Goal: Task Accomplishment & Management: Use online tool/utility

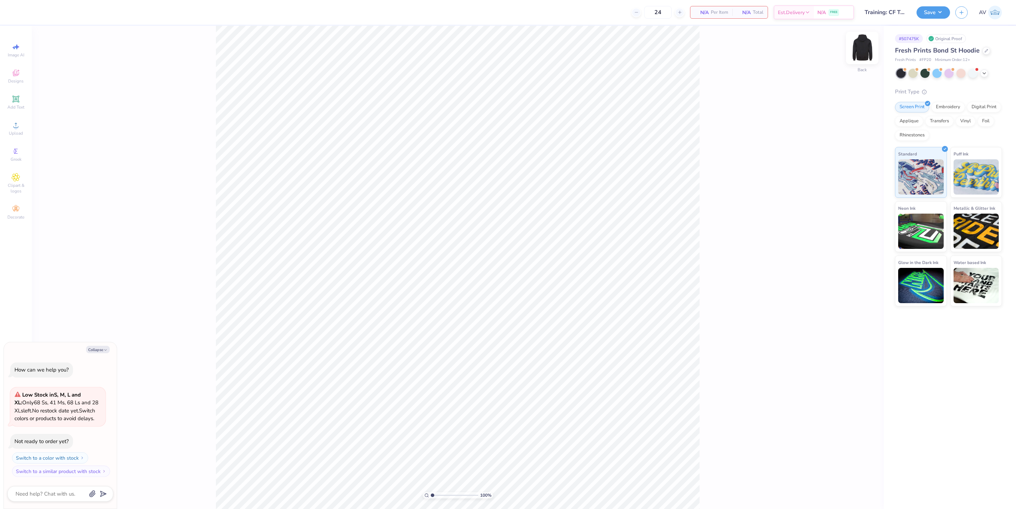
click at [863, 47] on img at bounding box center [862, 48] width 28 height 28
click at [16, 79] on span "Designs" at bounding box center [16, 81] width 16 height 6
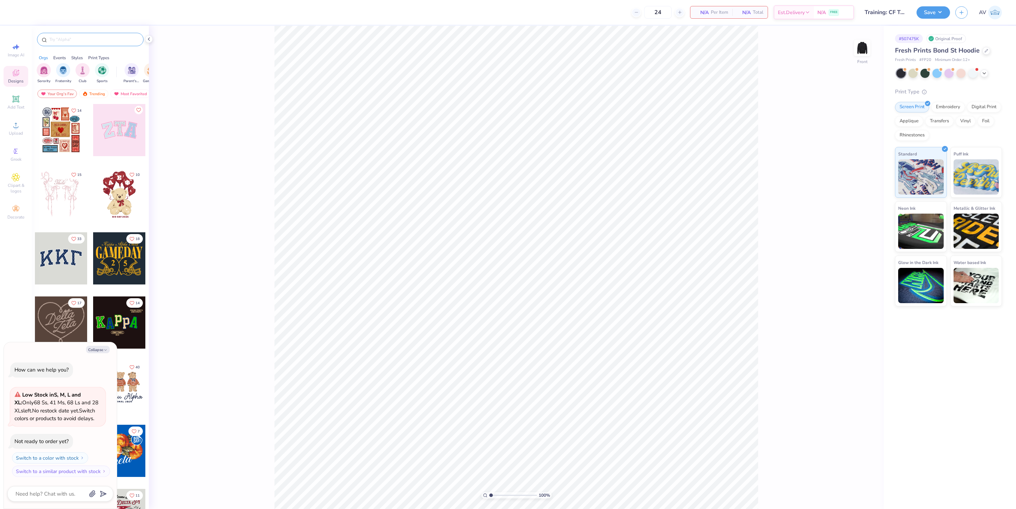
type textarea "x"
click at [94, 41] on input "text" at bounding box center [94, 39] width 90 height 7
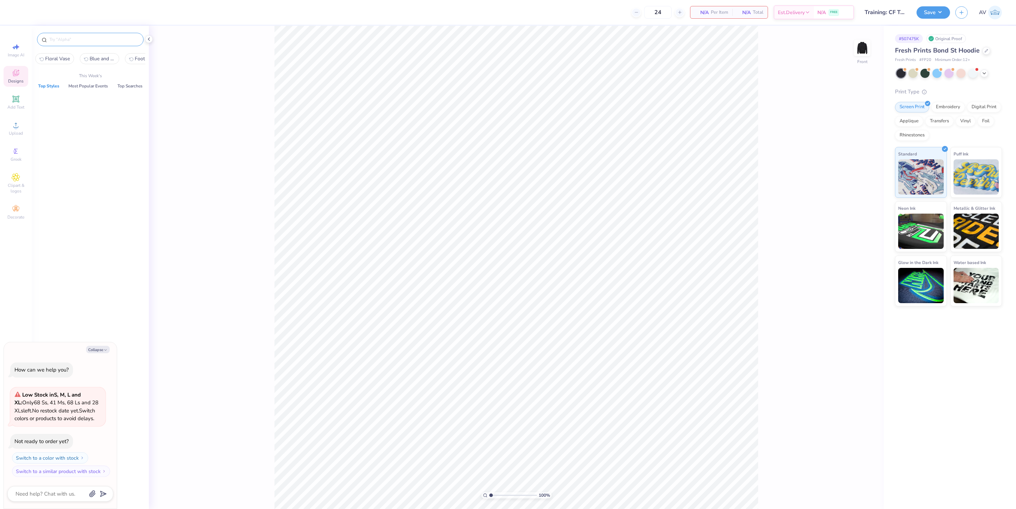
paste input "FPR000050"
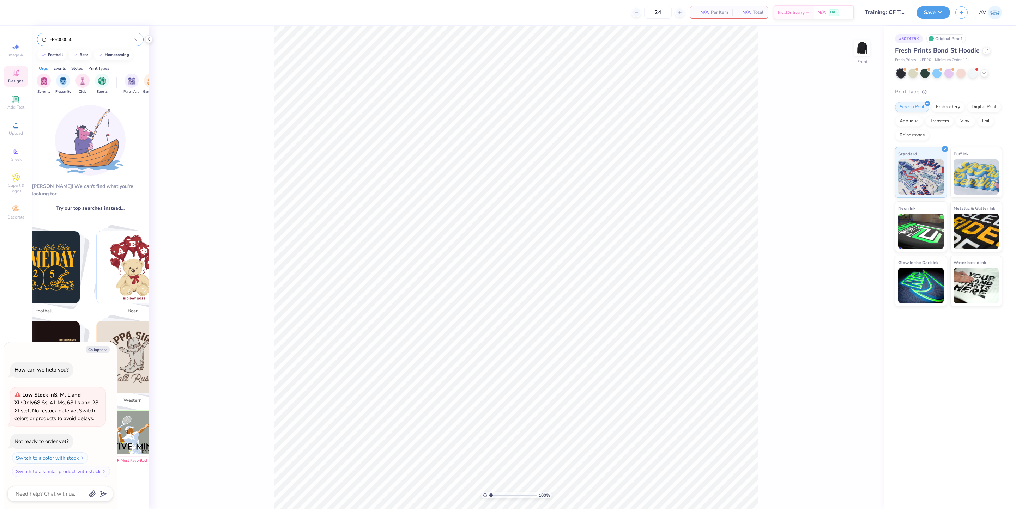
click at [103, 39] on input "FPR000050" at bounding box center [92, 39] width 86 height 7
click at [70, 41] on input "FPR000050" at bounding box center [92, 39] width 86 height 7
paste input "ading Text"
type input "Fading Text"
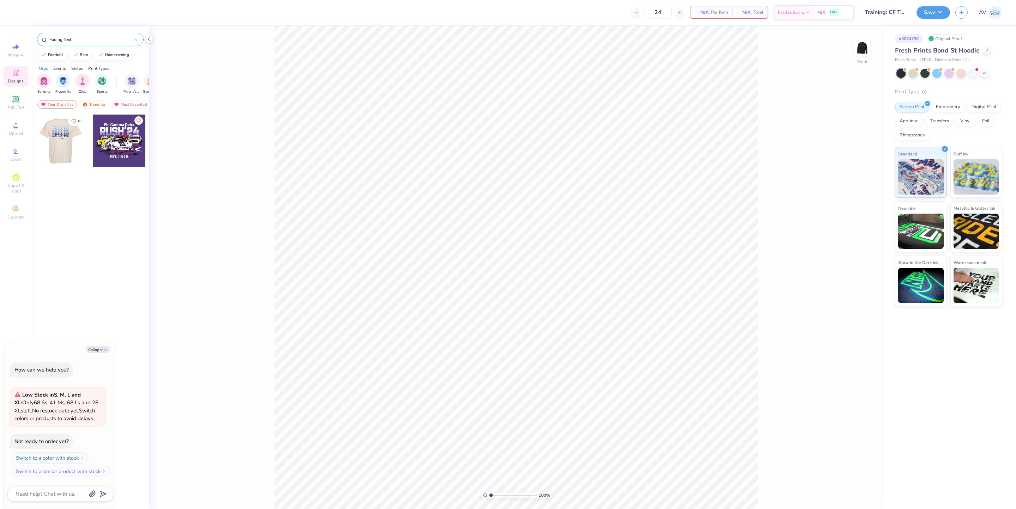
click at [63, 152] on div at bounding box center [61, 141] width 52 height 52
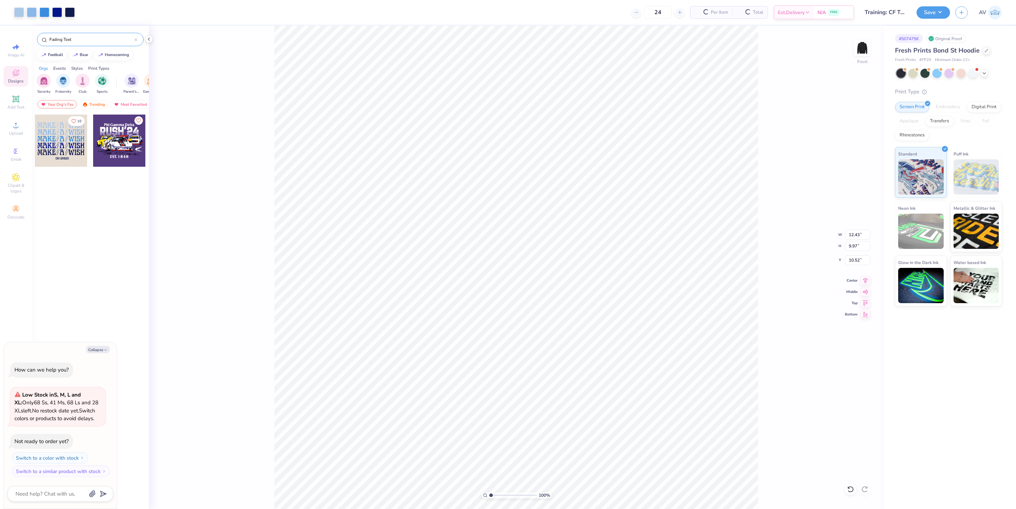
type textarea "x"
type input "1.56866530986122"
type textarea "x"
type input "2.11779452297498"
type textarea "x"
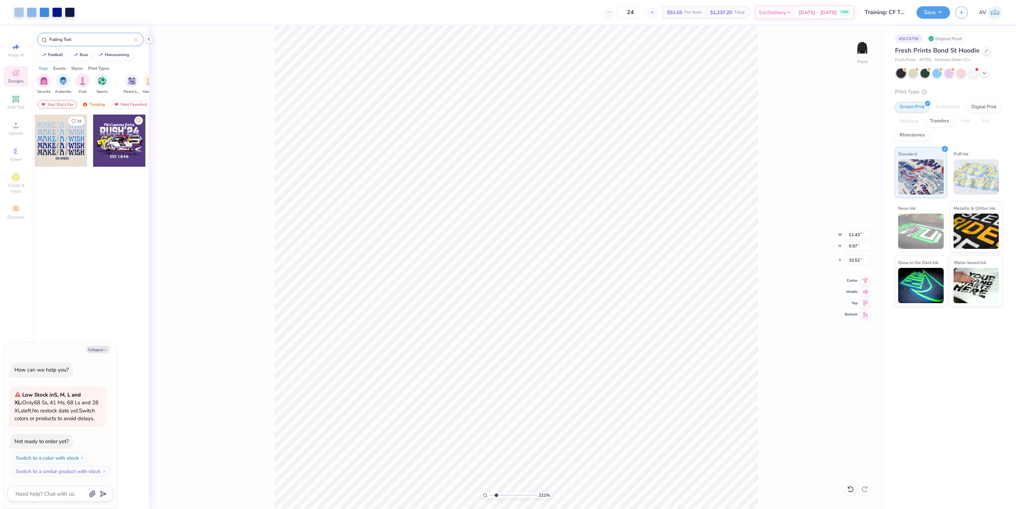
type input "2.11779452297498"
type textarea "x"
type input "2.11779452297498"
type textarea "x"
type input "2.11779452297498"
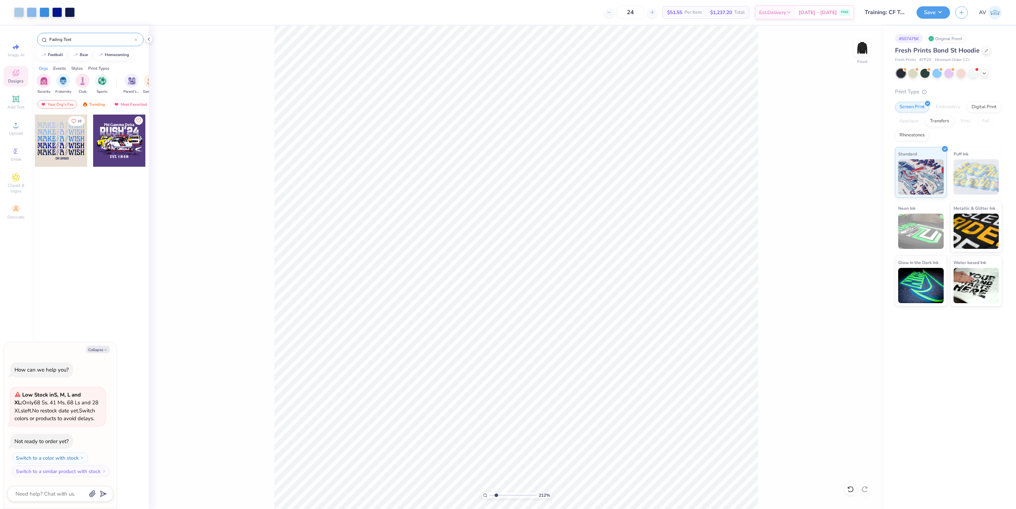
type textarea "x"
type input "2.11779452297498"
type textarea "x"
type input "2.11779452297498"
type textarea "x"
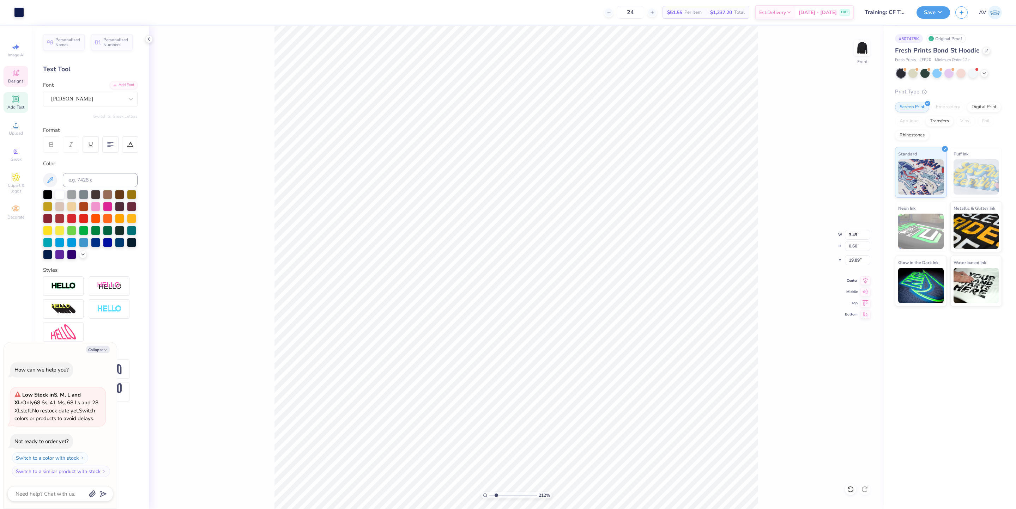
type input "2.11779452297498"
type textarea "x"
type input "2.11779452297498"
type textarea "x"
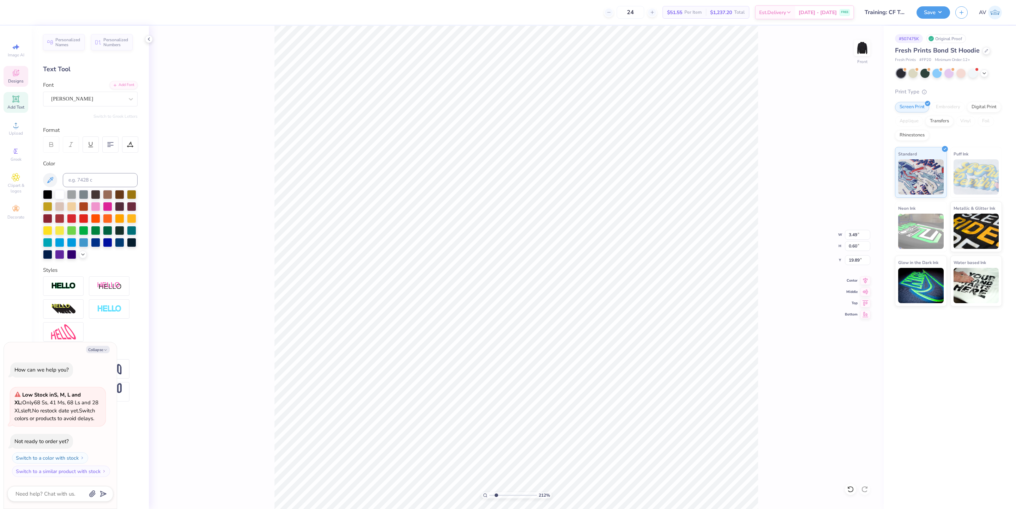
type input "2.11779452297498"
type textarea "x"
type input "2.11779452297498"
type textarea "x"
type textarea "D"
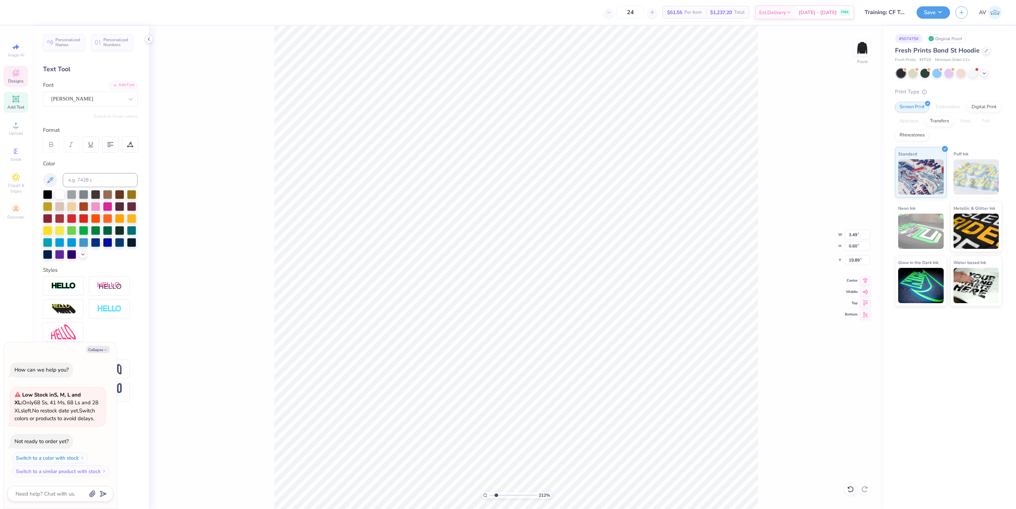
type input "2.11779452297498"
type textarea "x"
type textarea "DE"
type input "2.11779452297498"
type textarea "x"
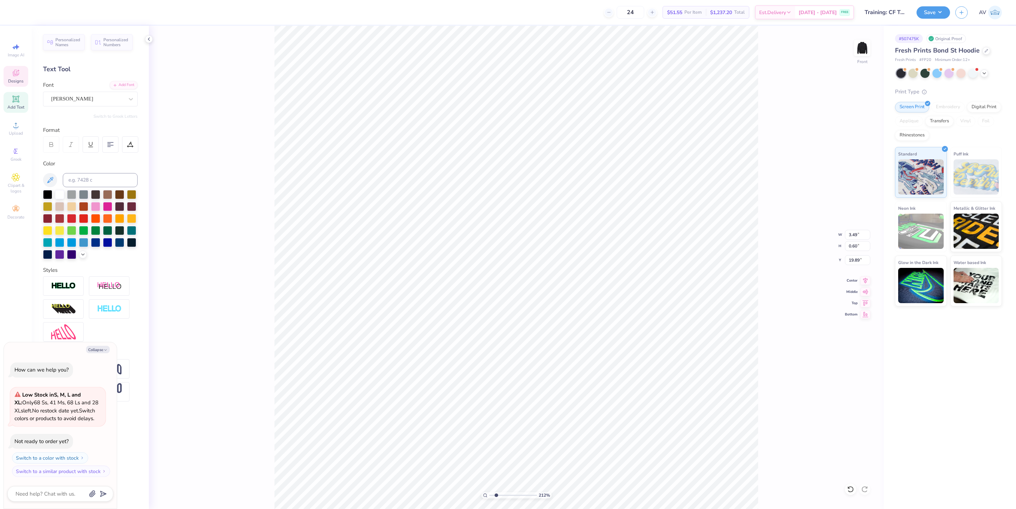
type textarea "DEL"
type input "2.11779452297498"
type textarea "x"
type textarea "DELT"
type input "2.11779452297498"
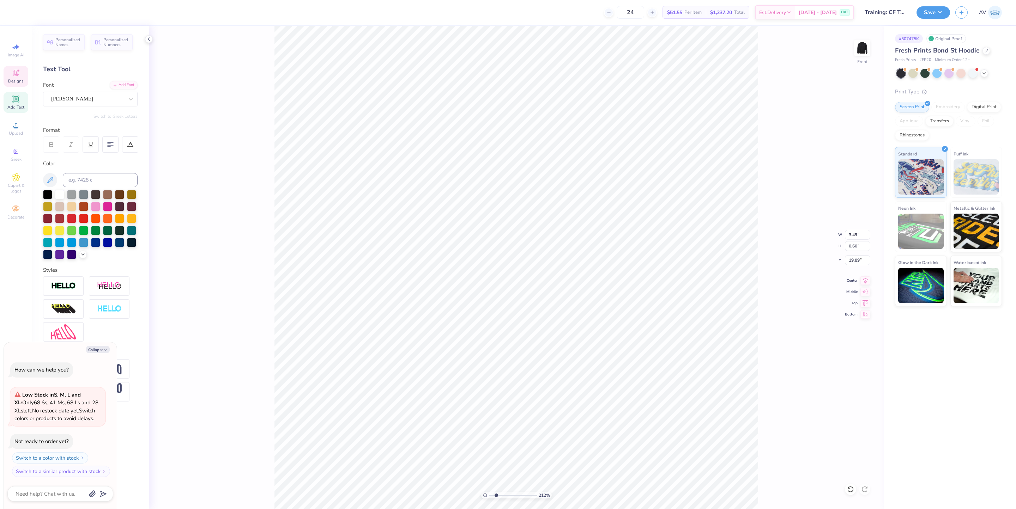
type textarea "x"
type textarea "DELTA"
type input "2.11779452297498"
type textarea "x"
type textarea "DELTA"
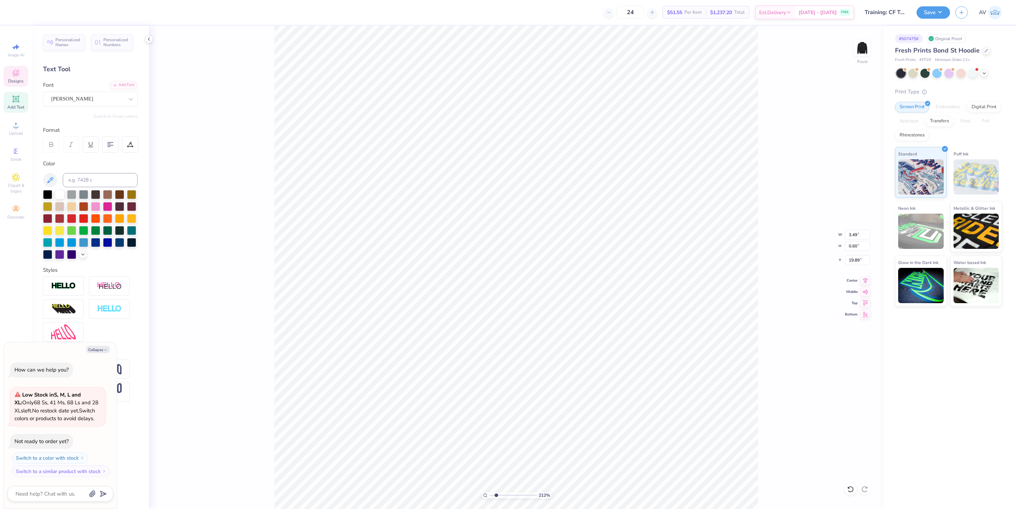
type input "2.11779452297498"
type textarea "x"
type textarea "DELTA K"
type input "2.11779452297498"
type textarea "x"
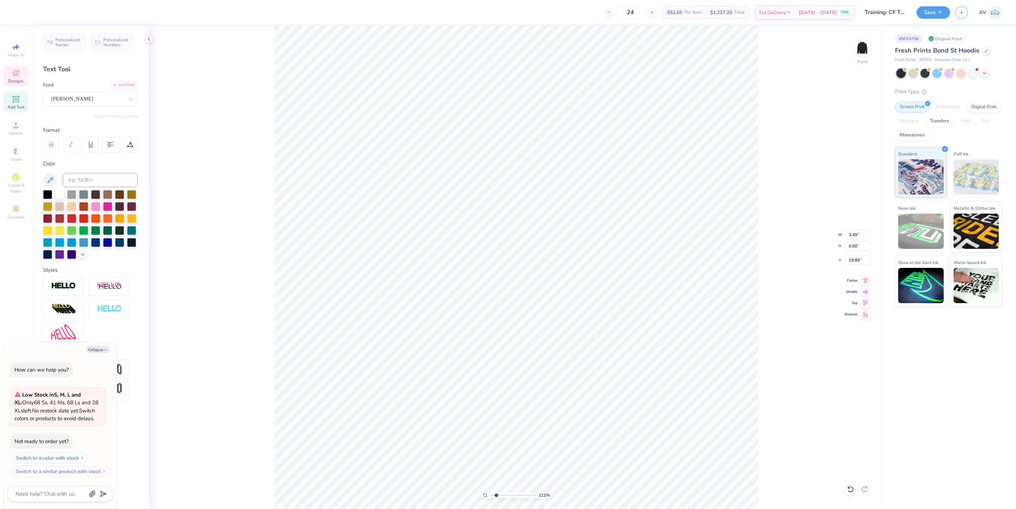
type textarea "DELTA KA"
type input "2.11779452297498"
type textarea "x"
type textarea "DELTA KAP"
type input "2.11779452297498"
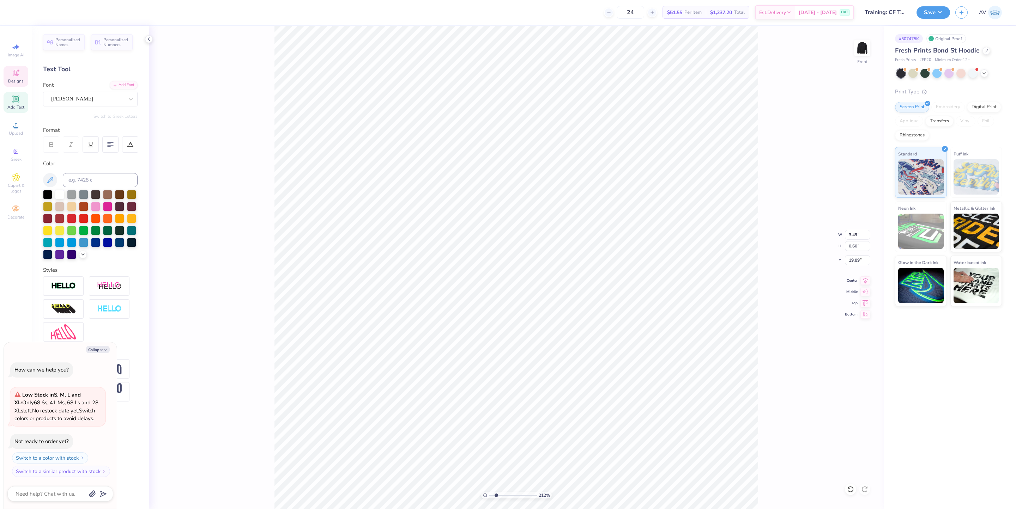
type textarea "x"
type textarea "DELTA KAPPA"
type input "2.11779452297498"
type textarea "x"
type textarea "DELTA KAPPA"
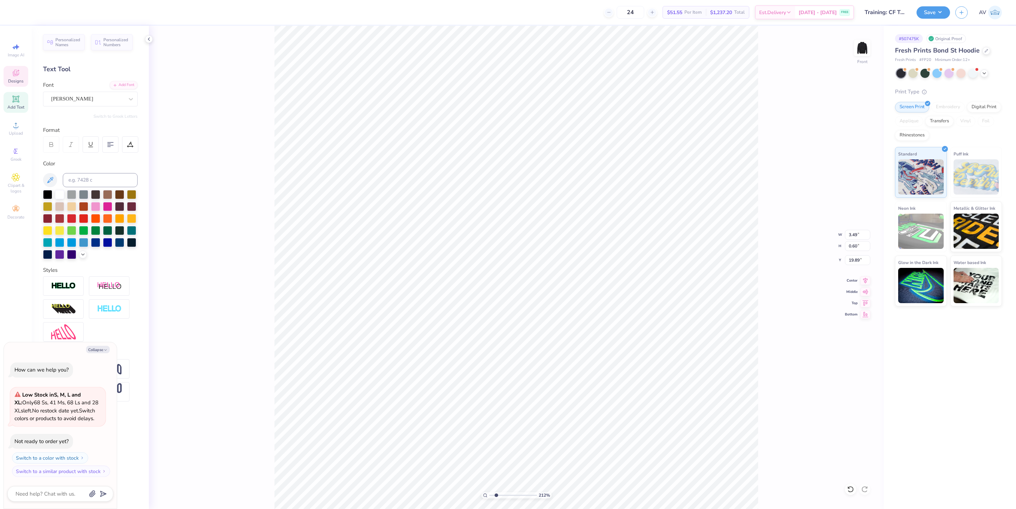
type input "2.11779452297498"
type textarea "x"
type input "2.11779452297498"
type textarea "x"
type textarea "DELTA KAPPA D"
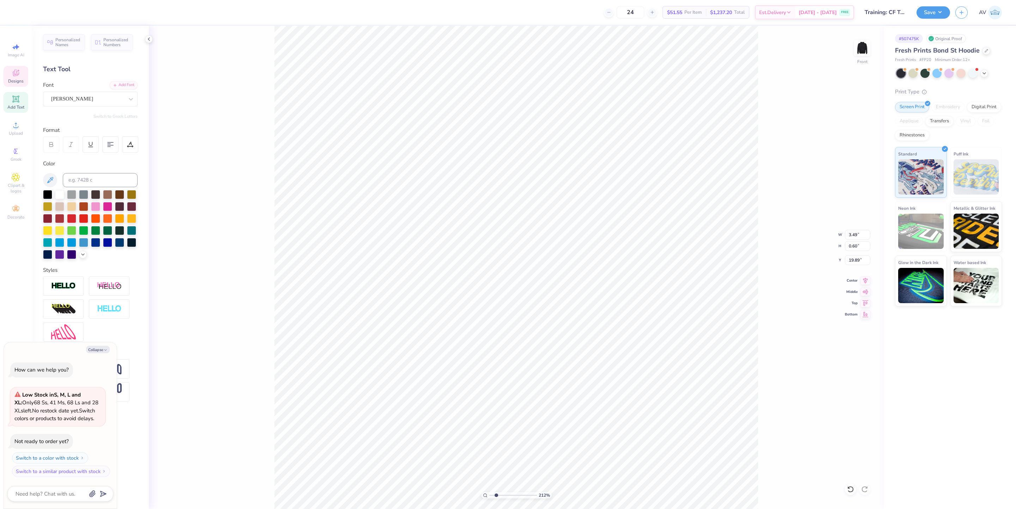
type input "2.11779452297498"
type textarea "x"
type textarea "DELTA KAPPA DE"
type input "2.11779452297498"
type textarea "x"
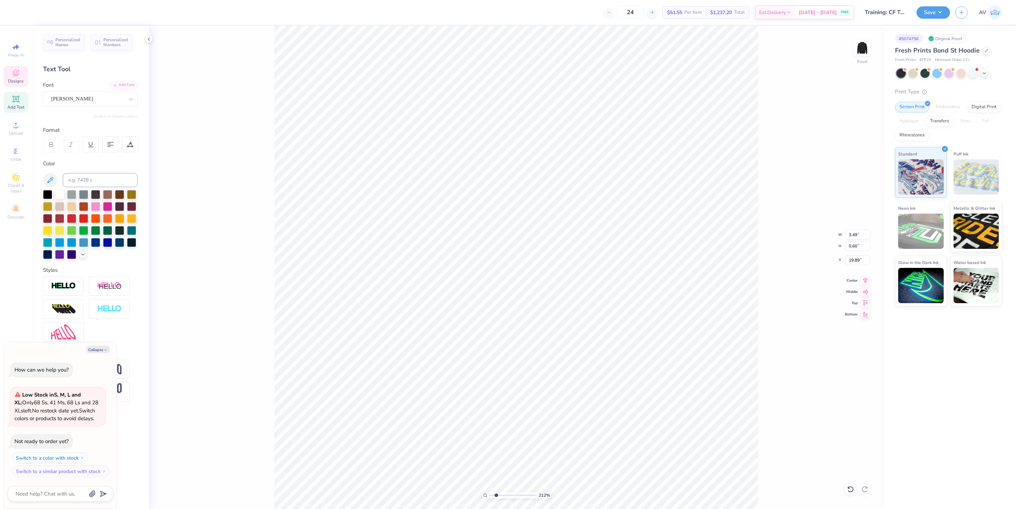
type textarea "DELTA KAPPA DEL"
type input "2.11779452297498"
type textarea "x"
type textarea "DELTA KAPPA DELT"
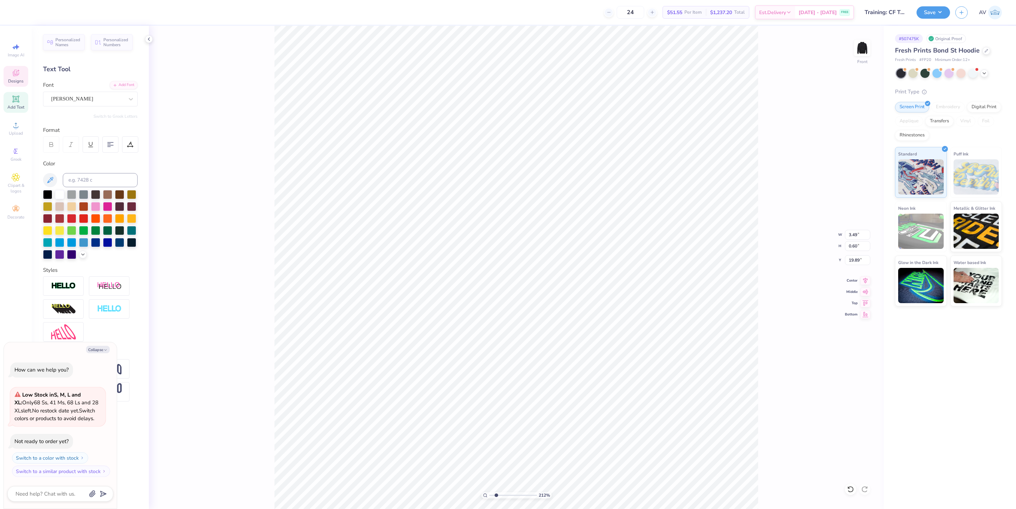
type input "2.11779452297498"
type textarea "x"
type textarea "DELTA KAPPA DELTA"
click at [799, 166] on div "212 % Front W 3.49 3.49 " H 0.60 0.60 " Y 19.89 19.89 " Center Middle Top Bottom" at bounding box center [516, 267] width 735 height 483
type input "2.11779452297498"
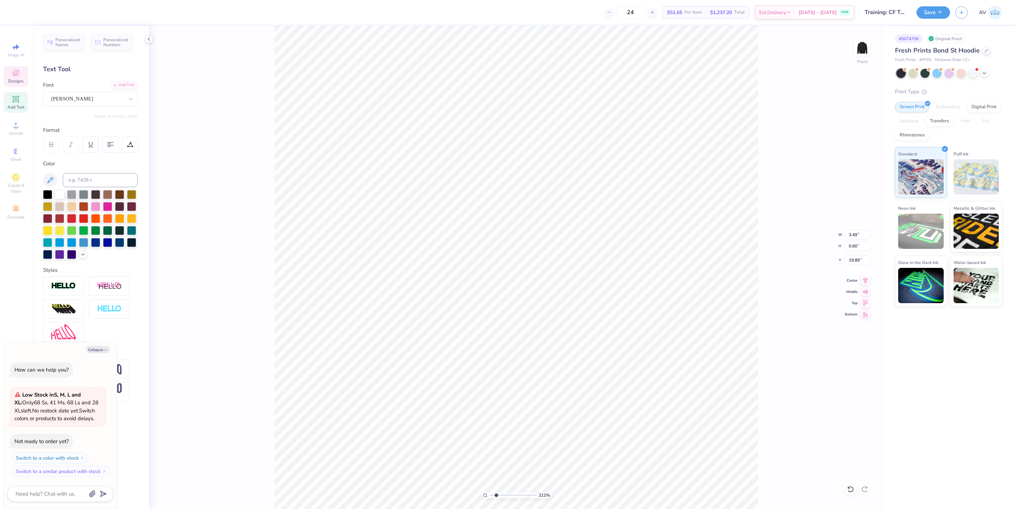
type textarea "x"
type input "2.11779452297498"
type textarea "x"
click at [15, 12] on div at bounding box center [19, 12] width 10 height 10
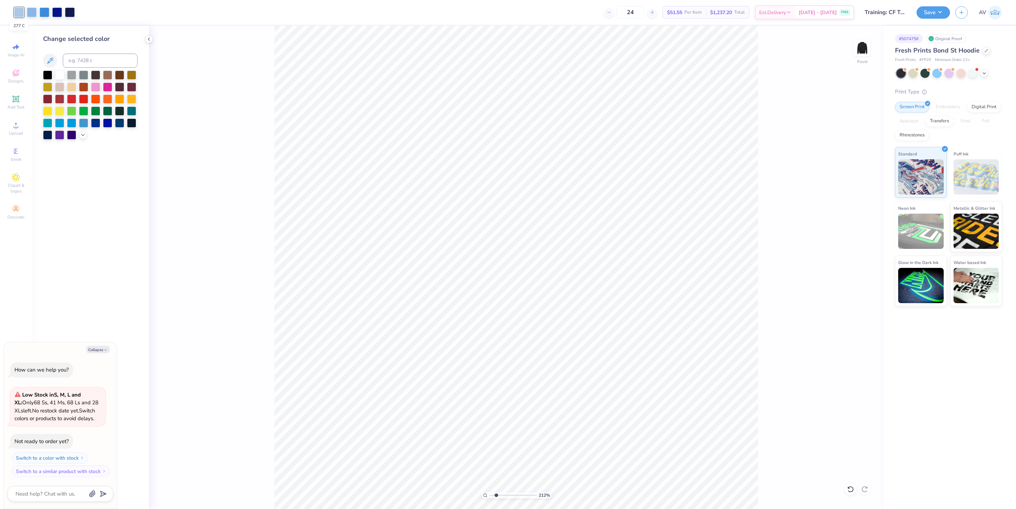
type input "2.11779452297498"
type textarea "x"
click at [84, 136] on icon at bounding box center [83, 135] width 6 height 6
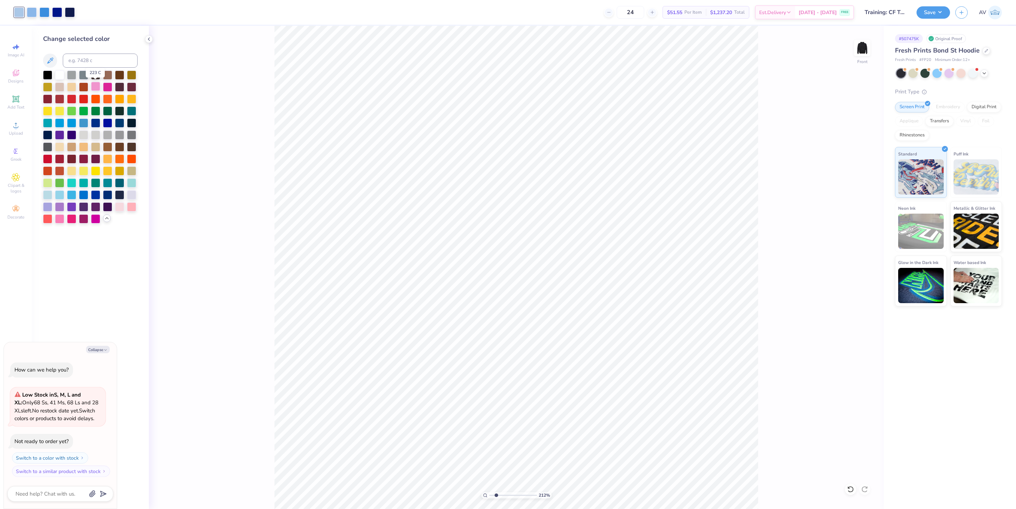
click at [96, 84] on div at bounding box center [95, 86] width 9 height 9
type input "2.11779452297498"
type textarea "x"
click at [35, 12] on div at bounding box center [32, 12] width 10 height 10
type input "2.11779452297498"
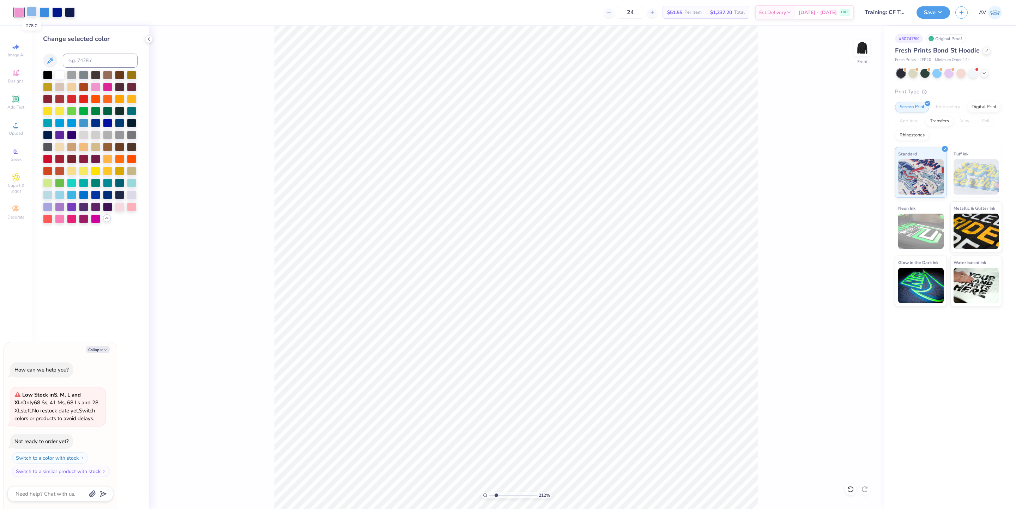
type textarea "x"
click at [59, 219] on div at bounding box center [59, 218] width 9 height 9
type input "2.11779452297498"
type textarea "x"
click at [48, 14] on div at bounding box center [44, 12] width 10 height 10
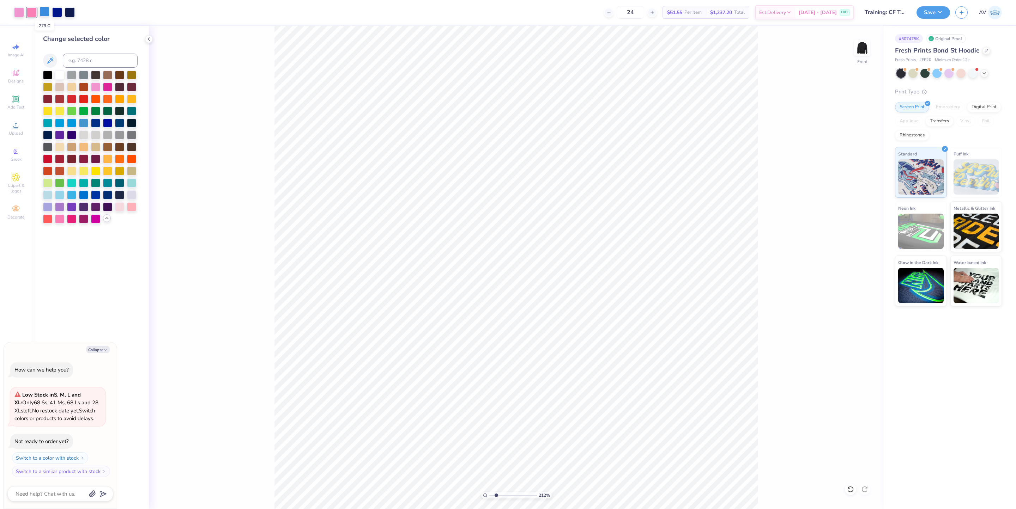
type input "2.11779452297498"
type textarea "x"
click at [72, 219] on div at bounding box center [71, 218] width 9 height 9
type input "2.11779452297498"
type textarea "x"
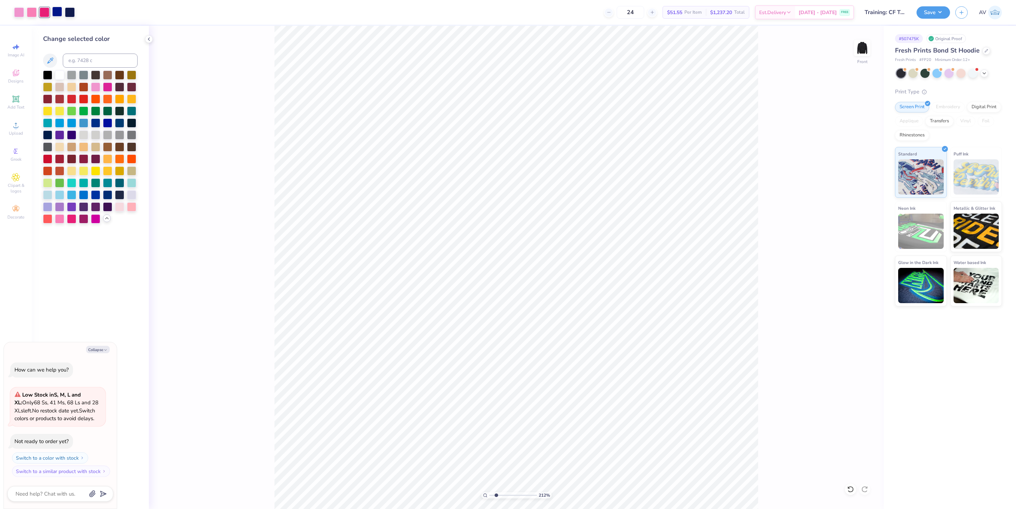
click at [56, 14] on div at bounding box center [57, 12] width 10 height 10
type input "2.11779452297498"
type textarea "x"
click at [106, 89] on div at bounding box center [107, 86] width 9 height 9
type input "2.11779452297498"
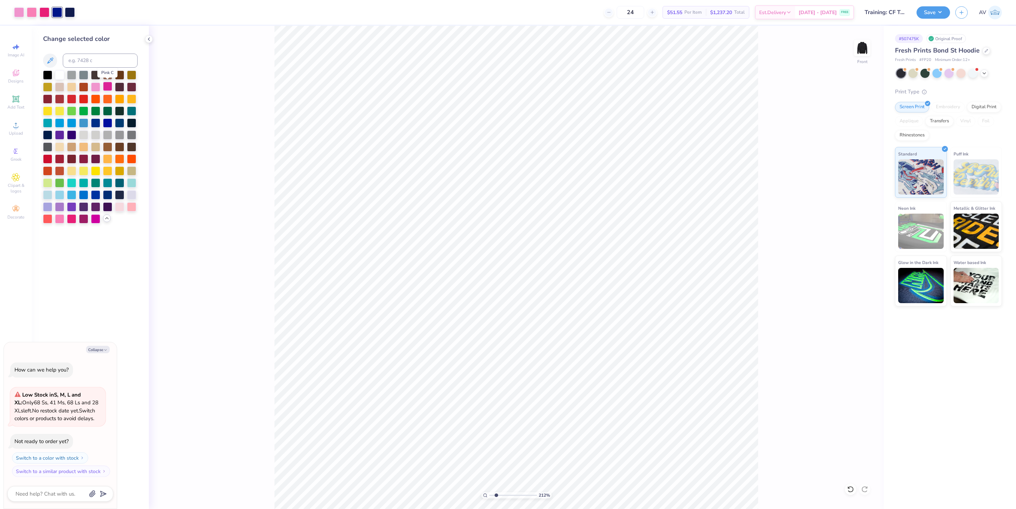
type textarea "x"
click at [96, 218] on div at bounding box center [95, 218] width 9 height 9
type input "2.11779452297498"
type textarea "x"
drag, startPoint x: 65, startPoint y: 12, endPoint x: 70, endPoint y: 12, distance: 5.3
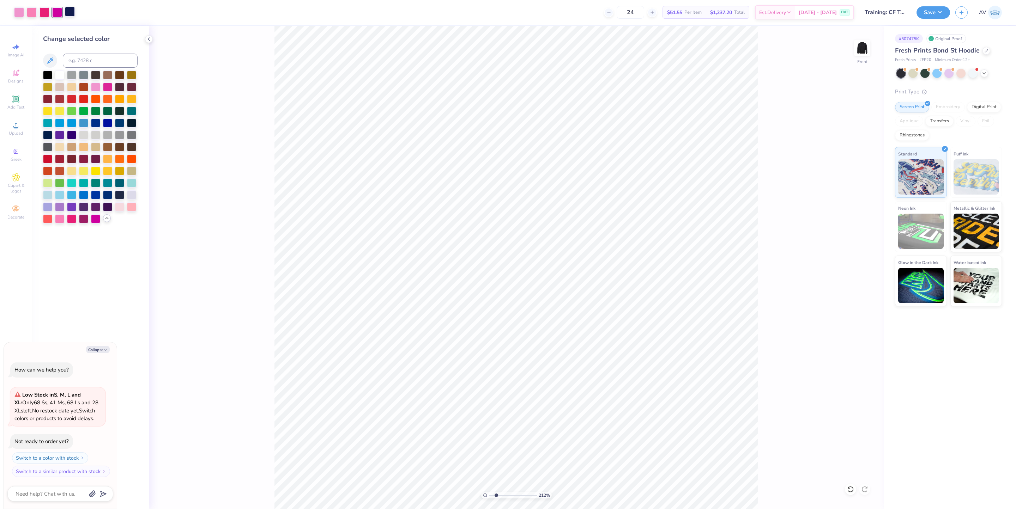
click at [66, 12] on div at bounding box center [70, 12] width 10 height 10
type input "2.11779452297498"
type textarea "x"
click at [70, 13] on div at bounding box center [70, 12] width 10 height 10
click at [86, 219] on div at bounding box center [83, 218] width 9 height 9
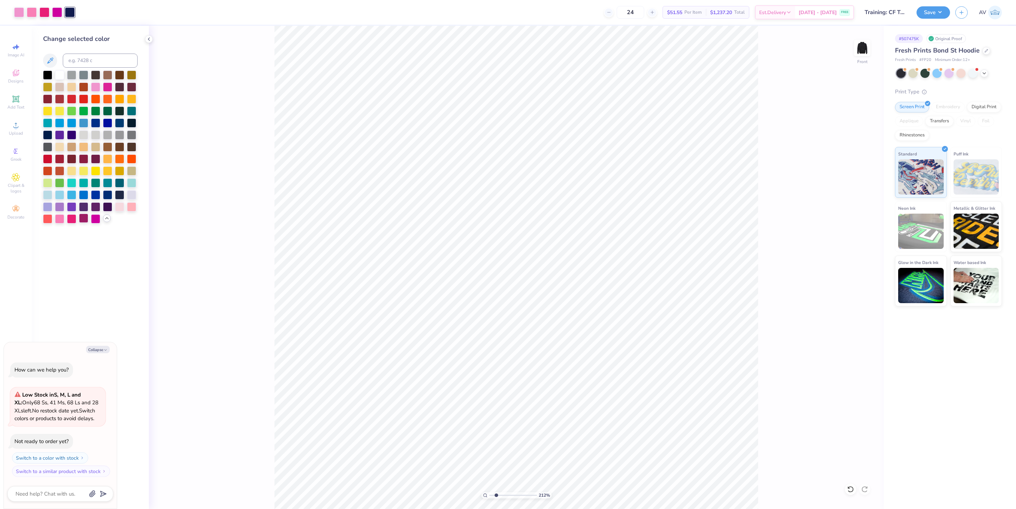
type input "2.11779452297498"
type textarea "x"
click at [55, 11] on div at bounding box center [57, 12] width 10 height 10
type input "2.11779452297498"
type textarea "x"
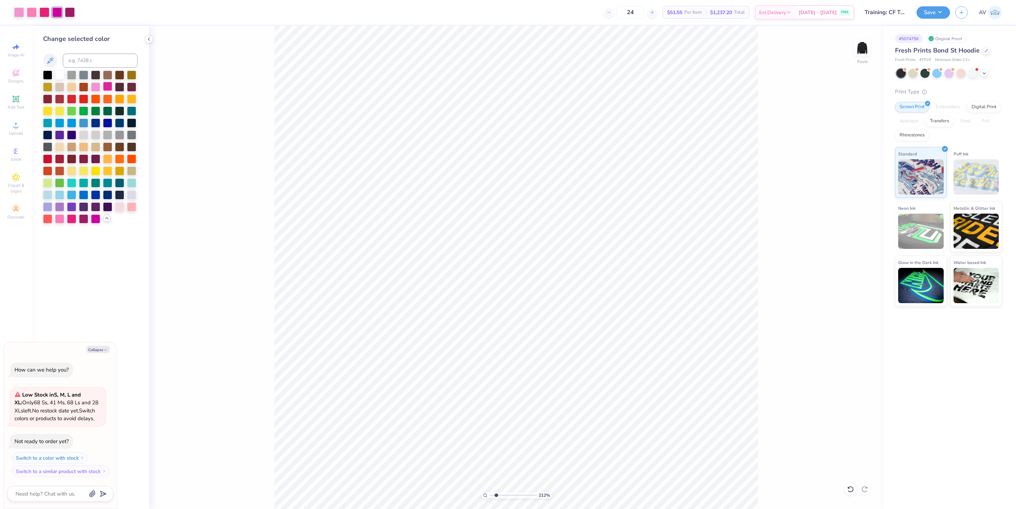
click at [105, 87] on div at bounding box center [107, 86] width 9 height 9
type input "2.11779452297498"
type textarea "x"
click at [105, 108] on div at bounding box center [107, 110] width 9 height 9
type input "2.11779452297498"
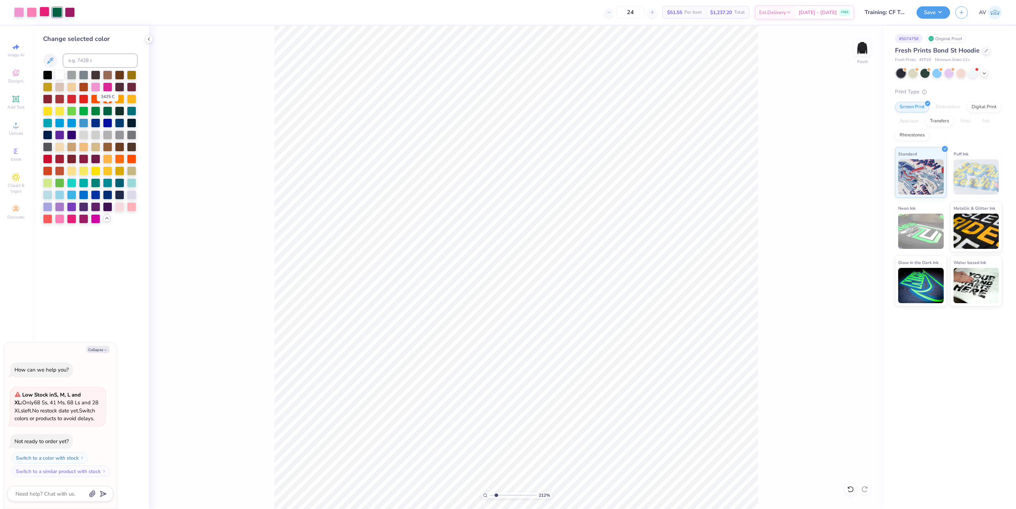
type textarea "x"
type input "2.11779452297498"
type textarea "x"
click at [44, 14] on div at bounding box center [44, 12] width 10 height 10
type input "2.11779452297498"
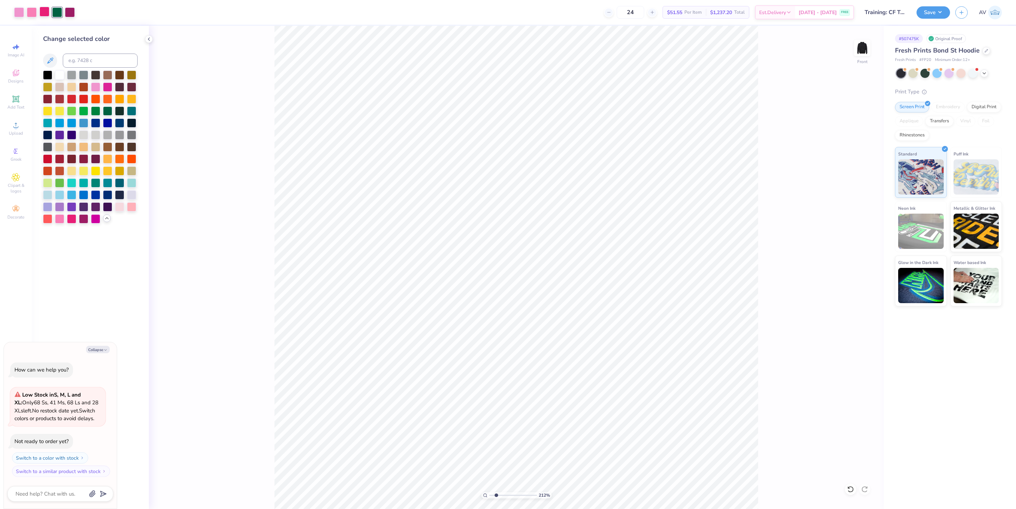
type textarea "x"
click at [104, 88] on div at bounding box center [107, 86] width 9 height 9
type input "2.11779452297498"
type textarea "x"
click at [57, 12] on div at bounding box center [57, 12] width 10 height 10
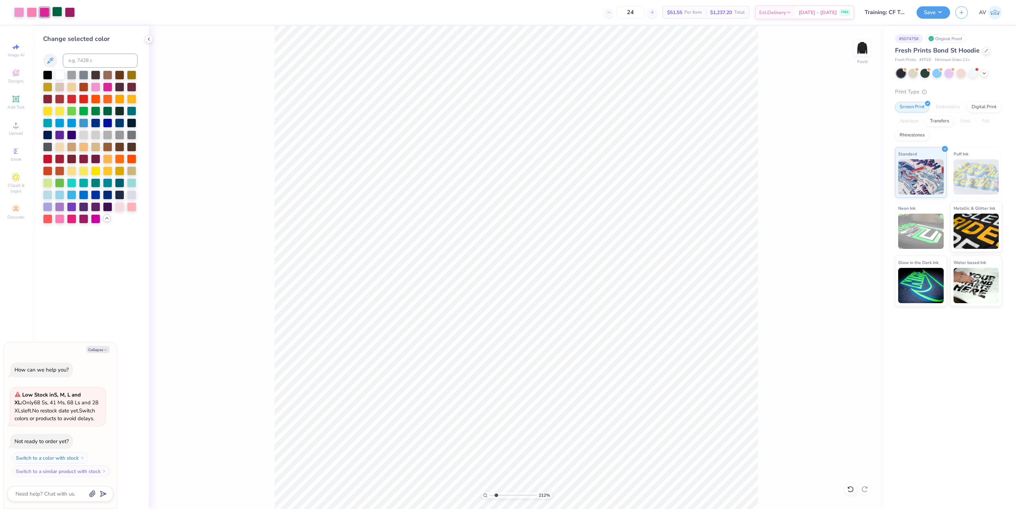
type input "2.11779452297498"
type textarea "x"
click at [72, 218] on div at bounding box center [71, 218] width 9 height 9
type input "2.11779452297498"
type textarea "x"
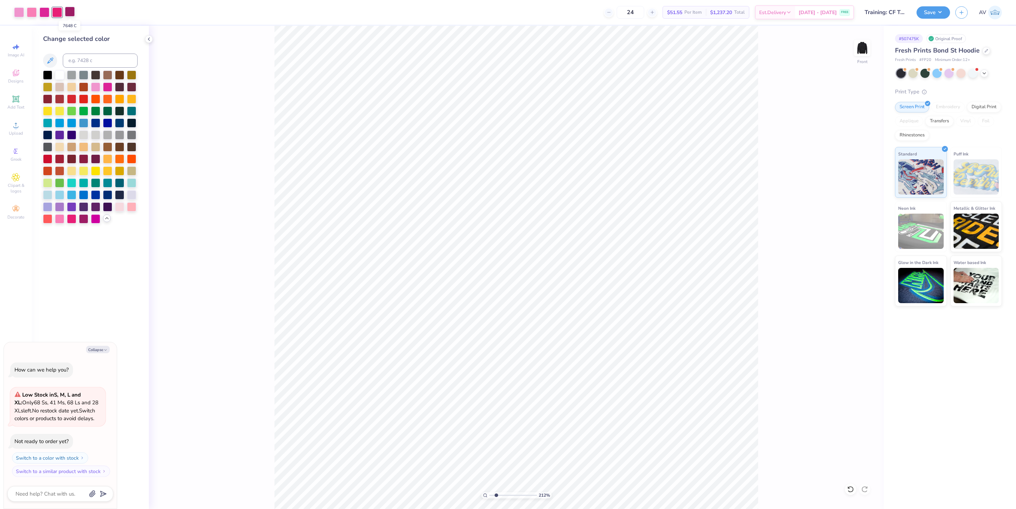
click at [69, 11] on div at bounding box center [70, 12] width 10 height 10
type input "2.11779452297498"
type textarea "x"
click at [95, 221] on div at bounding box center [95, 218] width 9 height 9
type input "2.11779452297498"
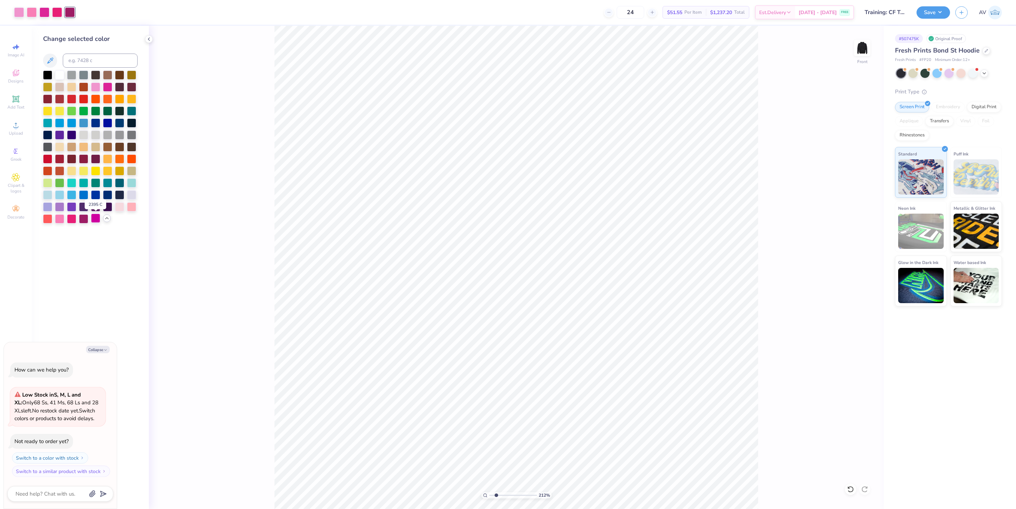
type textarea "x"
click at [73, 219] on div at bounding box center [71, 218] width 9 height 9
type input "2.11779452297498"
type textarea "x"
type input "2.11779452297498"
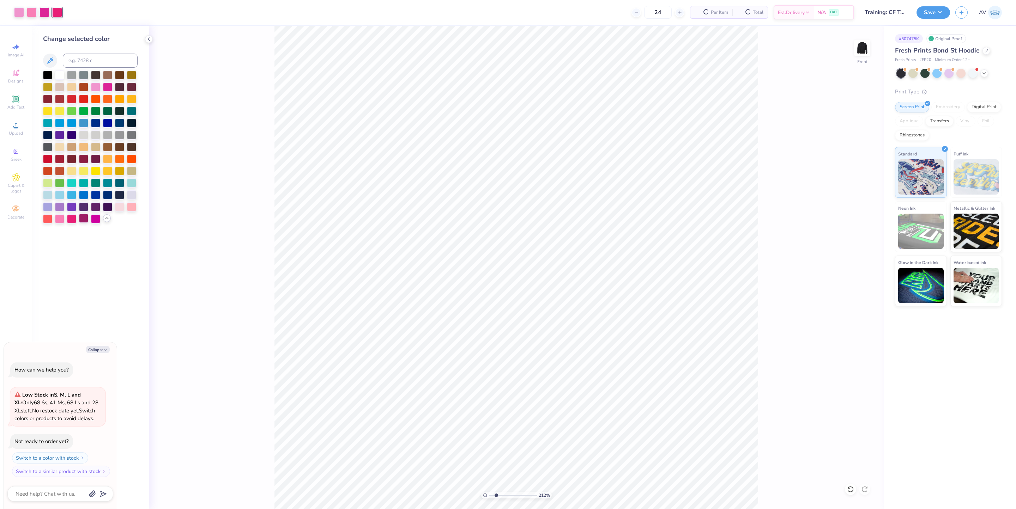
type textarea "x"
type input "2.11779452297498"
type textarea "x"
click at [251, 188] on div "212 % Front" at bounding box center [516, 267] width 735 height 483
type input "2.11779452297498"
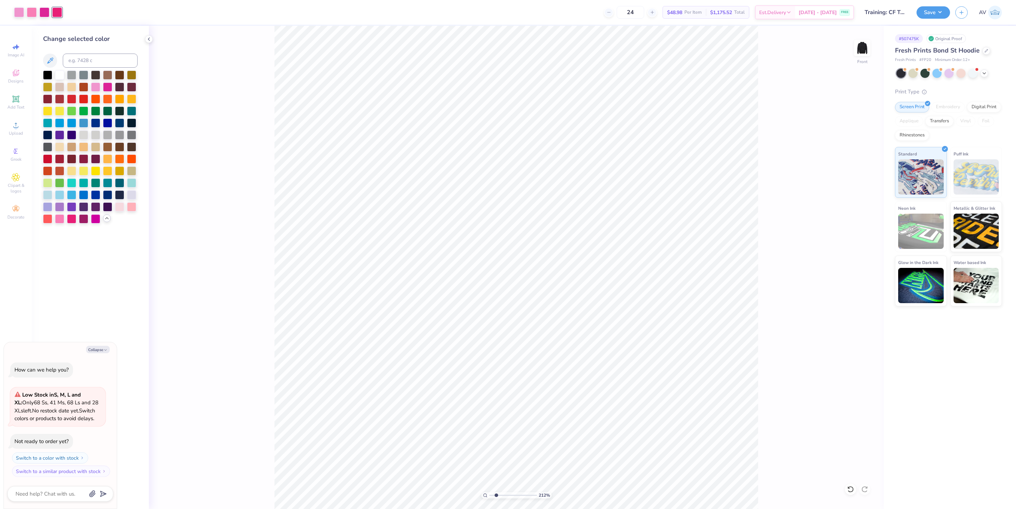
type textarea "x"
type input "2.11779452297498"
click at [96, 351] on button "Collapse" at bounding box center [98, 349] width 24 height 7
type textarea "x"
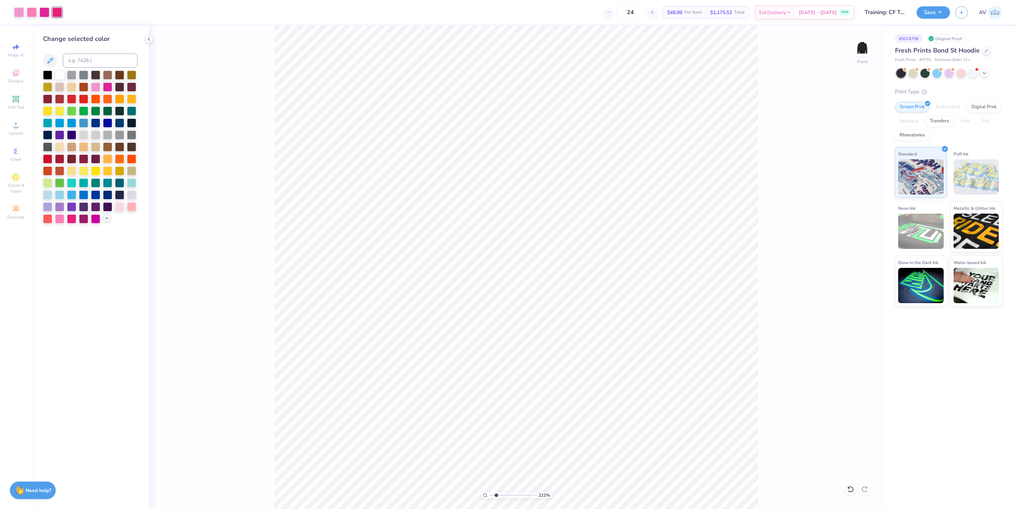
click at [257, 333] on div "212 % Front" at bounding box center [516, 267] width 735 height 483
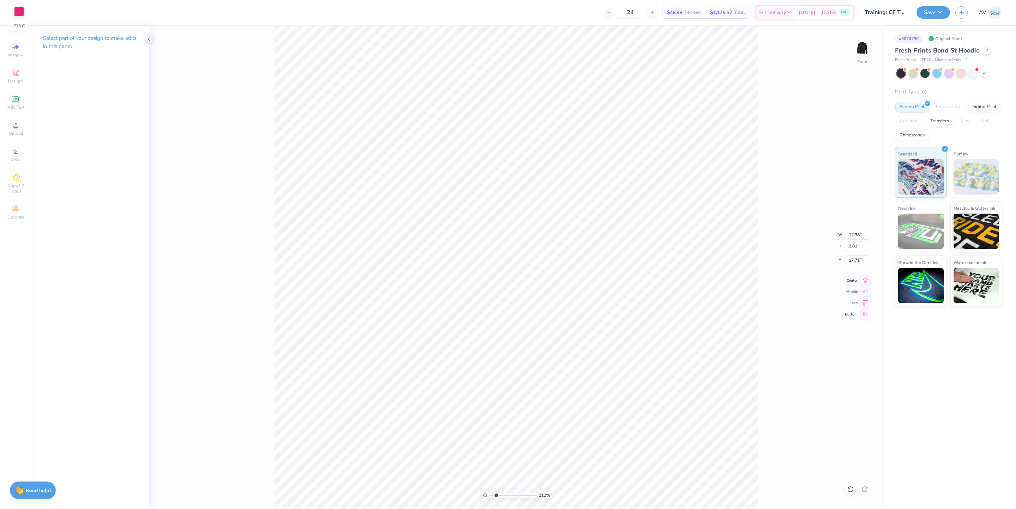
click at [18, 16] on div at bounding box center [19, 12] width 10 height 10
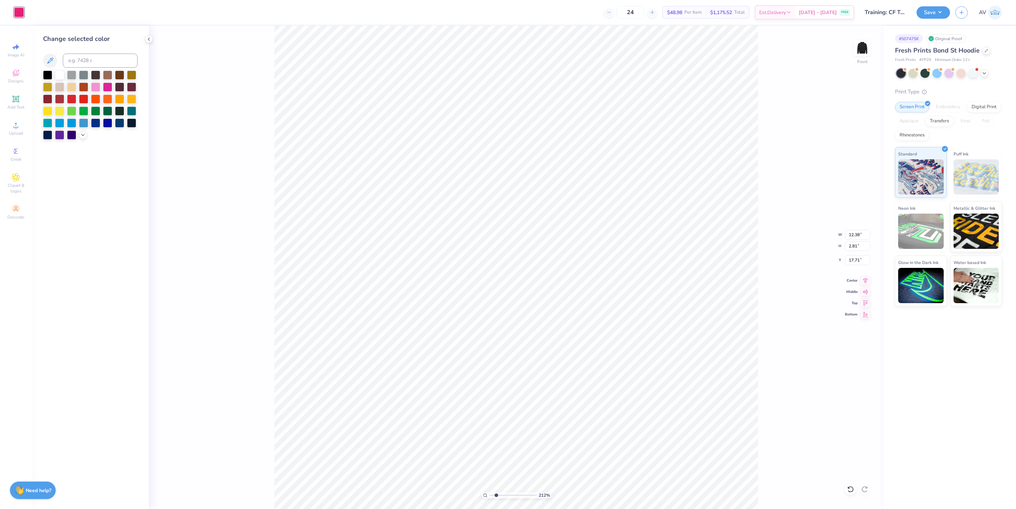
click at [78, 136] on div at bounding box center [90, 105] width 95 height 69
click at [81, 133] on icon at bounding box center [83, 135] width 6 height 6
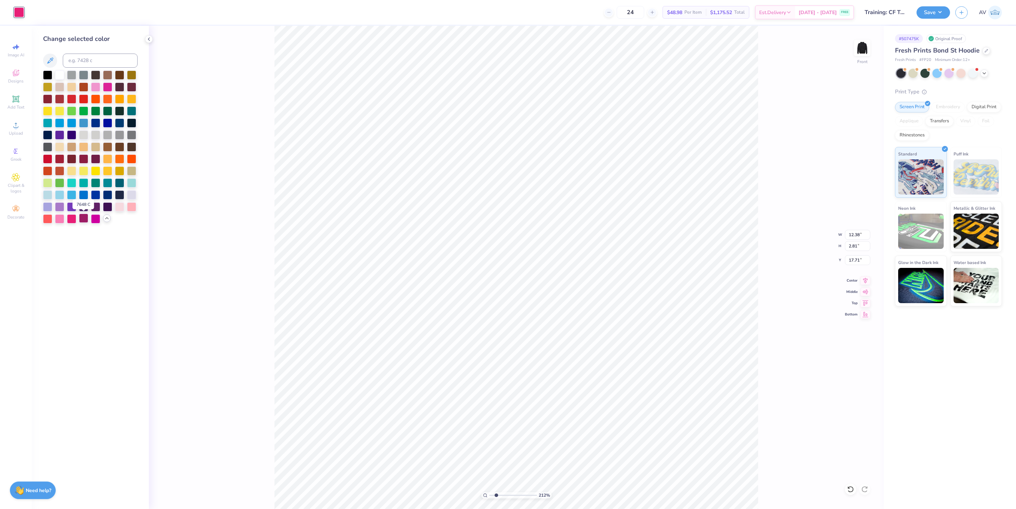
click at [85, 218] on div at bounding box center [83, 218] width 9 height 9
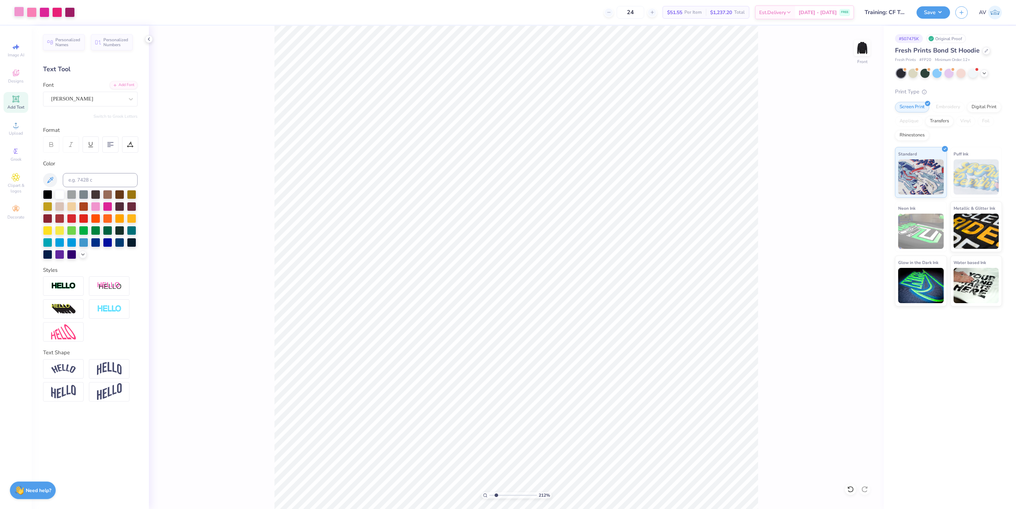
click at [19, 13] on div at bounding box center [19, 12] width 10 height 10
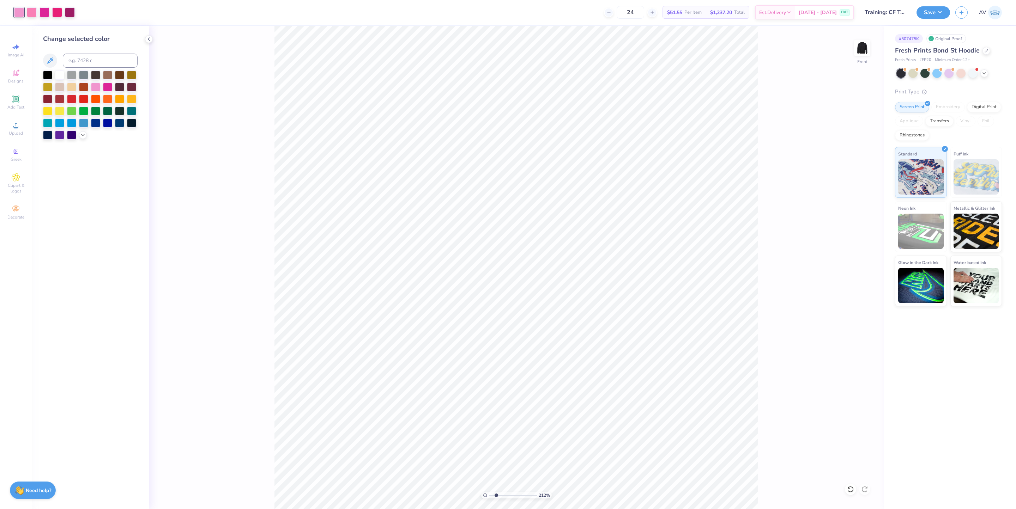
click at [281, 509] on html "Art colors 24 $51.55 Per Item $1,237.20 Total Est. Delivery Sep 13 - 16 FREE De…" at bounding box center [508, 254] width 1016 height 509
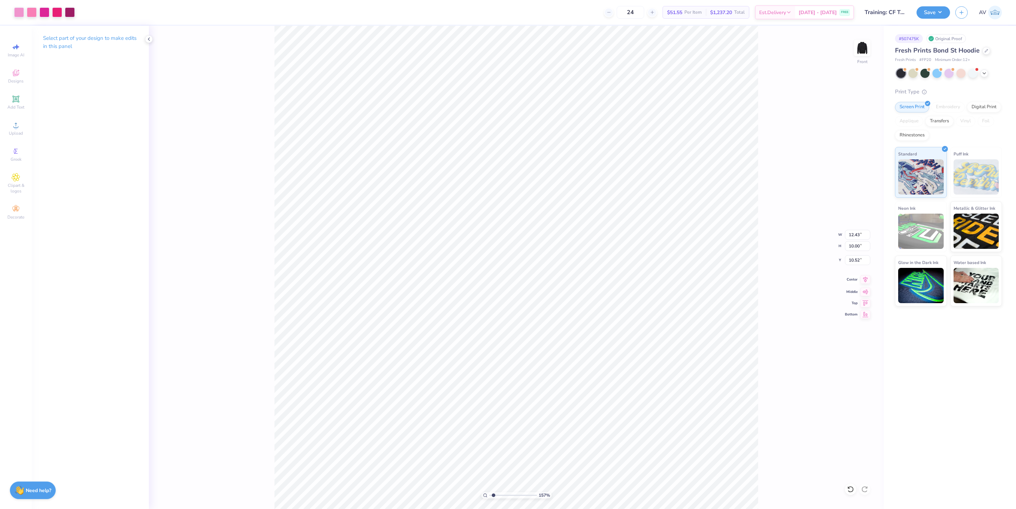
click at [867, 281] on icon at bounding box center [865, 279] width 10 height 8
click at [865, 304] on icon at bounding box center [865, 302] width 10 height 8
type input "1.56866530986122"
type input "5.00"
click at [769, 331] on div "157 % Front W 12.43 12.43 " H 10.00 10.00 " Y 5.00 5.00 " Center Middle Top Bot…" at bounding box center [516, 267] width 735 height 483
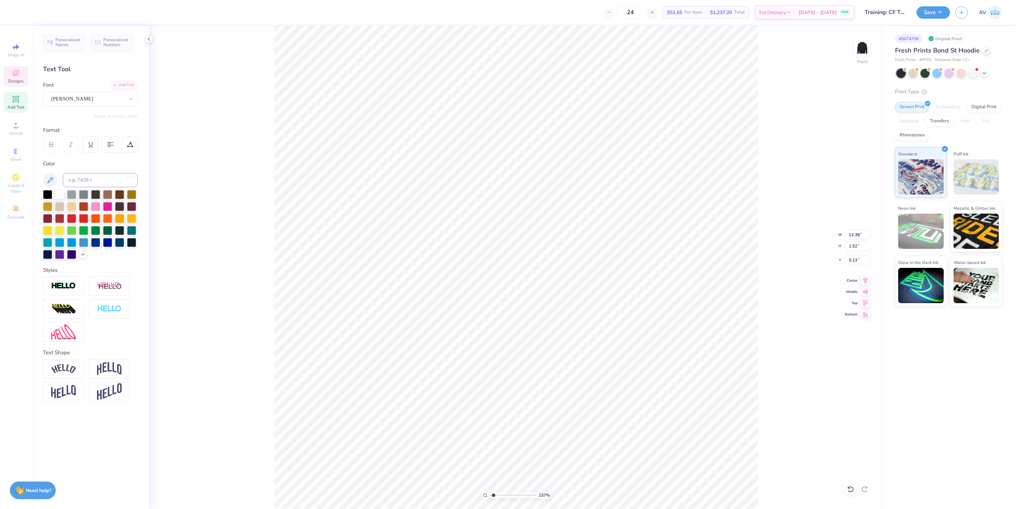
scroll to position [8, 0]
click at [863, 50] on img at bounding box center [862, 48] width 28 height 28
click at [16, 51] on div "Image AI" at bounding box center [16, 50] width 25 height 21
type input "1.56866530986122"
select select "4"
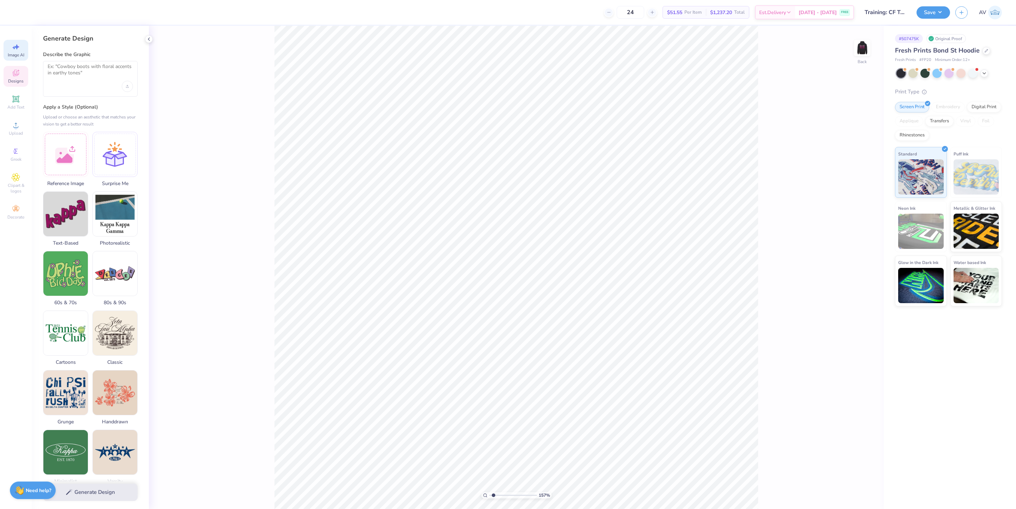
click at [12, 84] on span "Designs" at bounding box center [16, 81] width 16 height 6
type input "1.56866530986122"
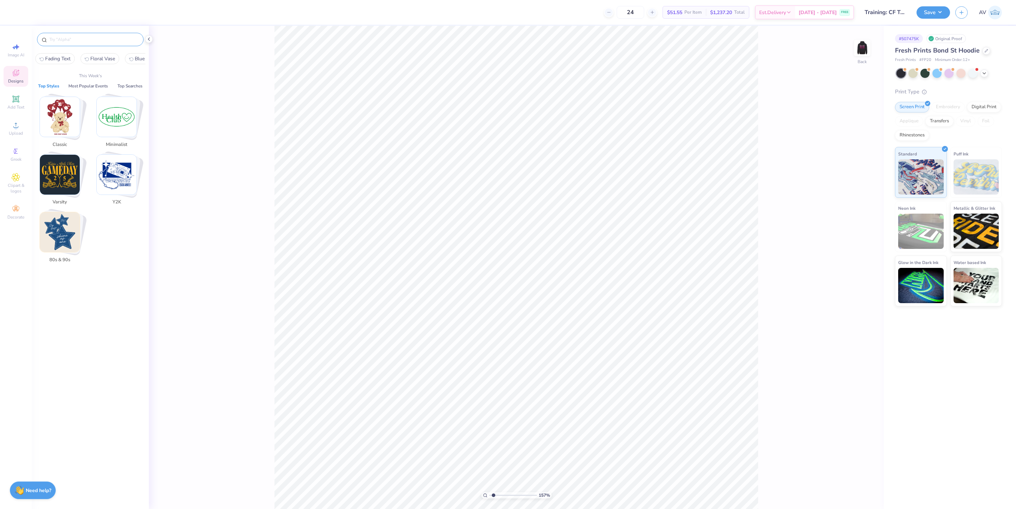
click at [88, 41] on input "text" at bounding box center [94, 39] width 90 height 7
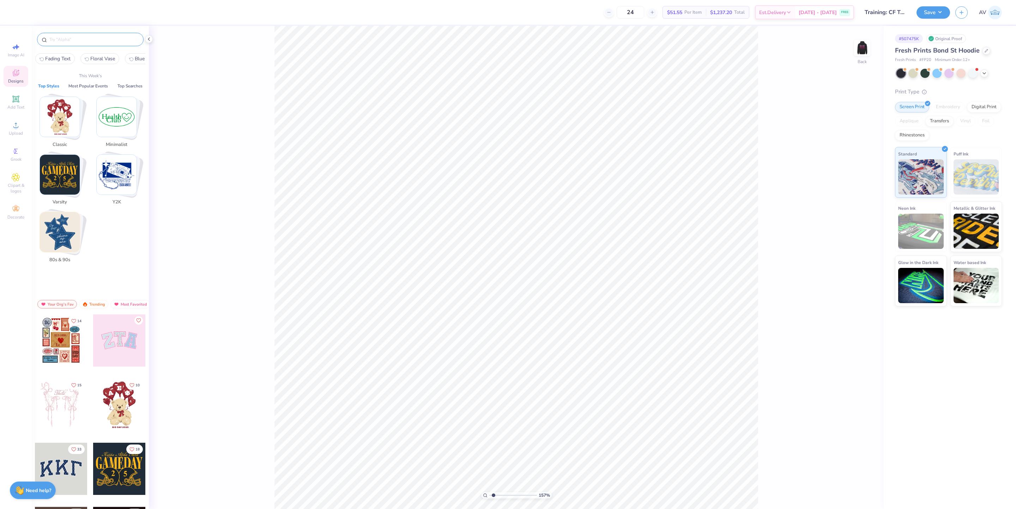
click at [70, 38] on input "text" at bounding box center [94, 39] width 90 height 7
paste input "Fading Text"
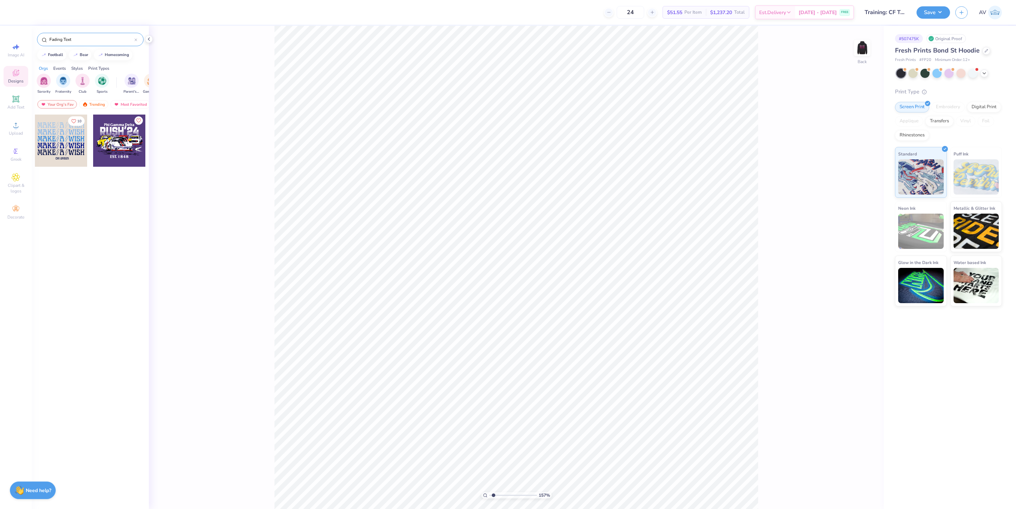
type input "Fading Text"
click at [63, 142] on div at bounding box center [61, 141] width 52 height 52
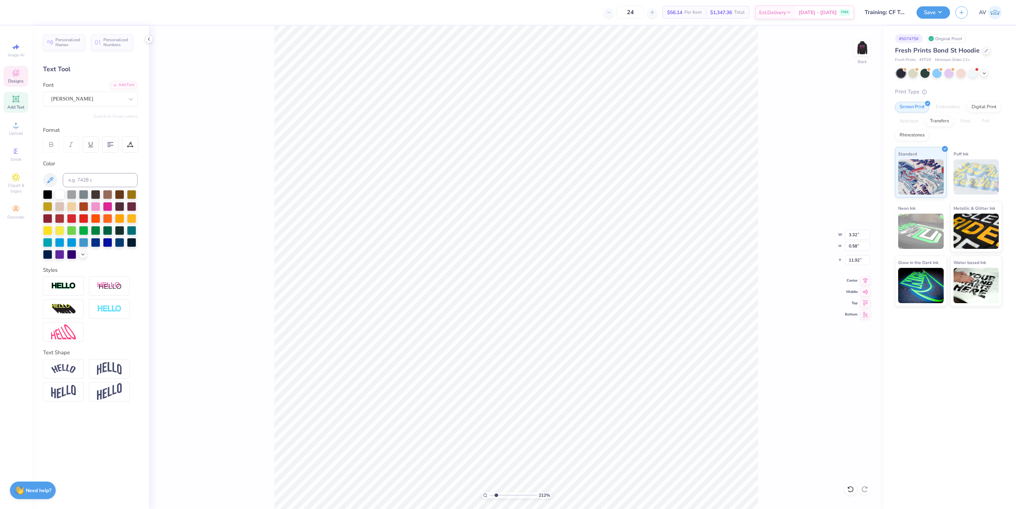
type input "2.11779452297498"
type textarea "DELTA KAPPA DELTA"
type input "2.11779452297498"
type textarea "DELTA KAPPA DELTA"
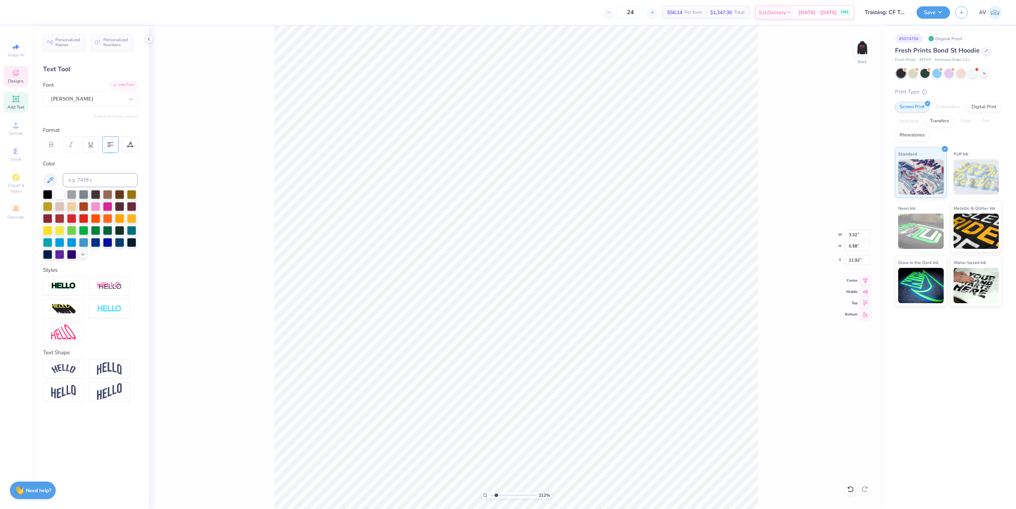
click at [111, 144] on icon at bounding box center [110, 144] width 6 height 6
type input "1.56866530986122"
type input "3.00"
type input "1.35006142461476"
type input "2.81"
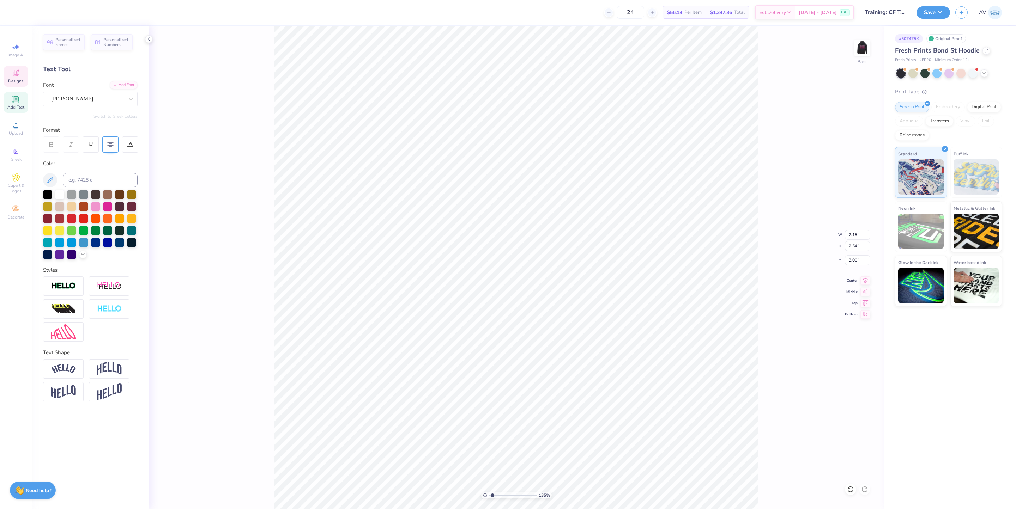
type input "3.31"
drag, startPoint x: 862, startPoint y: 234, endPoint x: 842, endPoint y: 232, distance: 19.2
click at [842, 232] on div "135 % Back W 2.81 2.81 " H 3.31 3.31 " Y 3.00 3.00 " Center Middle Top Bottom" at bounding box center [516, 267] width 735 height 483
type input "1.35006142461476"
click at [855, 233] on input "2.81" at bounding box center [857, 235] width 25 height 10
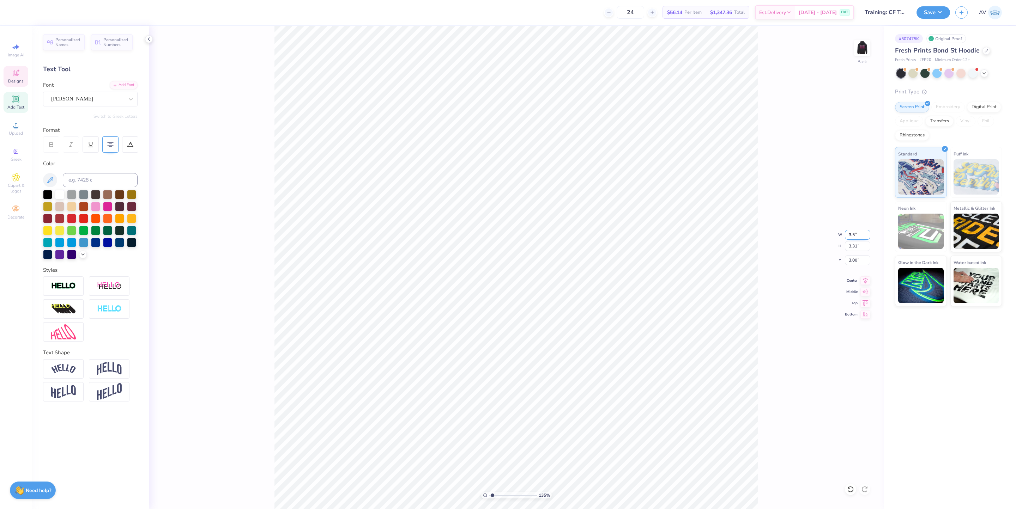
type input "3.5"
type input "1.35006142461476"
type input "3.50"
type input "4.12"
type input "2.59"
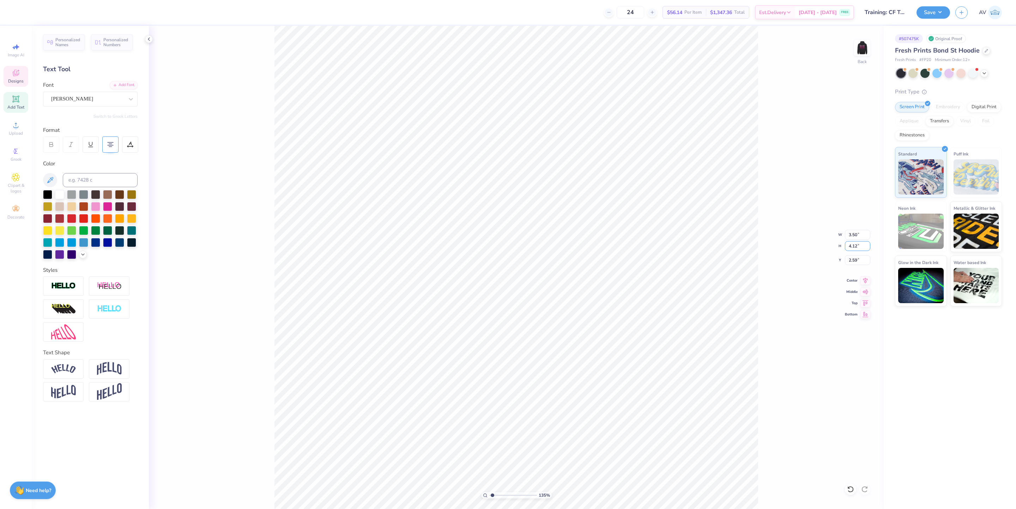
drag, startPoint x: 855, startPoint y: 244, endPoint x: 840, endPoint y: 243, distance: 15.2
click at [840, 244] on div "135 % Back W 3.50 3.50 " H 4.12 4.12 " Y 2.59 2.59 " Center Middle Top Bottom" at bounding box center [516, 267] width 735 height 483
type input "1.56866530986122"
type input "3.00"
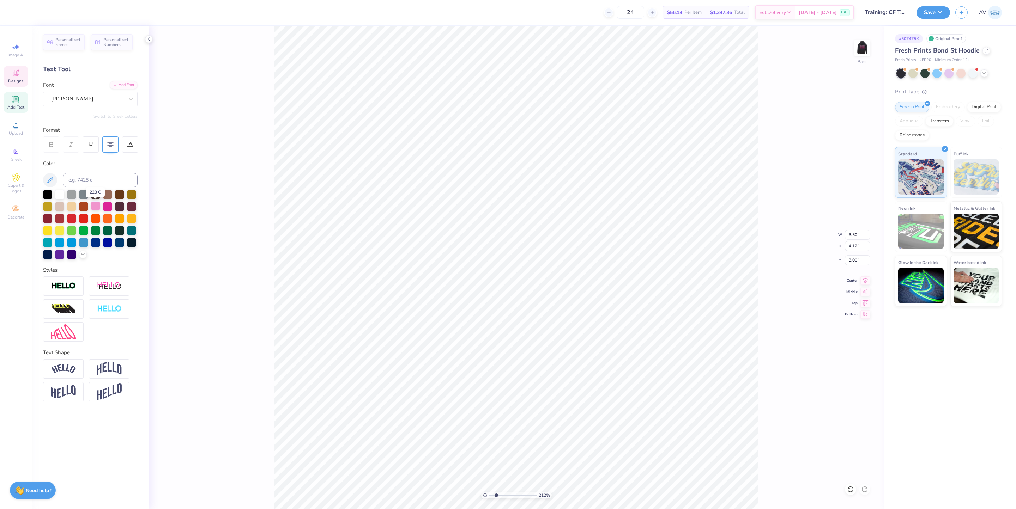
click at [94, 209] on div at bounding box center [95, 205] width 9 height 9
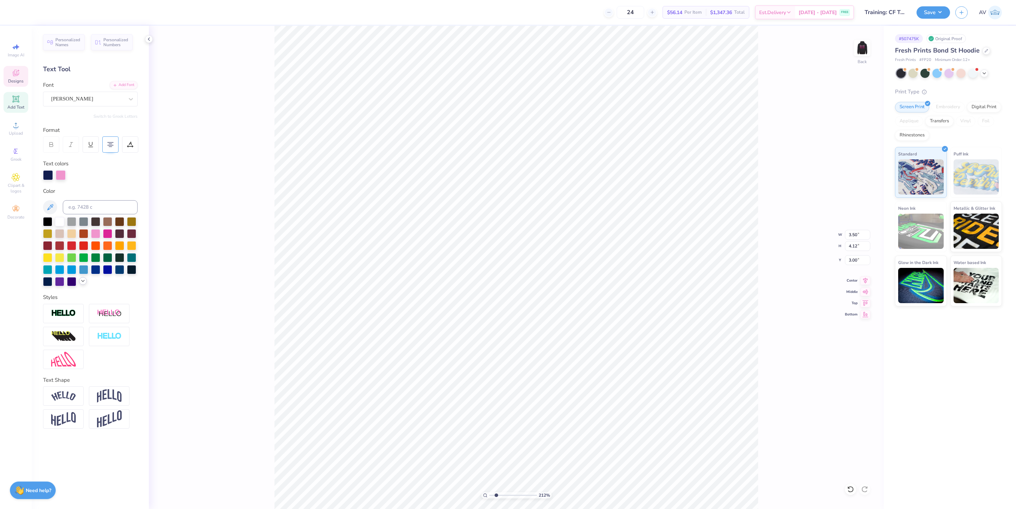
click at [83, 282] on icon at bounding box center [83, 281] width 6 height 6
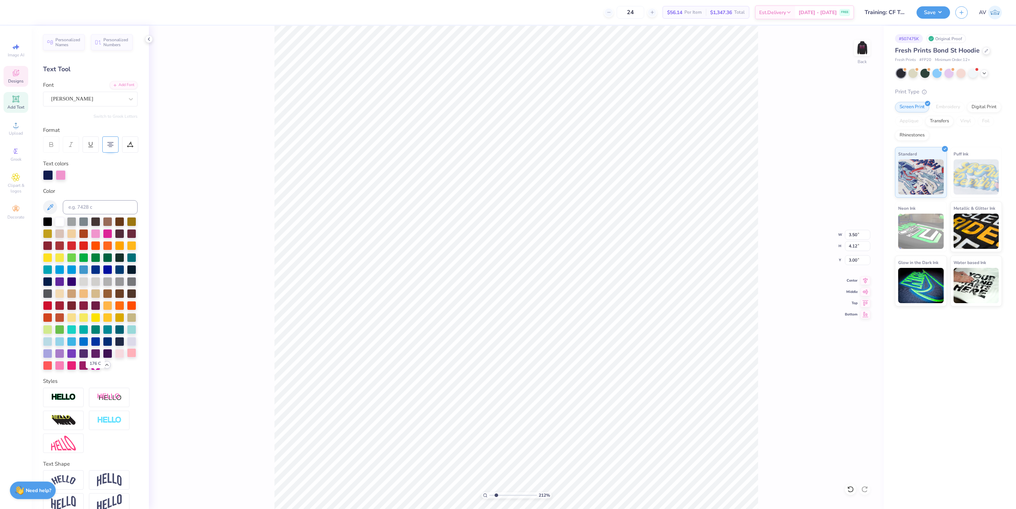
click at [127, 358] on div at bounding box center [131, 352] width 9 height 9
click at [64, 370] on div at bounding box center [59, 364] width 9 height 9
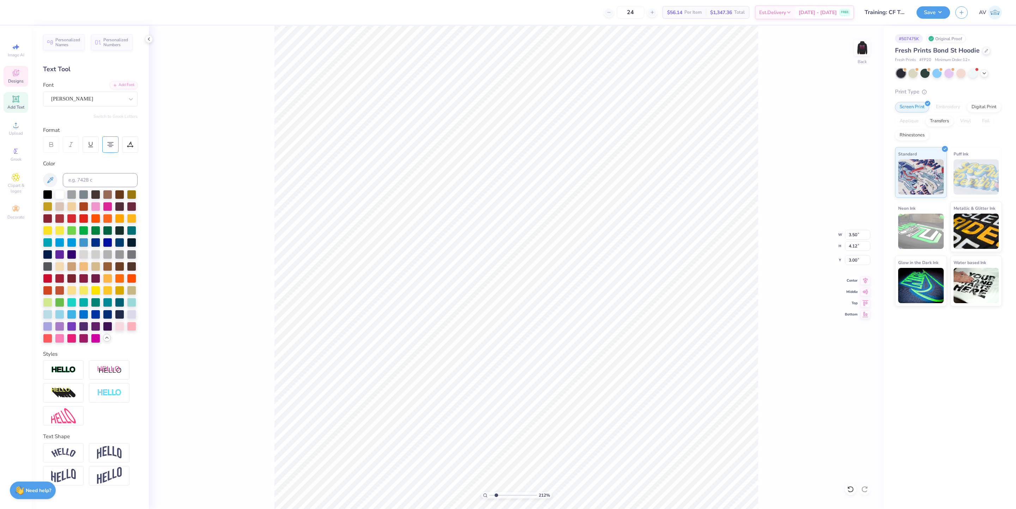
scroll to position [9, 1]
click at [64, 342] on div at bounding box center [59, 337] width 9 height 9
click at [67, 342] on div at bounding box center [71, 337] width 9 height 9
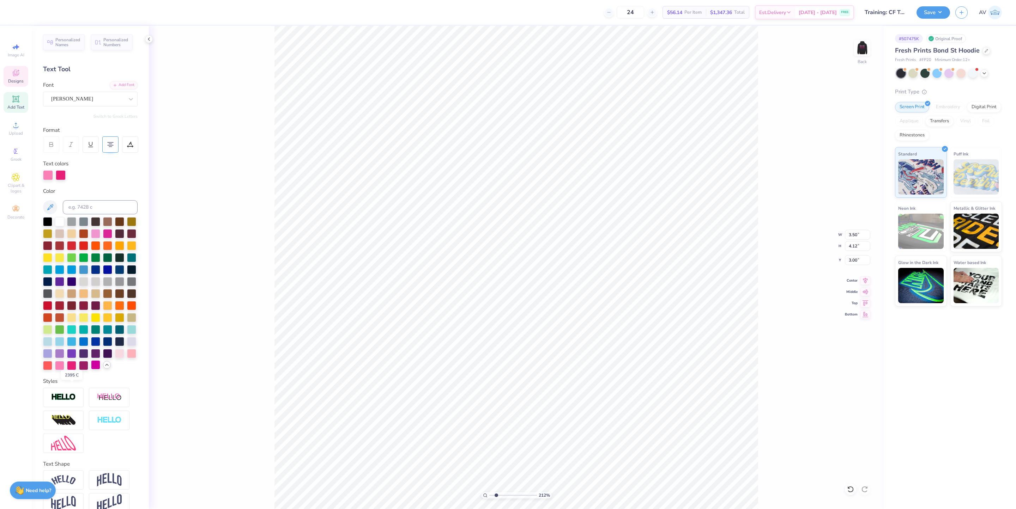
click at [91, 370] on div at bounding box center [95, 364] width 9 height 9
click at [865, 52] on img at bounding box center [862, 48] width 28 height 28
click at [862, 48] on img at bounding box center [862, 48] width 28 height 28
type input "1.56866530986122"
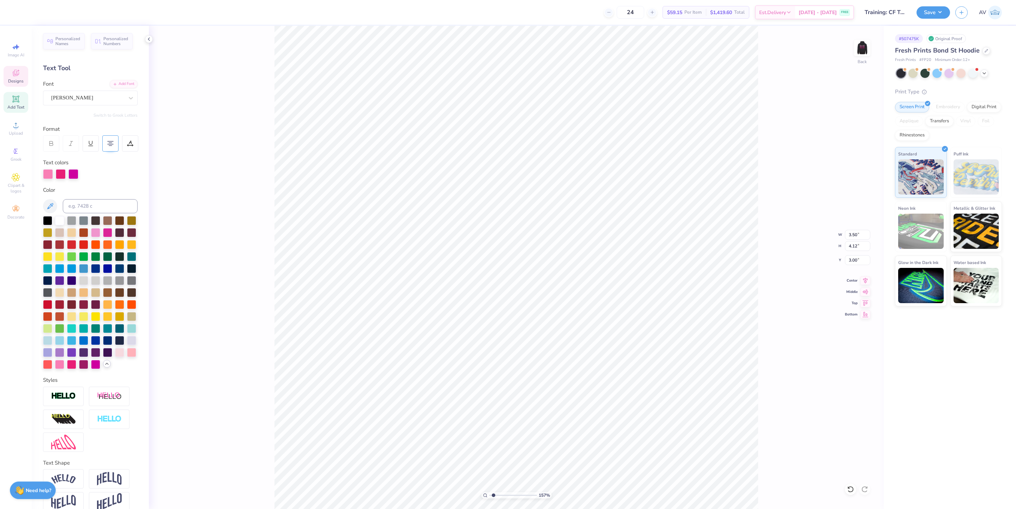
scroll to position [0, 0]
click at [129, 148] on div at bounding box center [130, 144] width 16 height 16
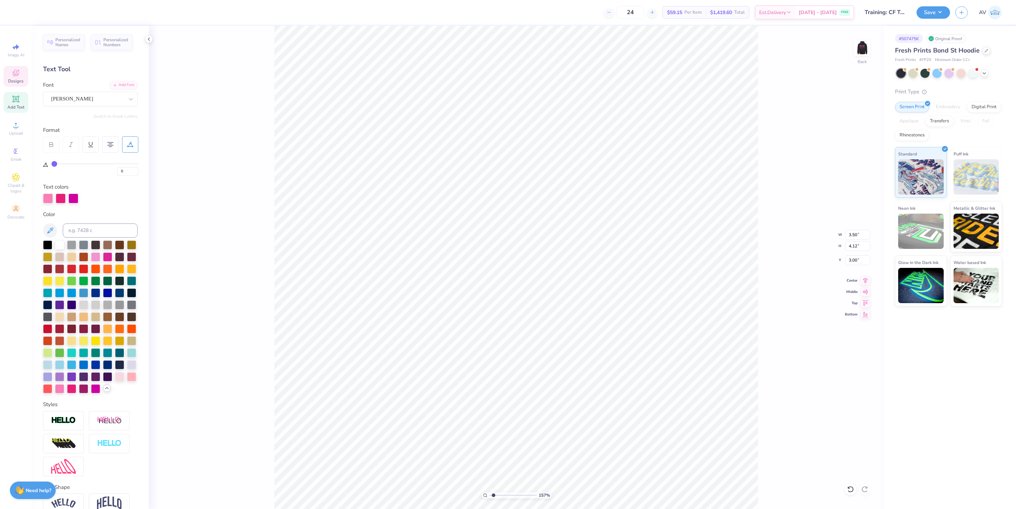
drag, startPoint x: 61, startPoint y: 163, endPoint x: 90, endPoint y: 164, distance: 28.6
click at [90, 164] on div "0" at bounding box center [94, 168] width 87 height 16
drag, startPoint x: 63, startPoint y: 163, endPoint x: 79, endPoint y: 164, distance: 15.2
click at [79, 164] on div "0" at bounding box center [94, 168] width 87 height 16
type input "3"
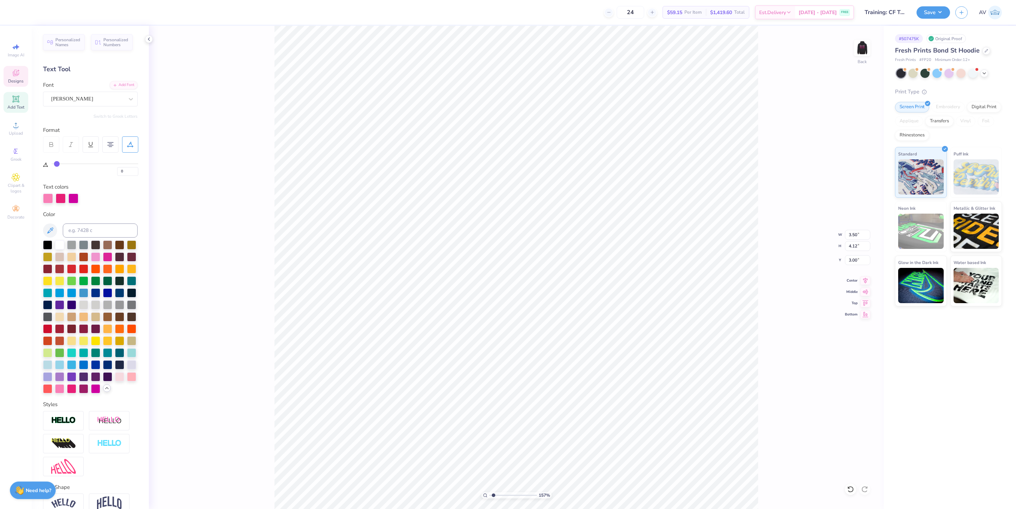
type input "3"
type input "4"
type input "5"
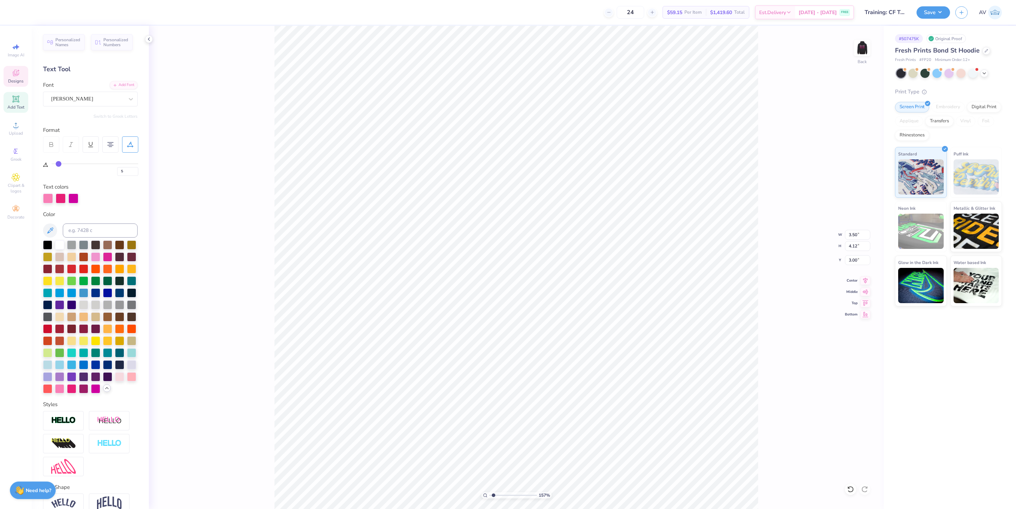
type input "7"
type input "8"
type input "9"
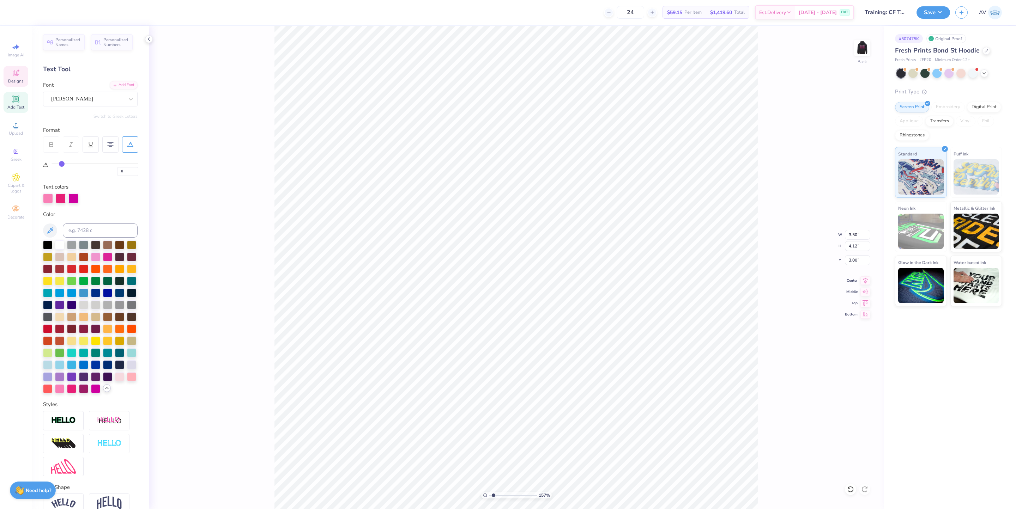
type input "9"
type input "10"
type input "11"
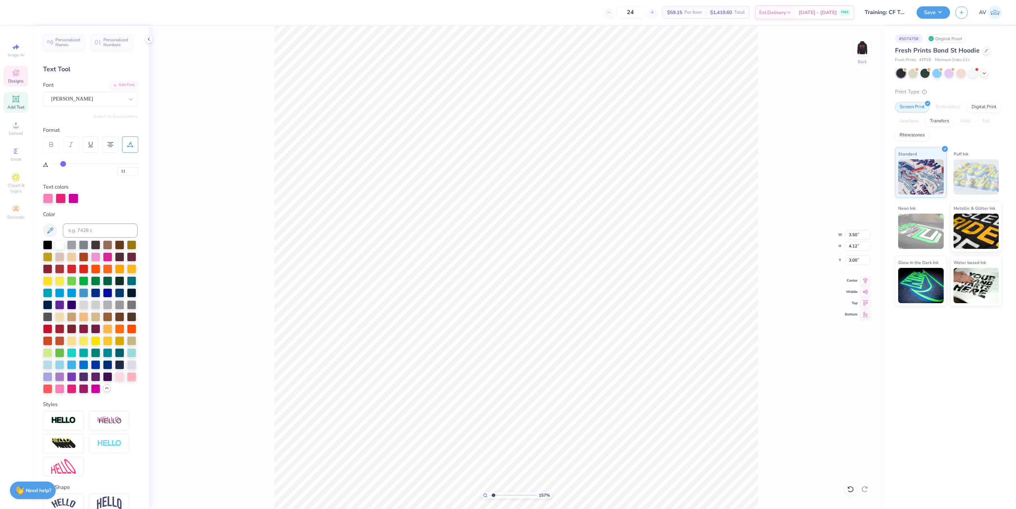
type input "13"
type input "14"
type input "15"
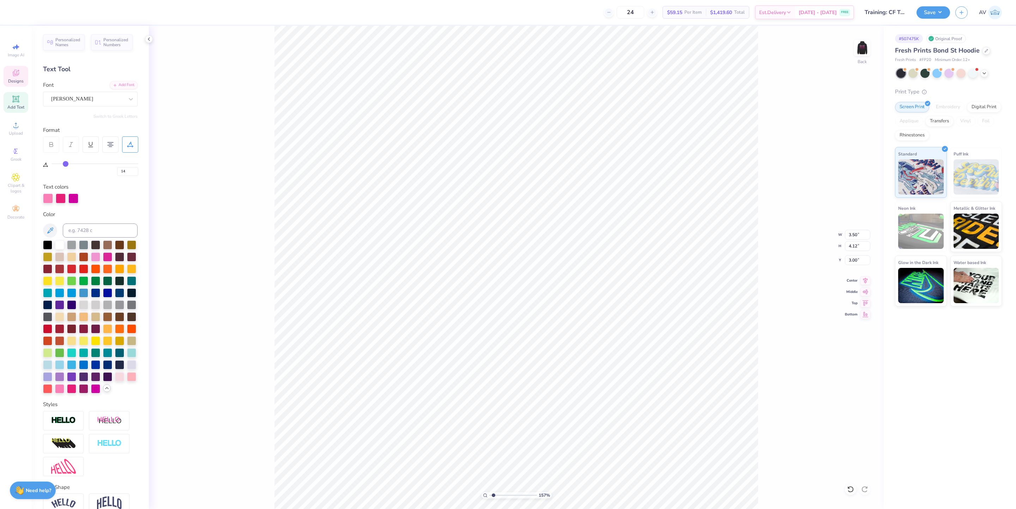
type input "15"
type input "16"
type input "17"
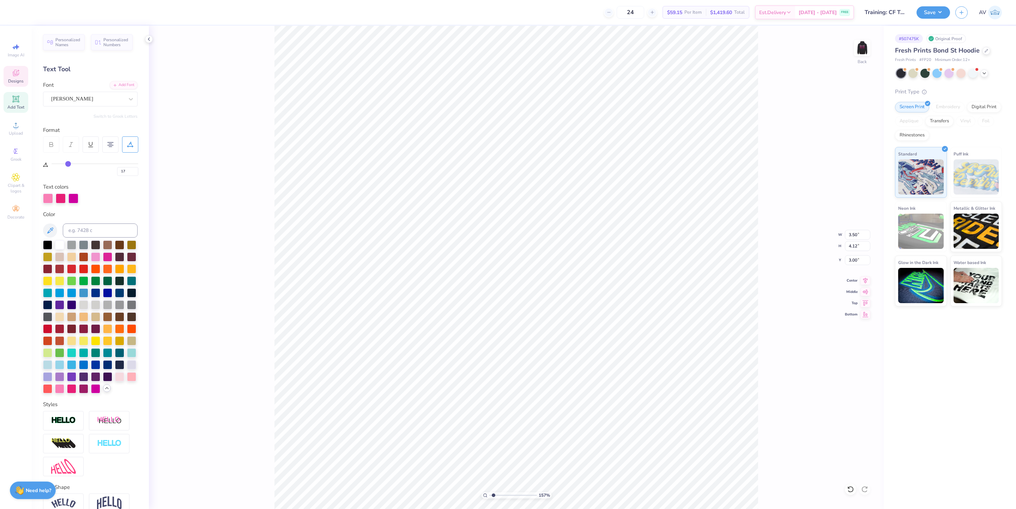
type input "18"
type input "19"
type input "20"
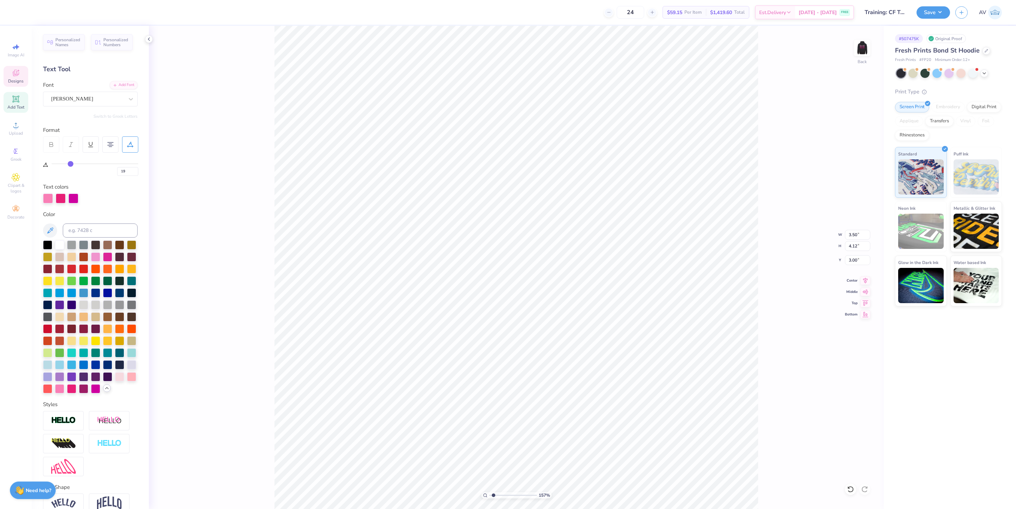
type input "20"
type input "21"
type input "22"
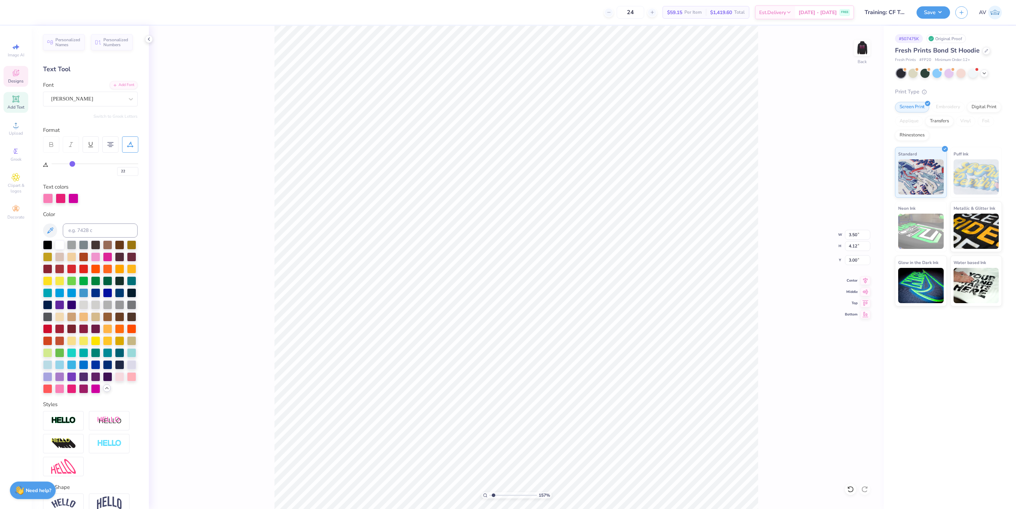
drag, startPoint x: 56, startPoint y: 163, endPoint x: 72, endPoint y: 163, distance: 15.5
click at [72, 163] on input "range" at bounding box center [94, 163] width 87 height 1
type input "24"
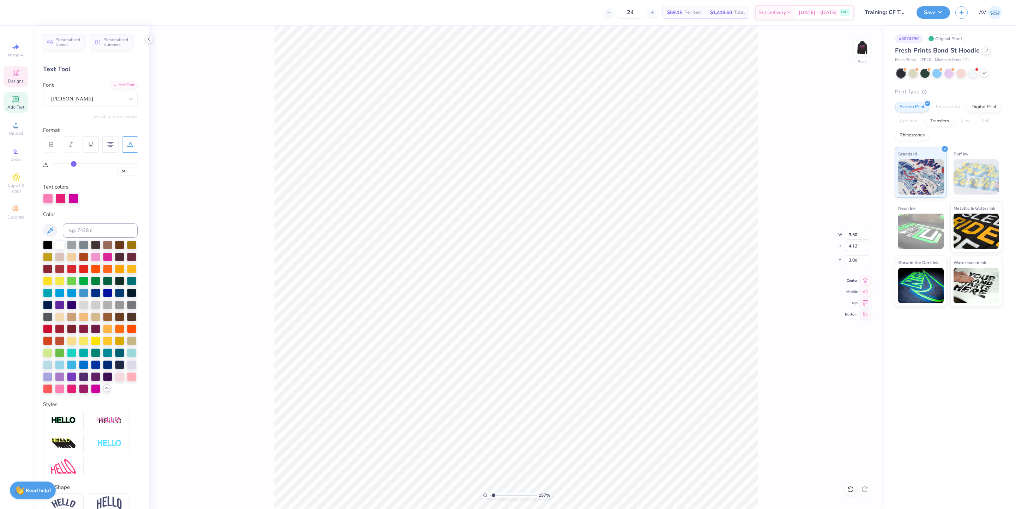
type input "23"
type input "22"
type input "20"
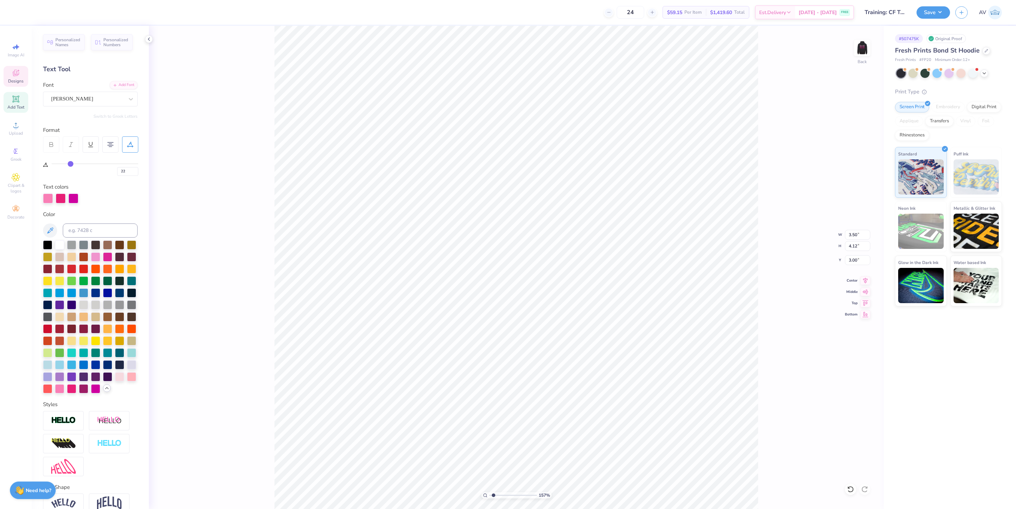
type input "20"
type input "19"
type input "18"
drag, startPoint x: 74, startPoint y: 163, endPoint x: 43, endPoint y: 163, distance: 31.4
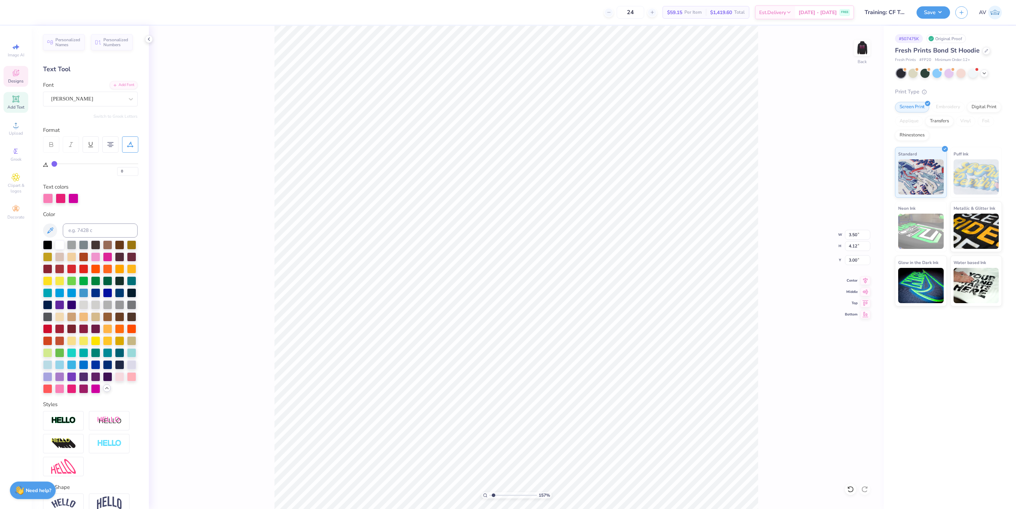
click at [51, 163] on input "range" at bounding box center [94, 163] width 87 height 1
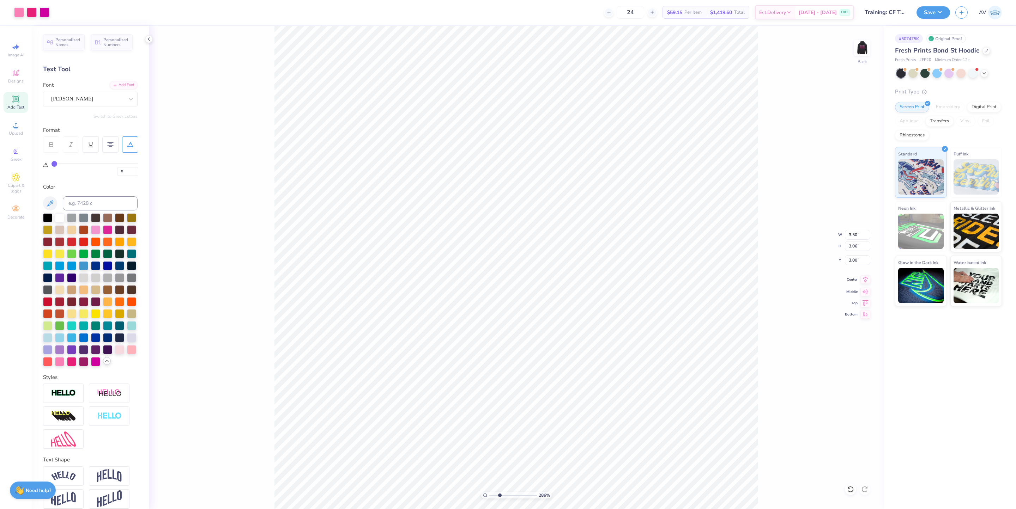
click at [866, 282] on icon at bounding box center [865, 279] width 10 height 8
click at [419, 316] on li "Group" at bounding box center [417, 318] width 55 height 14
click at [598, 443] on li "Ungroup" at bounding box center [603, 443] width 55 height 14
click at [927, 11] on button "Save" at bounding box center [933, 11] width 34 height 12
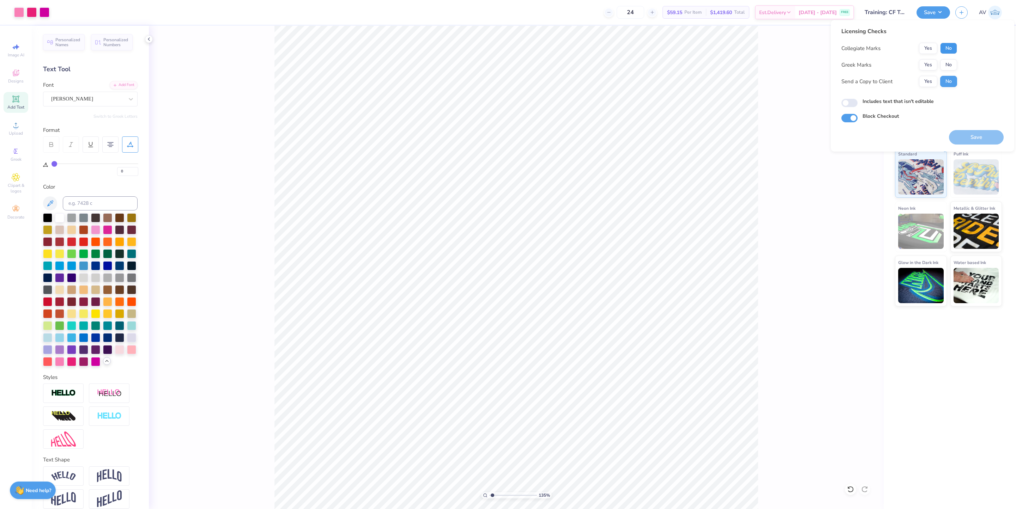
click at [954, 50] on button "No" at bounding box center [948, 48] width 17 height 11
click at [949, 64] on button "No" at bounding box center [948, 64] width 17 height 11
click at [976, 139] on button "Save" at bounding box center [976, 137] width 55 height 14
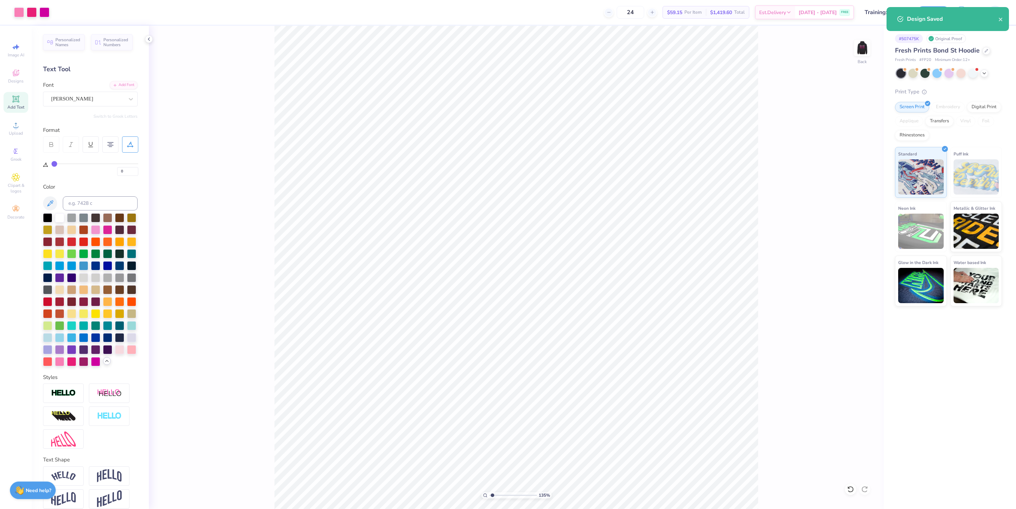
click at [870, 39] on div "135 % Back" at bounding box center [516, 267] width 735 height 483
click at [865, 47] on img at bounding box center [862, 48] width 28 height 28
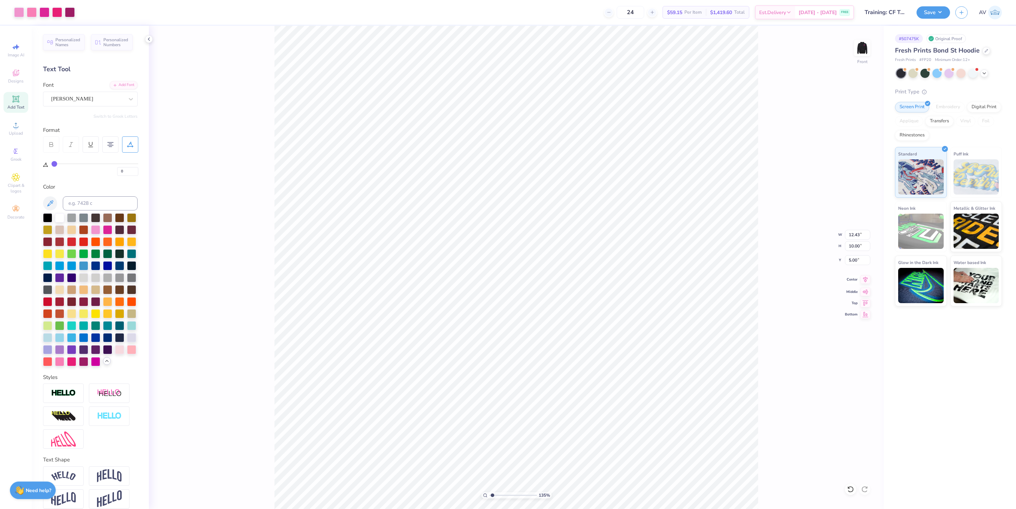
click at [865, 284] on icon at bounding box center [865, 279] width 10 height 8
click at [865, 283] on icon at bounding box center [865, 279] width 10 height 8
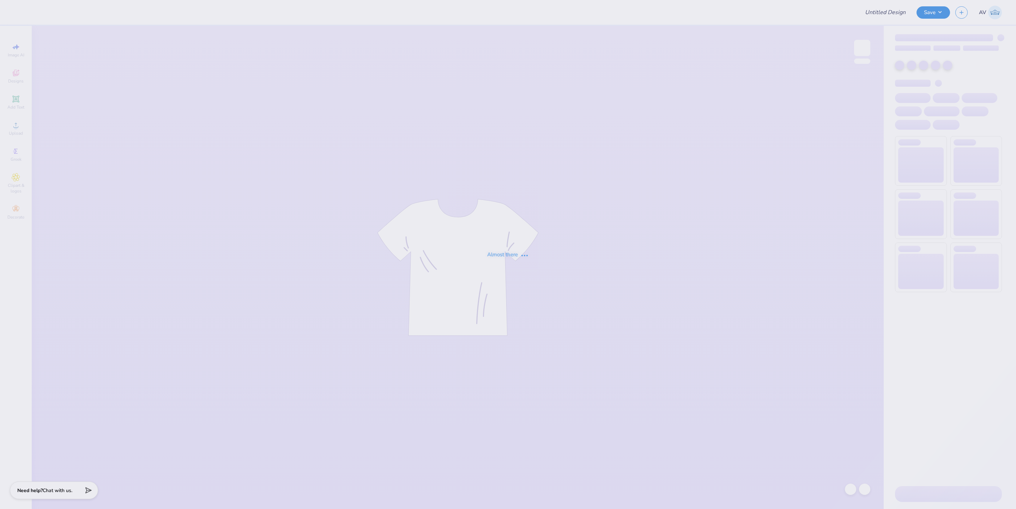
type input "Training: CF Training - Activities 1"
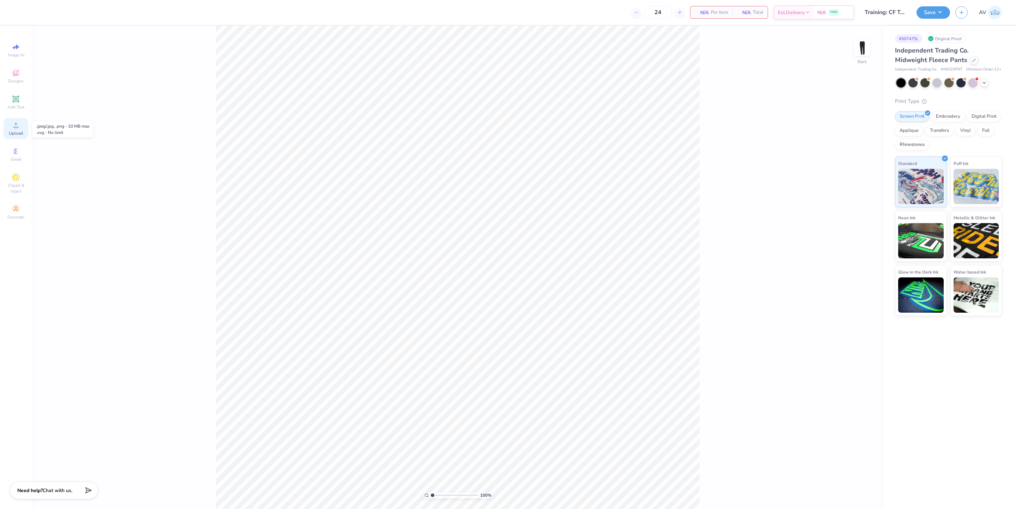
click at [17, 130] on div "Upload" at bounding box center [16, 128] width 25 height 21
click at [20, 123] on div "Upload" at bounding box center [16, 128] width 25 height 21
click at [17, 134] on span "Upload" at bounding box center [16, 133] width 14 height 6
click at [21, 130] on div "Upload" at bounding box center [16, 128] width 25 height 21
type input "2.11779452297498"
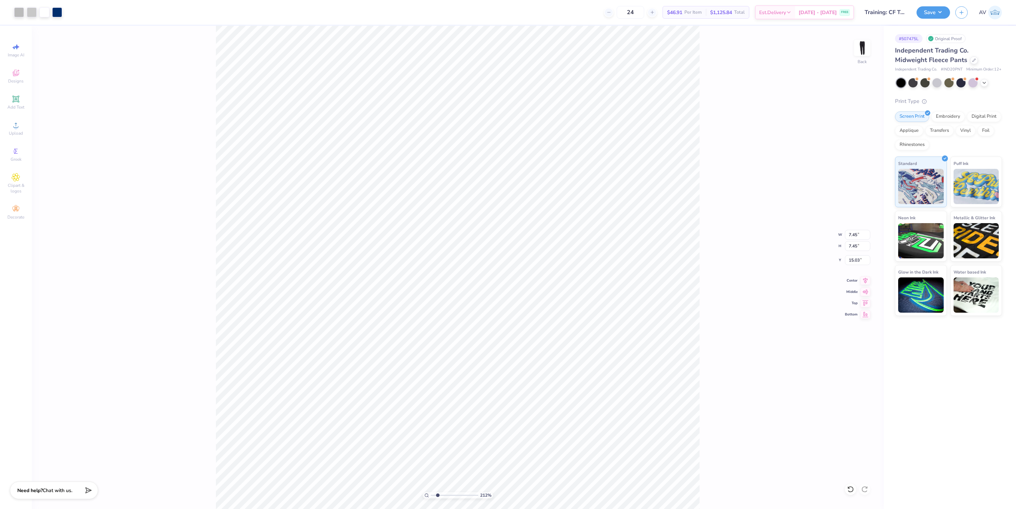
type input "5.04"
type input "17.43"
type input "2.11779452297498"
type input "3.91"
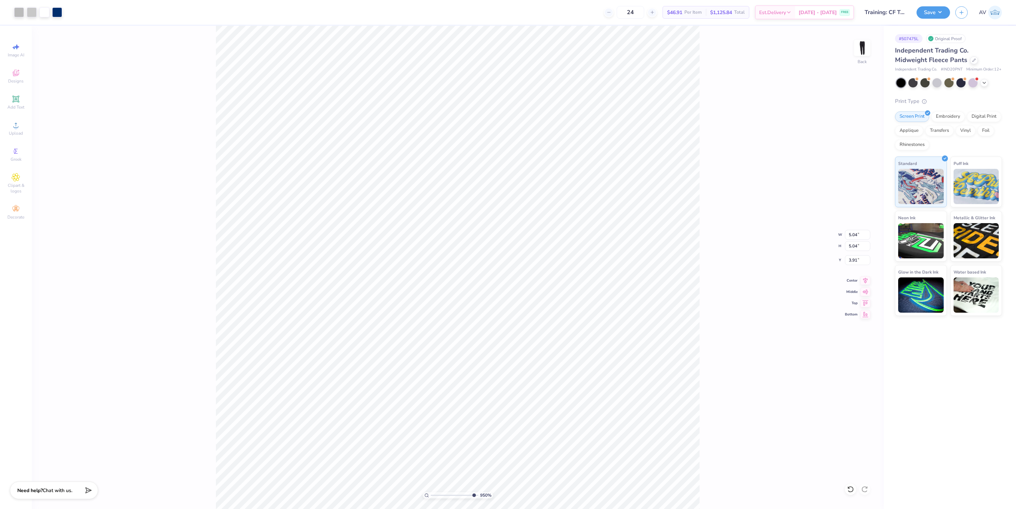
click at [725, 275] on div "950 % Back W 5.04 5.04 " H 5.04 5.04 " Y 3.91 3.91 " Center Middle Top Bottom" at bounding box center [458, 267] width 852 height 483
click at [20, 130] on span "Upload" at bounding box center [16, 133] width 14 height 6
click at [19, 129] on icon at bounding box center [16, 125] width 8 height 8
type input "2.11779452297498"
click at [859, 236] on input "7.45" at bounding box center [857, 235] width 25 height 10
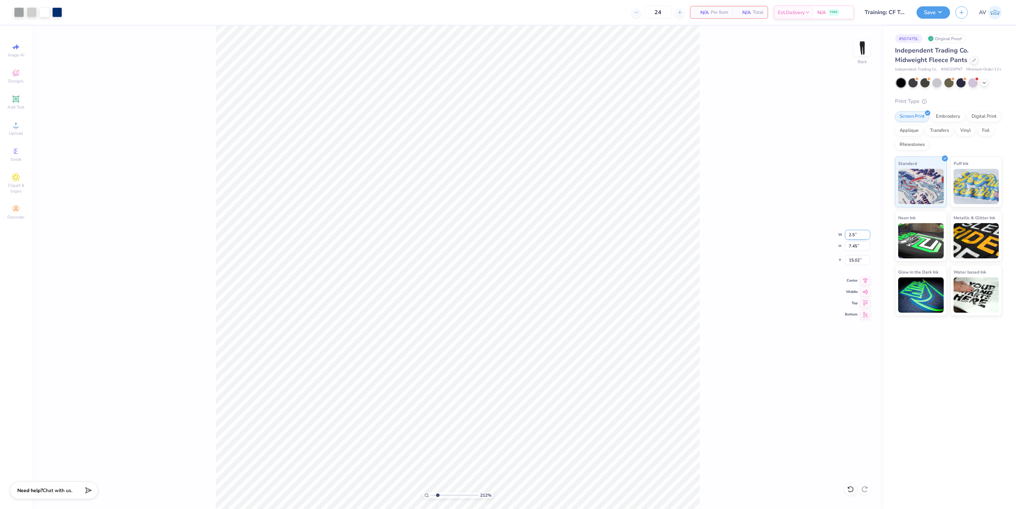
type input "2.5"
type input "2.11779452297498"
type input "2.50"
type input "17.50"
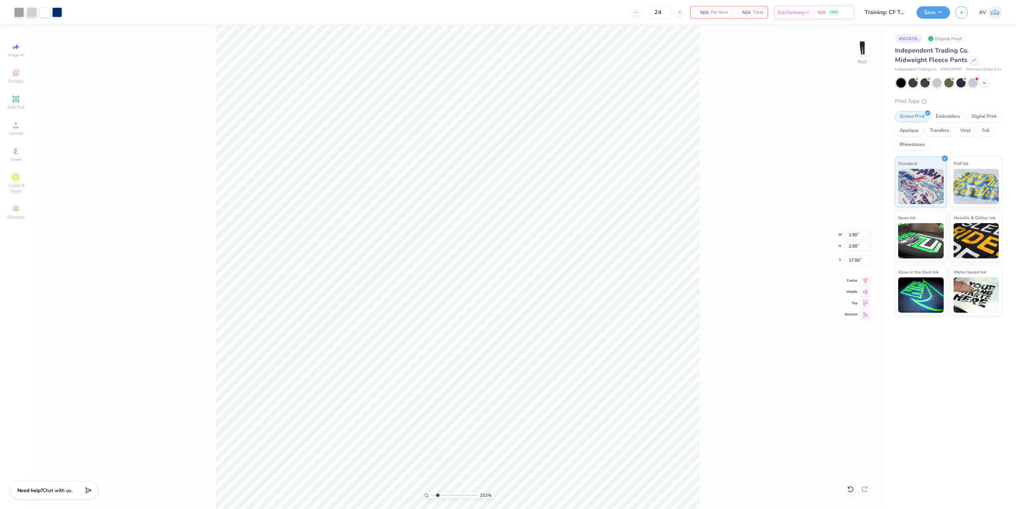
type input "2.11779452297498"
type input "2.76"
type input "2.11779452297498"
type input "3.09"
type input "2.11779452297498"
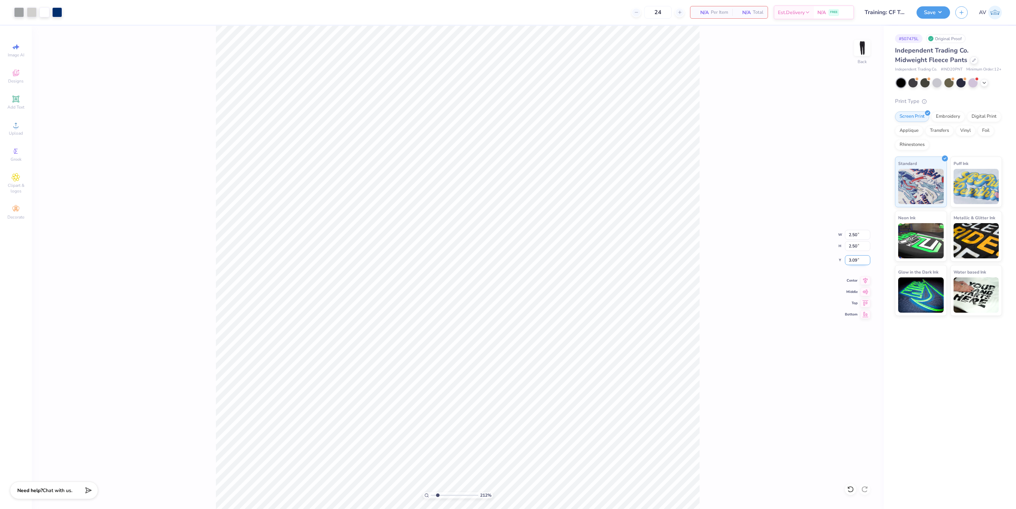
click at [856, 260] on input "3.09" at bounding box center [857, 260] width 25 height 10
type input "3"
type input "2.11779452297498"
type input "3.00"
click at [722, 293] on div "212 % Back W 2.50 2.50 " H 2.50 2.50 " Y 3.00 3.00 " Center Middle Top Bottom" at bounding box center [458, 267] width 852 height 483
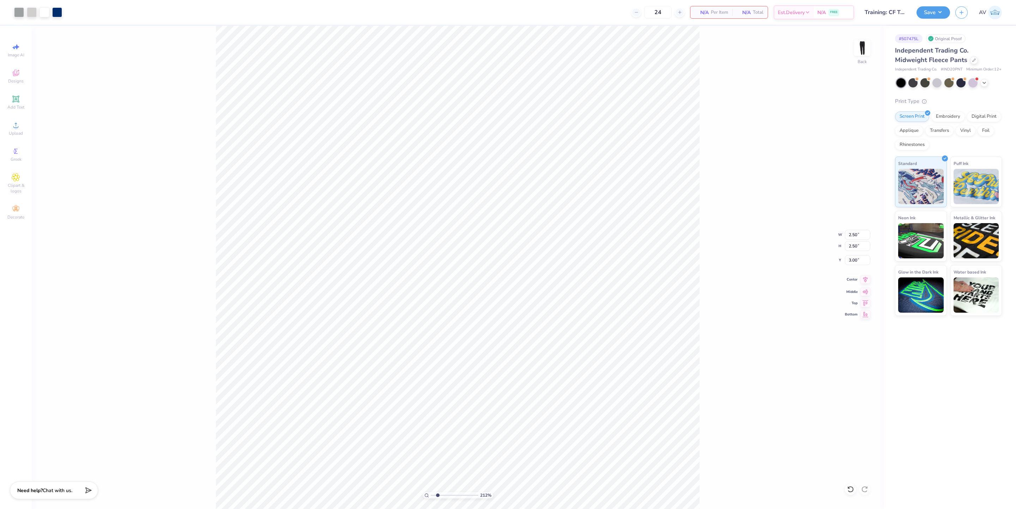
click at [866, 284] on icon at bounding box center [865, 279] width 10 height 8
type input "2.11779452297498"
type input "2.93"
type input "1"
click at [853, 262] on input "2.93" at bounding box center [857, 260] width 25 height 10
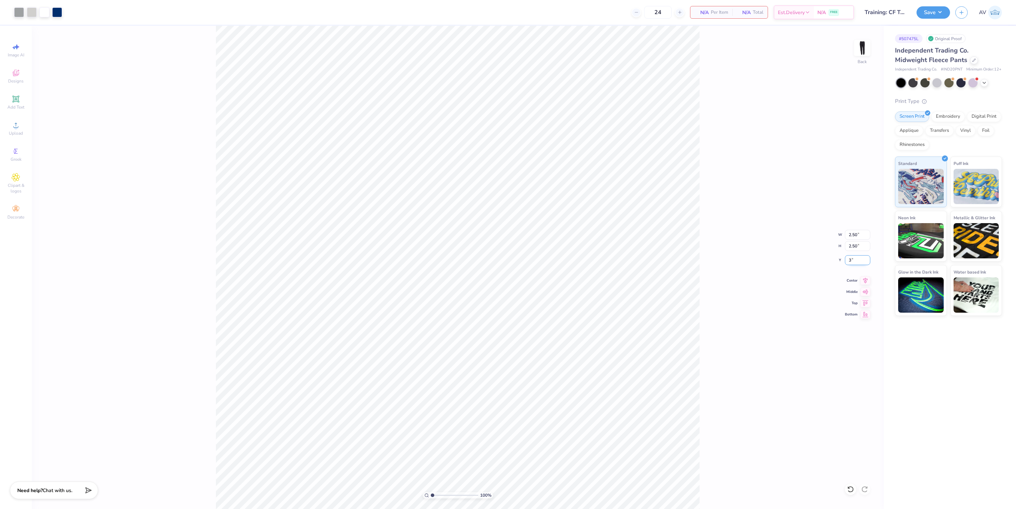
type input "3.00"
click at [939, 14] on button "Save" at bounding box center [933, 11] width 34 height 12
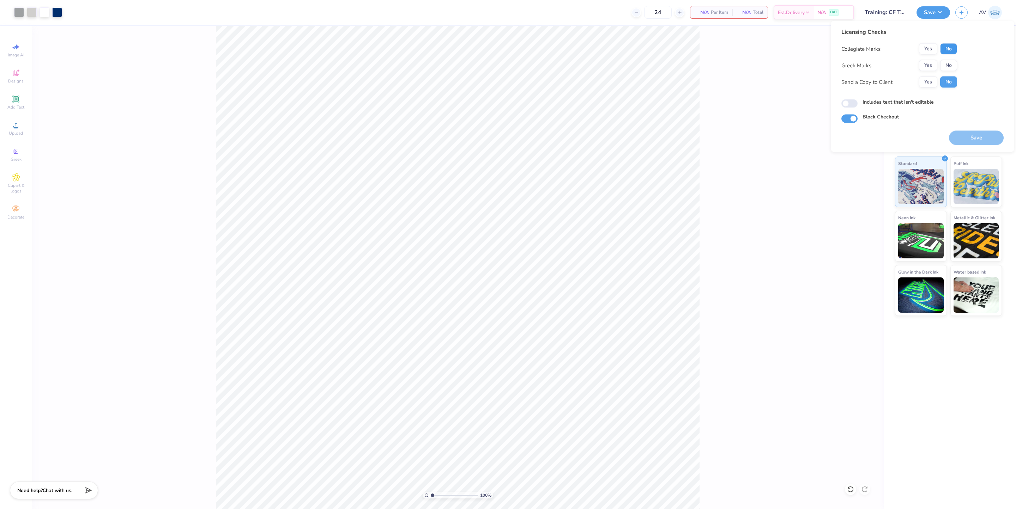
click at [951, 52] on button "No" at bounding box center [948, 48] width 17 height 11
click at [951, 62] on button "No" at bounding box center [948, 65] width 17 height 11
click at [969, 142] on button "Save" at bounding box center [976, 138] width 55 height 14
click at [968, 135] on button "Save" at bounding box center [976, 138] width 55 height 14
type textarea "x"
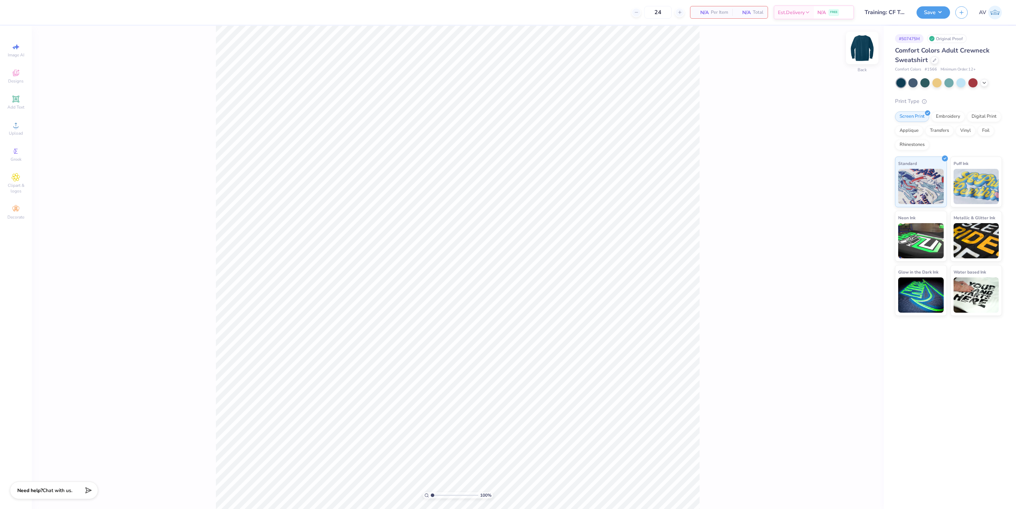
click at [864, 54] on img at bounding box center [862, 48] width 28 height 28
click at [24, 72] on div "Designs" at bounding box center [16, 76] width 25 height 21
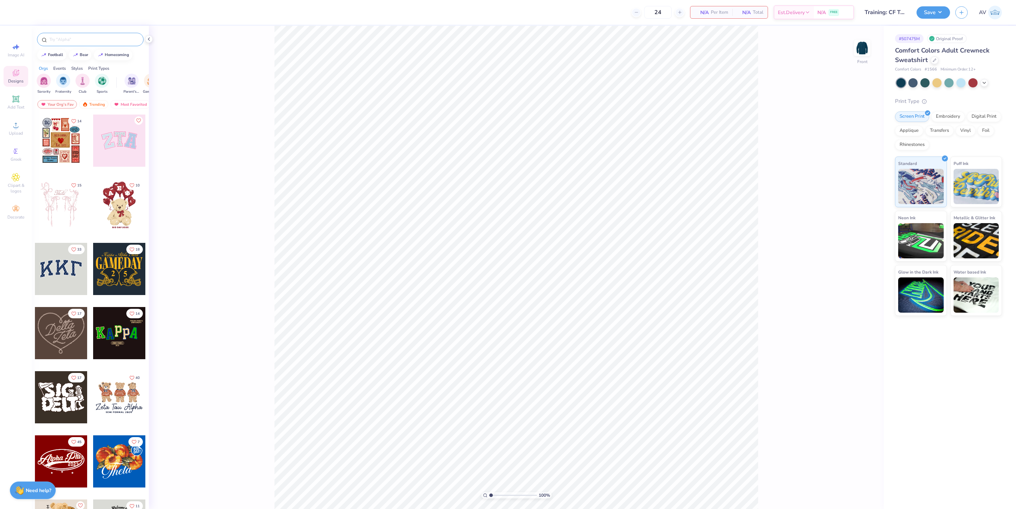
click at [87, 36] on input "text" at bounding box center [94, 39] width 90 height 7
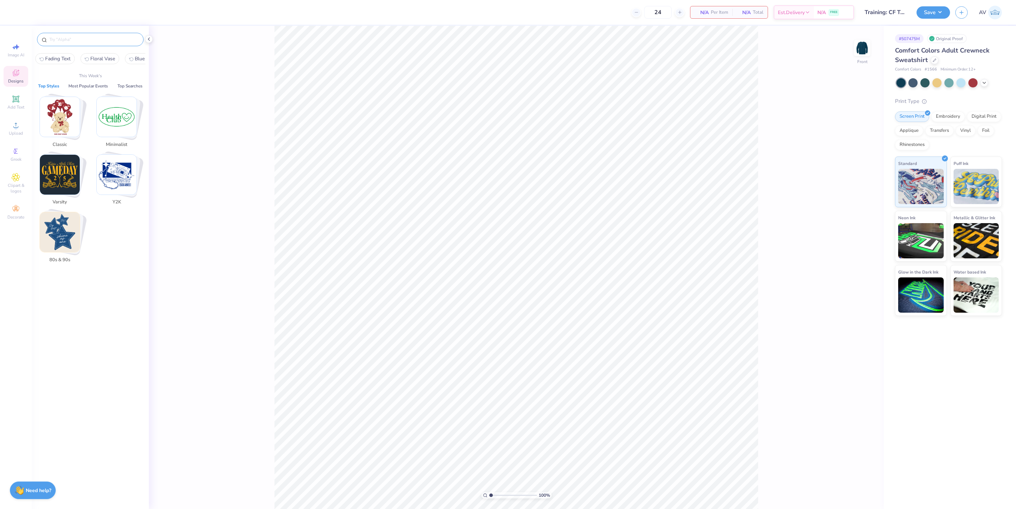
paste input "FPF227909"
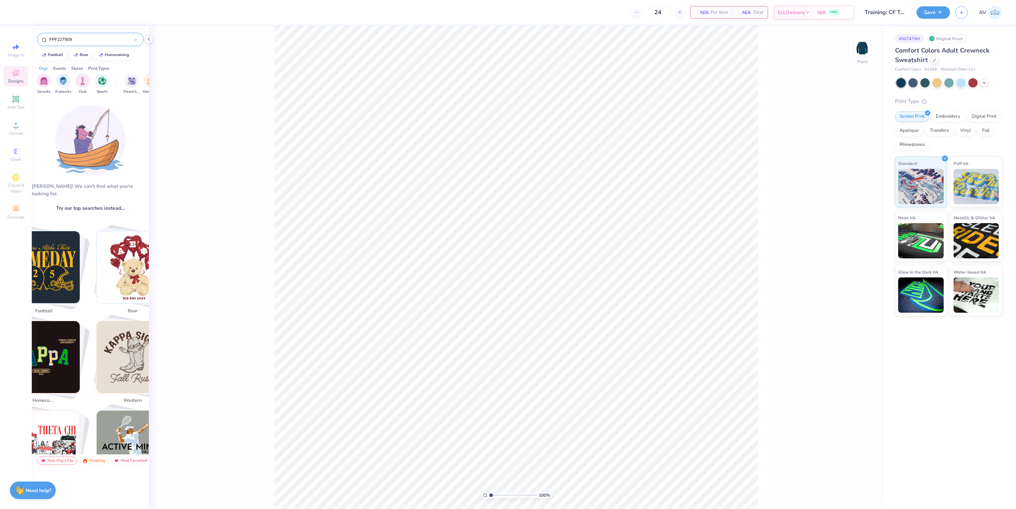
click at [93, 39] on input "FPF227909" at bounding box center [92, 39] width 86 height 7
paste input "Sparkle Tags"
type input "Sparkle Tags"
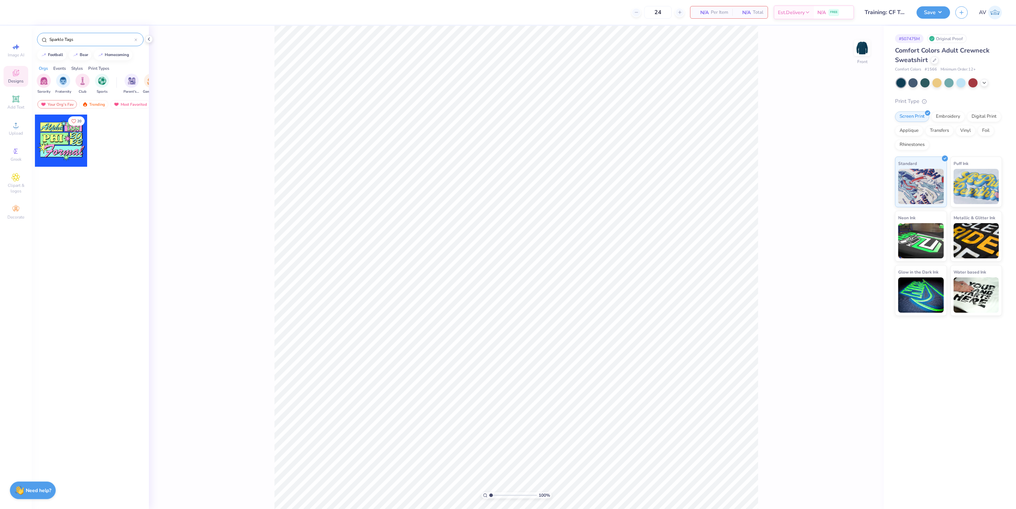
click at [49, 151] on div at bounding box center [61, 141] width 52 height 52
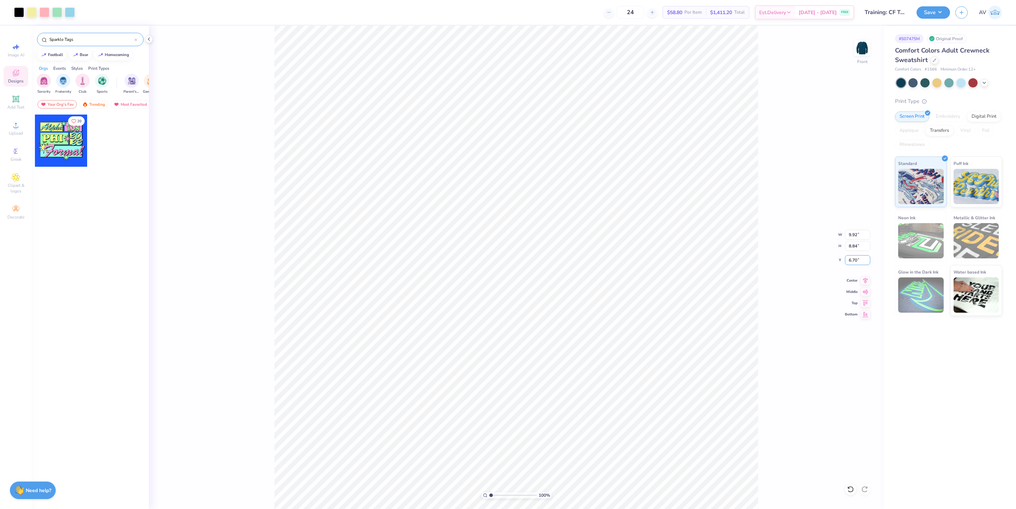
drag, startPoint x: 860, startPoint y: 260, endPoint x: 833, endPoint y: 258, distance: 27.2
click at [833, 258] on div "100 % Front W 9.92 9.92 " H 8.84 8.84 " Y 6.70 6.70 " Center Middle Top Bottom" at bounding box center [516, 267] width 735 height 483
click at [865, 279] on icon at bounding box center [865, 279] width 10 height 8
click at [865, 300] on icon at bounding box center [865, 303] width 10 height 8
type input "0.50"
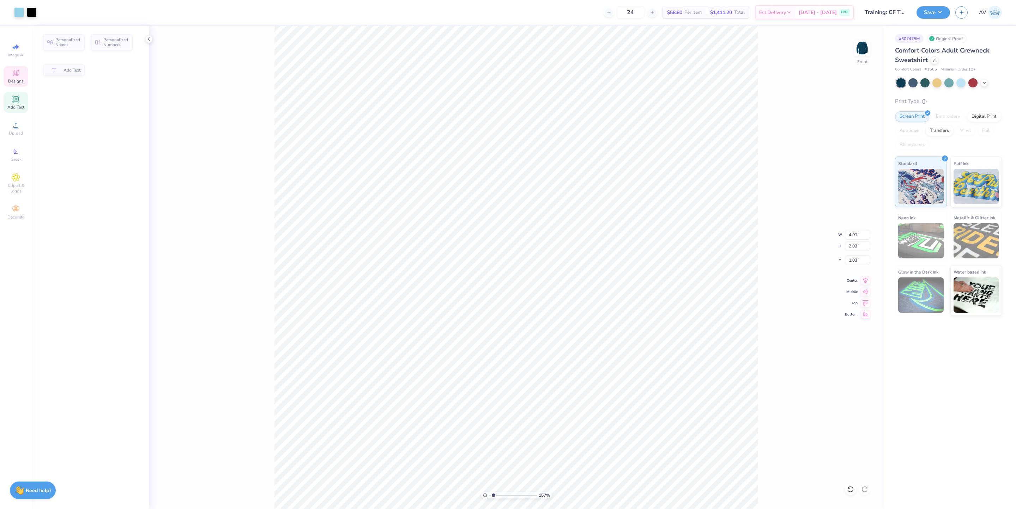
scroll to position [8, 0]
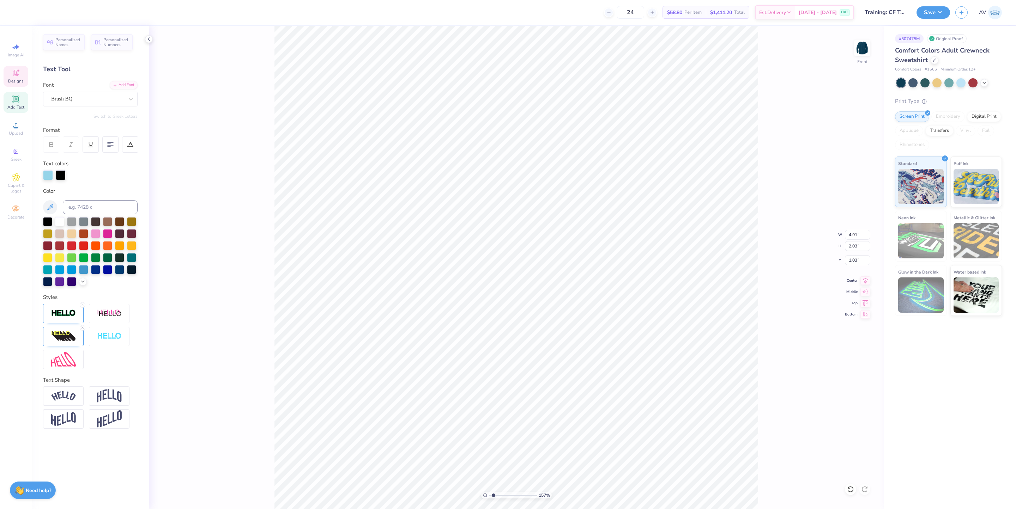
type input "1.56866530986122"
type textarea "S"
type input "1.56866530986122"
type textarea "Si"
type input "1.56866530986122"
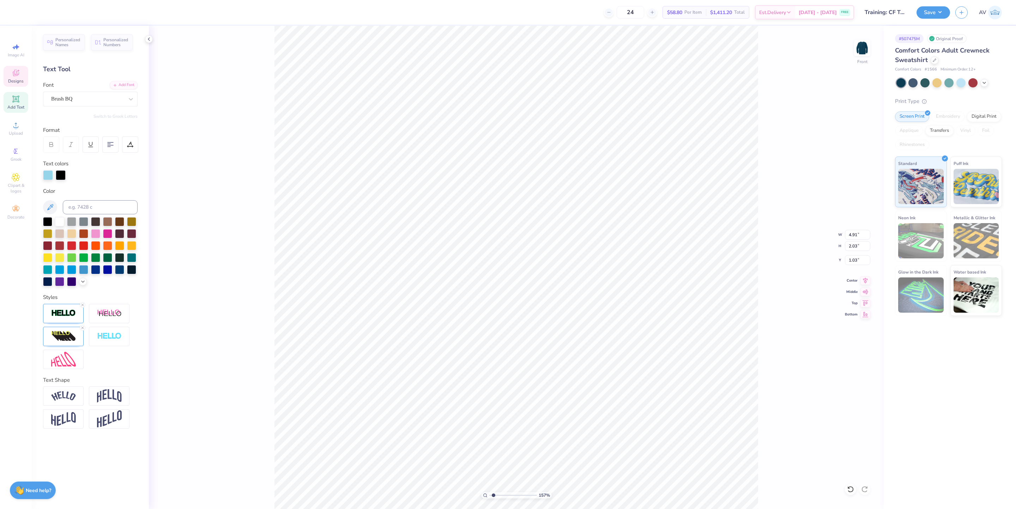
type textarea "Sig"
type input "1.56866530986122"
type textarea "Sigm"
type input "1.56866530986122"
type textarea "Sigma"
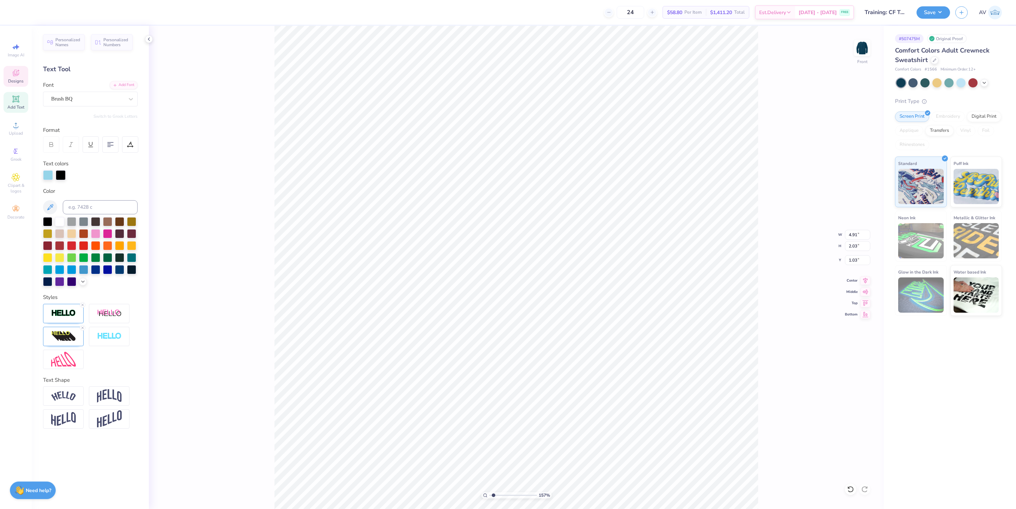
type input "1.56866530986122"
type input "4.55"
type input "1.79"
type input "3.49"
type input "1.56866530986122"
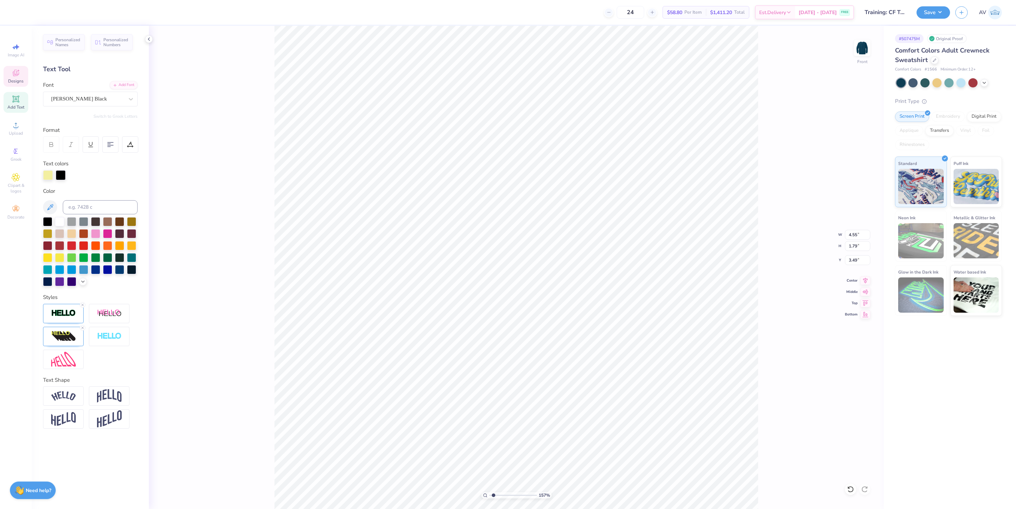
type input "2.79"
type input "0.98"
type input "1.84"
type input "1.56866530986122"
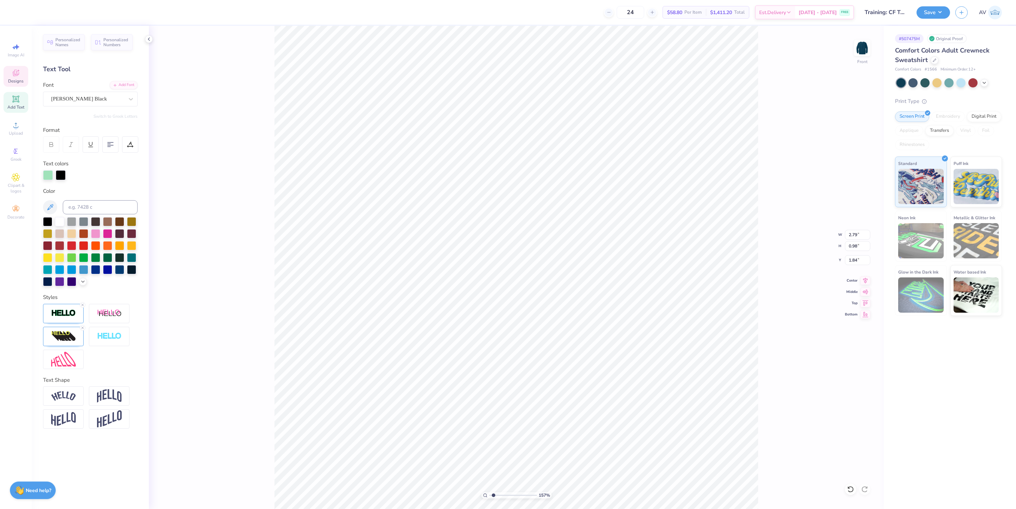
type input "3.03"
type input "0.96"
type input "0.83"
type input "1.56866530986122"
type textarea "Al"
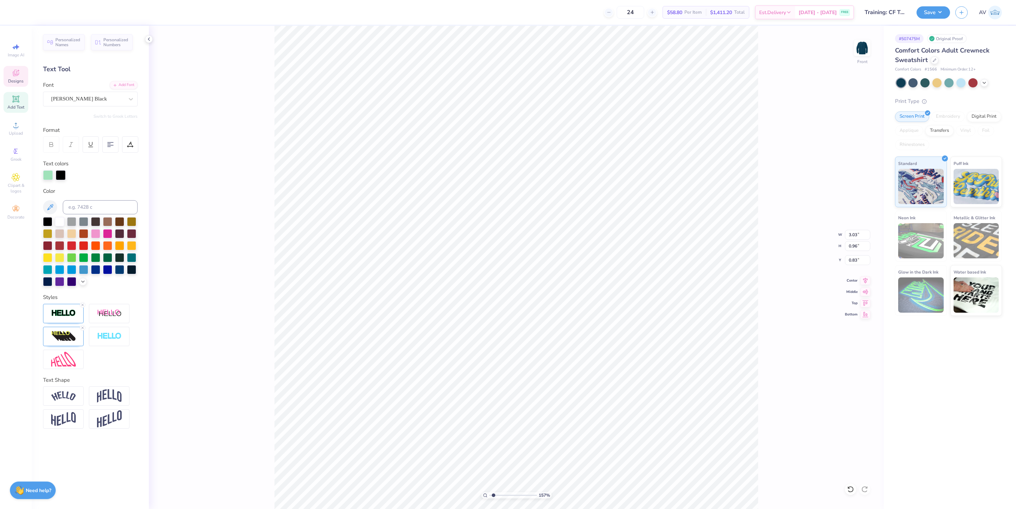
scroll to position [8, 0]
type input "1.56866530986122"
type textarea "Alph"
type input "1.56866530986122"
type textarea "Alpha"
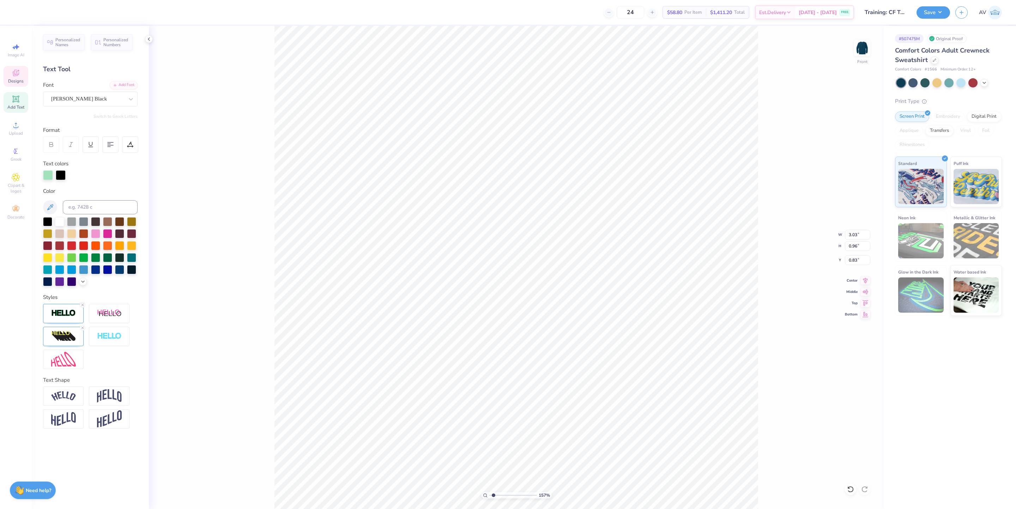
type input "1.56866530986122"
type textarea "Alp"
type input "1.56866530986122"
type textarea "Al"
type input "1.56866530986122"
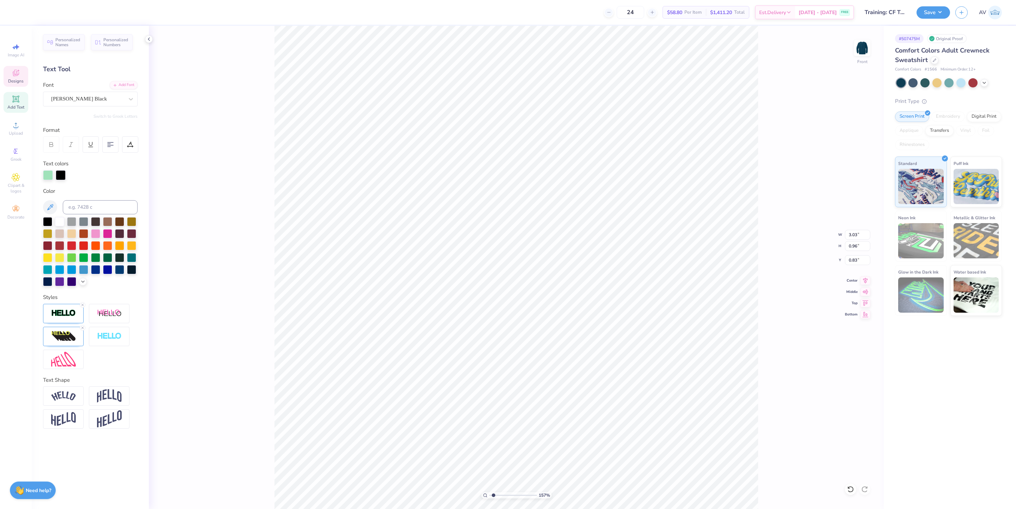
type textarea "A"
type input "1.56866530986122"
type textarea "ALP"
type input "1.56866530986122"
type textarea "ALPH"
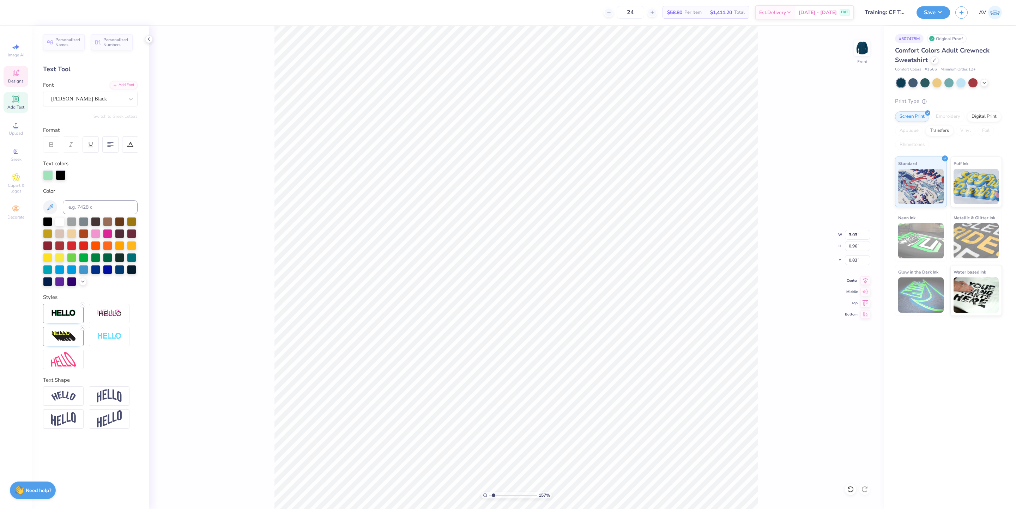
type input "1.56866530986122"
type textarea "ALPHA"
type input "1.56866530986122"
type input "2.79"
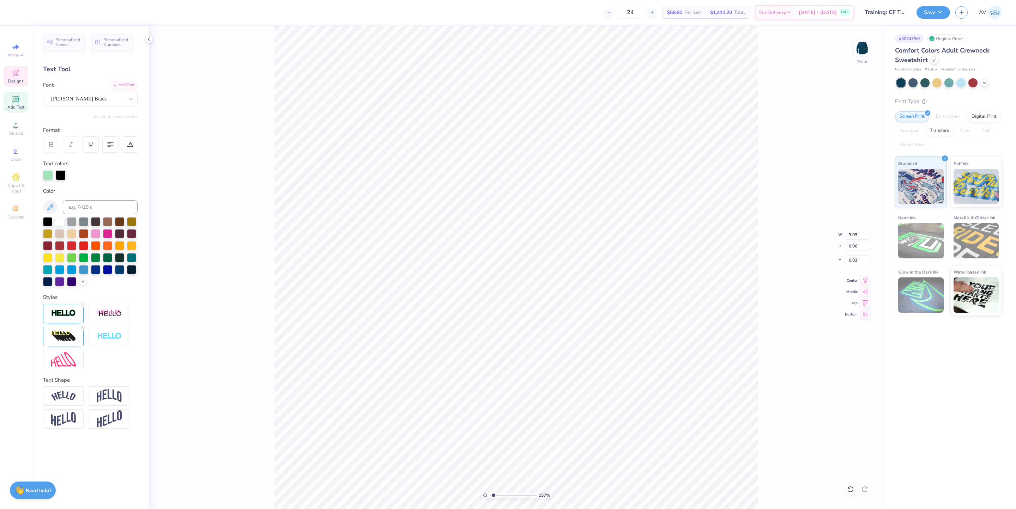
type input "0.98"
type input "1.84"
type input "1.56866530986122"
type input "4.71"
type input "0.91"
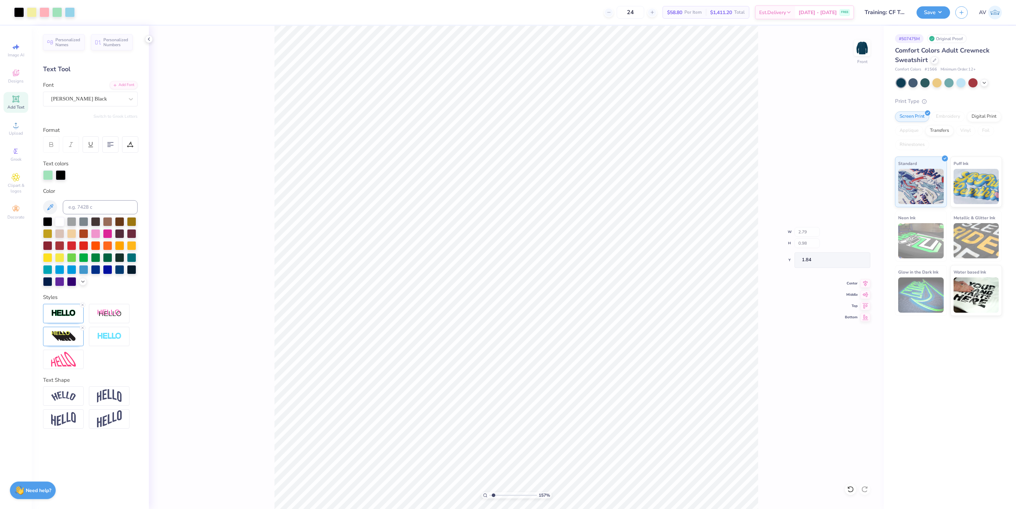
type input "0.92"
type input "1.56866530986122"
type input "3.52"
type input "0.68"
type input "1.15"
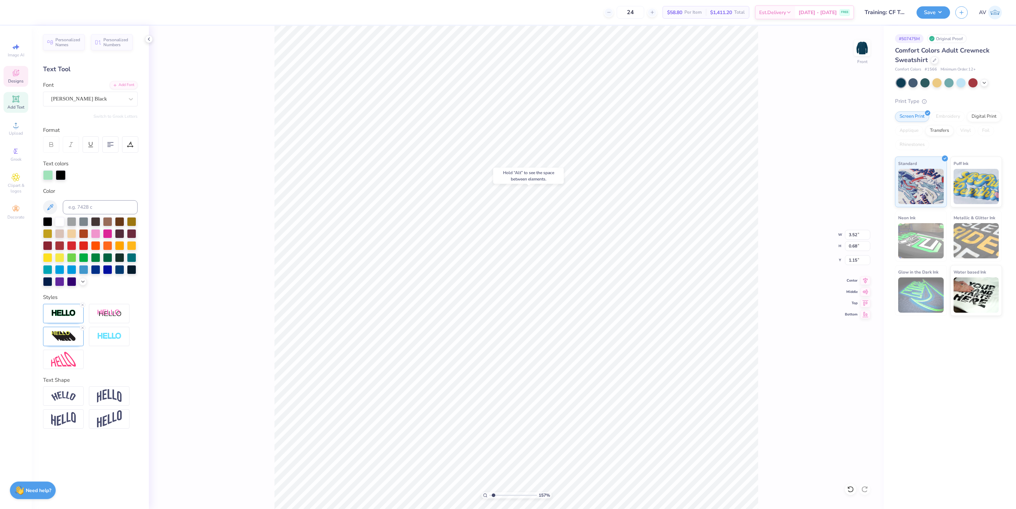
type input "1.56866530986122"
type input "1.53"
type input "1.56866530986122"
type input "4.55"
type input "1.79"
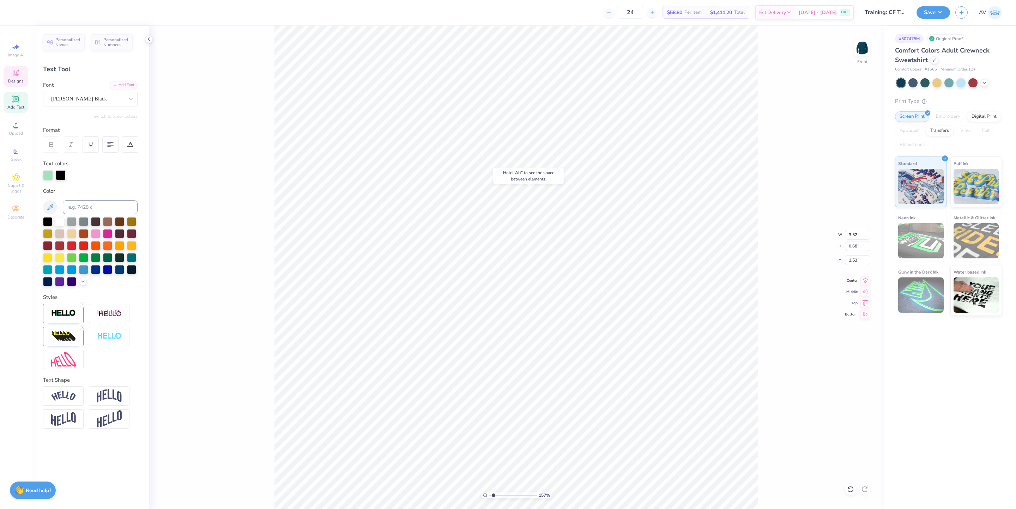
type input "3.49"
type input "1.56866530986122"
type textarea "EP"
type input "1.56866530986122"
type textarea "EPS"
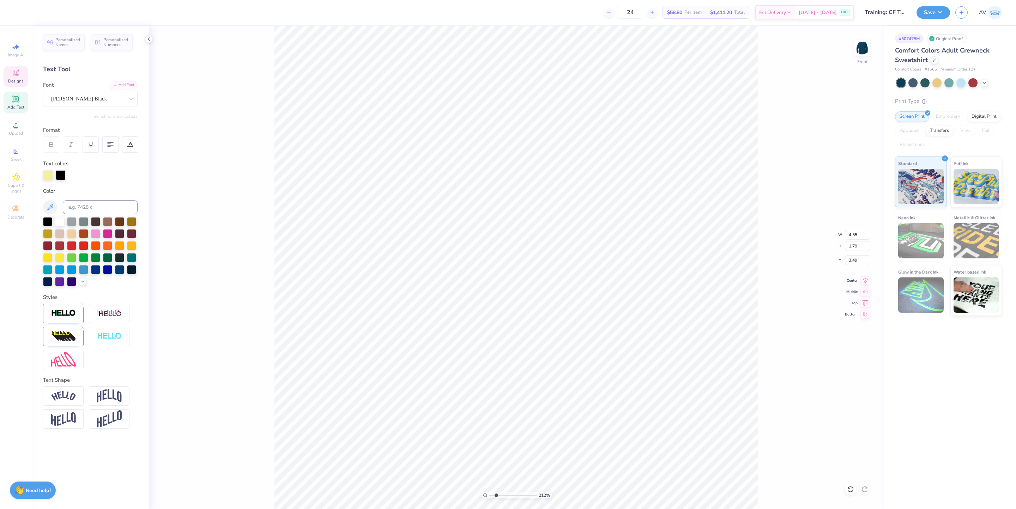
type input "2.11779452297498"
type textarea "EPSI"
type input "2.11779452297498"
type textarea "EPSI"
type input "2.11779452297498"
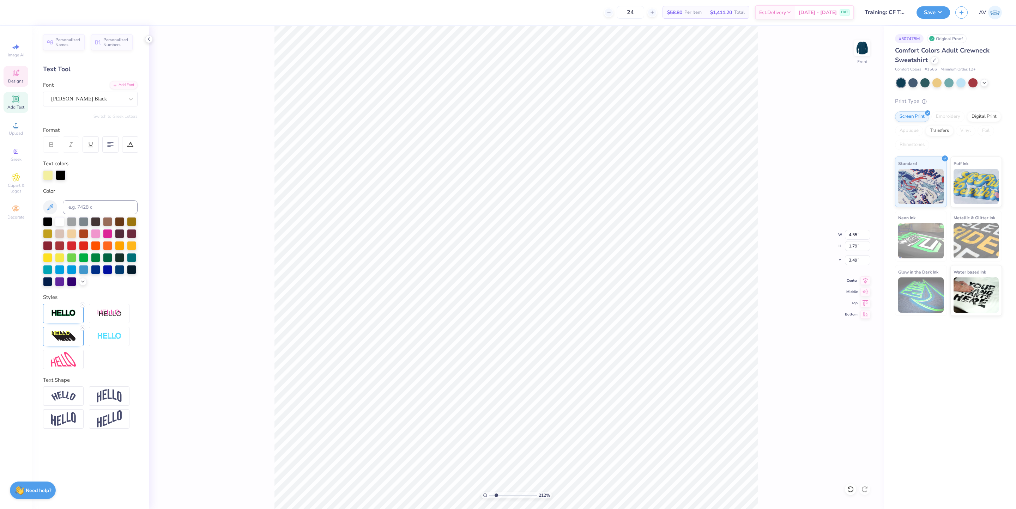
scroll to position [8, 0]
type textarea "EPSI L"
type input "2.11779452297498"
type textarea "EPSI LO"
type input "2.11779452297498"
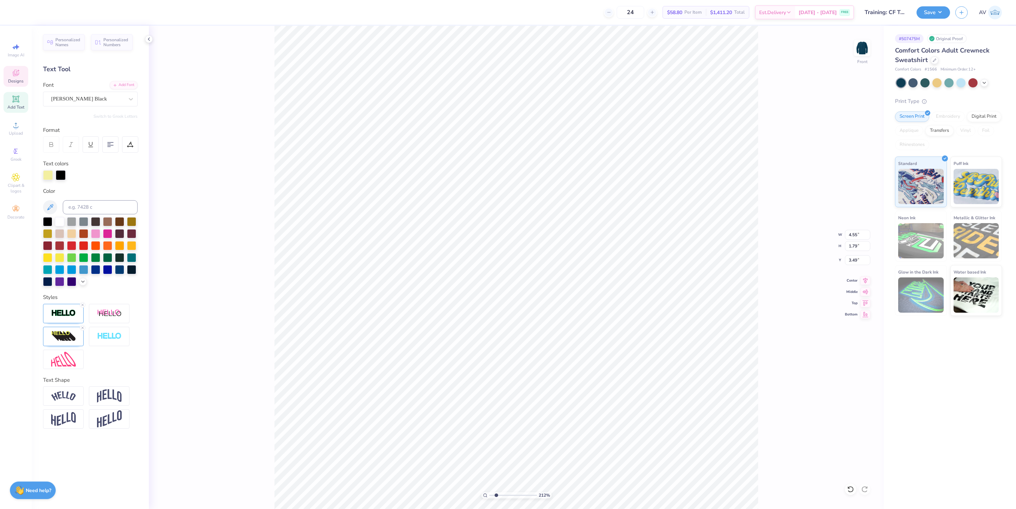
type textarea "EPSI LON"
type input "2.11779452297498"
type input "5.82"
type input "4.78"
type input "2.19"
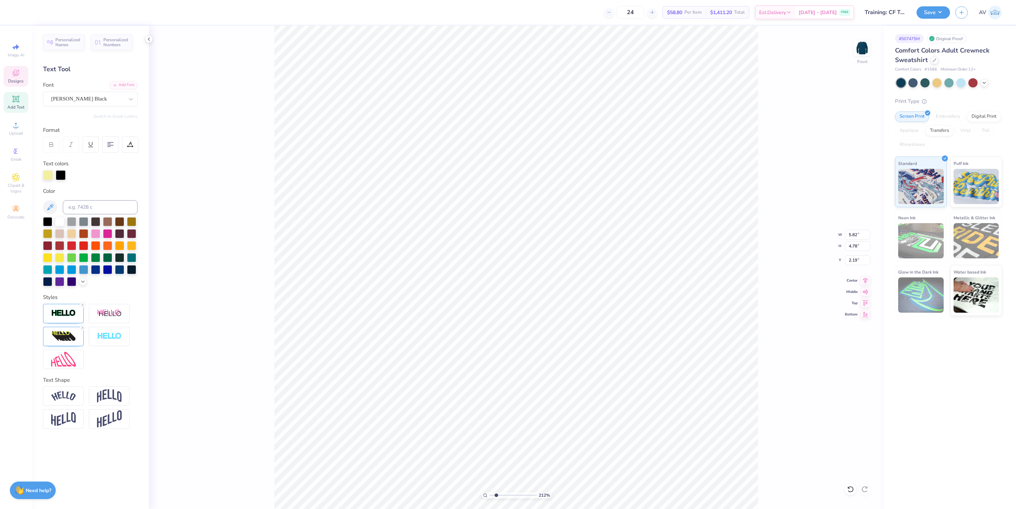
scroll to position [8, 1]
type input "2.11779452297498"
type input "2.21"
type input "2.11779452297498"
type input "3.54"
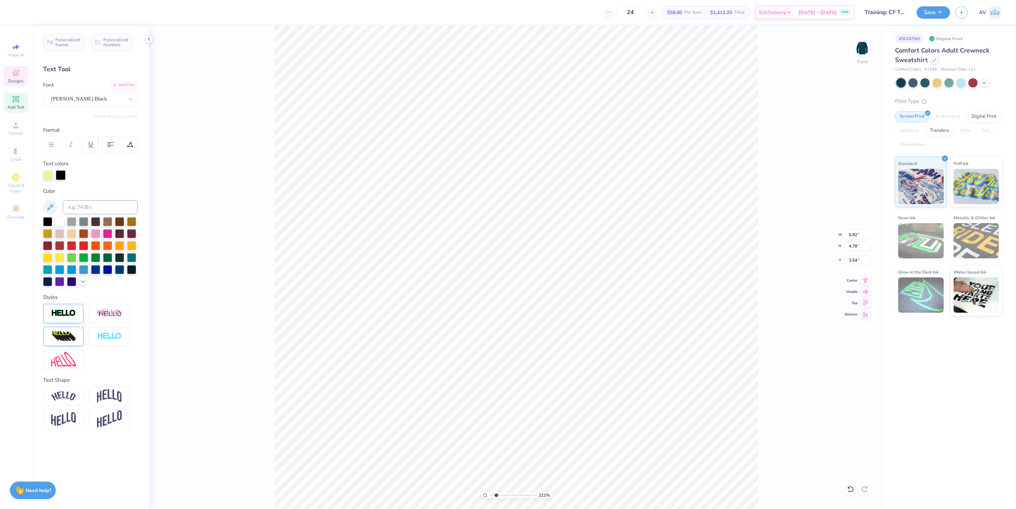
type input "2.11779452297498"
type textarea "EPSI LN"
type input "2.11779452297498"
type textarea "EPSI N"
type input "2.11779452297498"
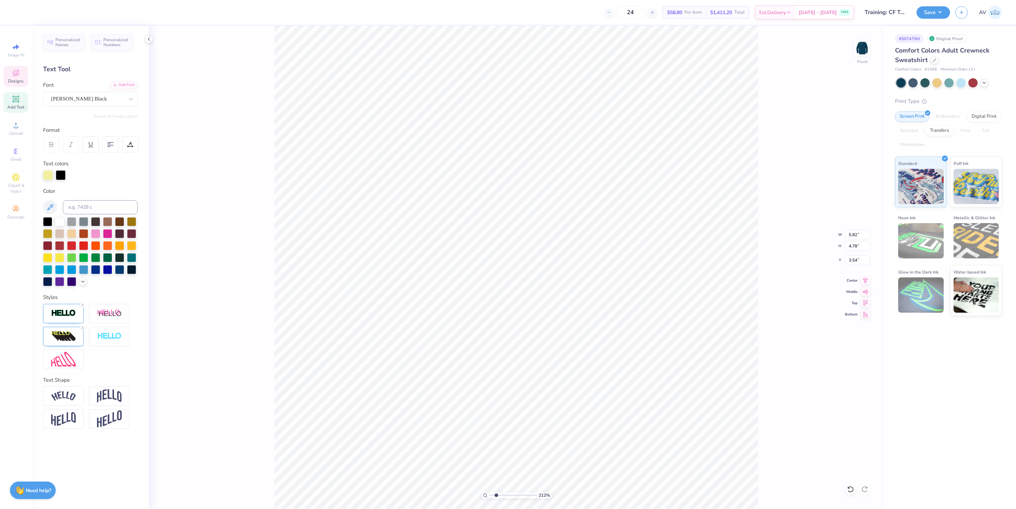
type textarea "EPSIN"
type input "2.11779452297498"
type textarea "EPSI"
type input "2.11779452297498"
type input "4.48"
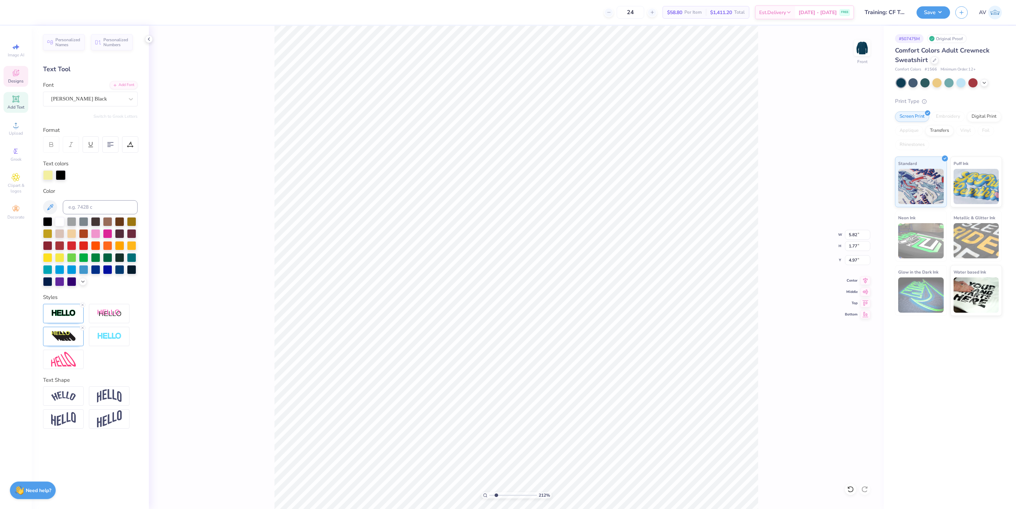
type input "1.36"
type input "5.38"
type input "2.11779452297498"
type input "3.19"
type input "2.11779452297498"
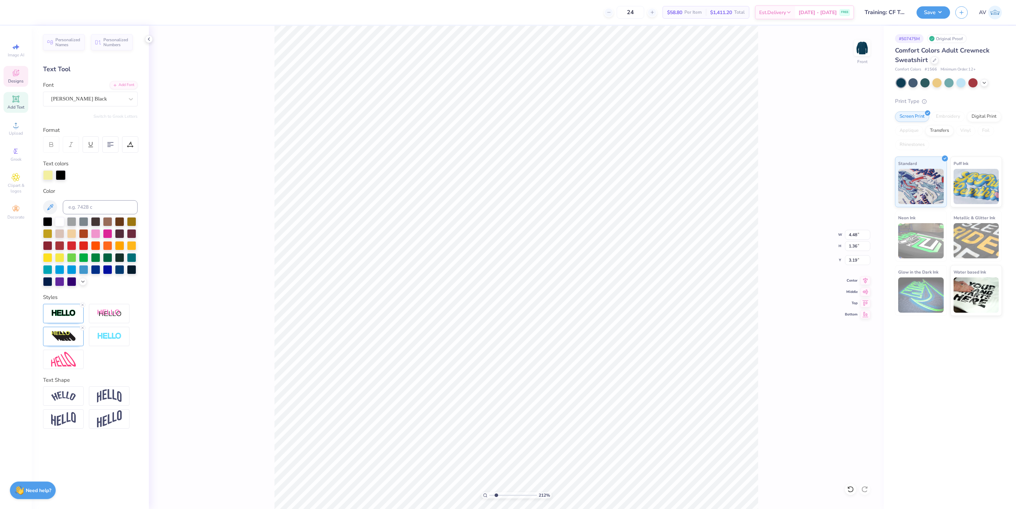
type input "3.22"
type input "2.11779452297498"
type input "3.30"
click at [548, 166] on li "Copy" at bounding box center [541, 161] width 55 height 14
click at [497, 349] on li "Paste" at bounding box center [494, 347] width 55 height 14
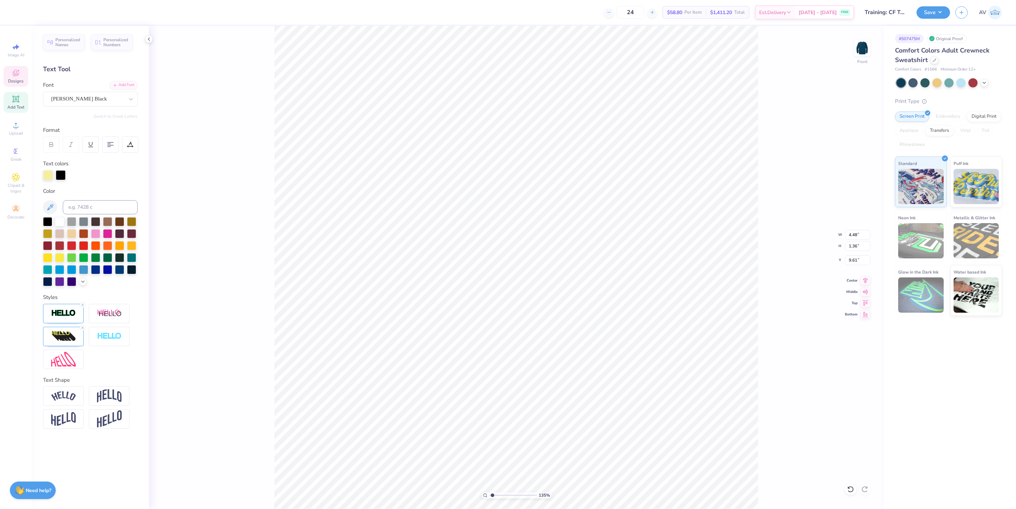
type input "1.35006142461475"
type textarea "L"
type input "1.35006142461475"
type textarea "LO"
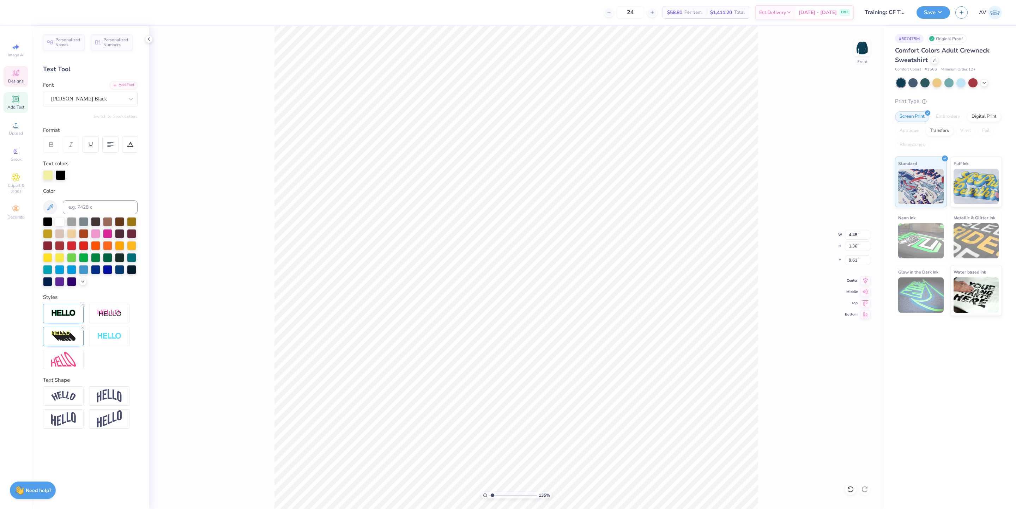
type input "1.35006142461475"
type textarea "LON"
type input "1.56866530986122"
type input "4.45"
type input "1.56866530986122"
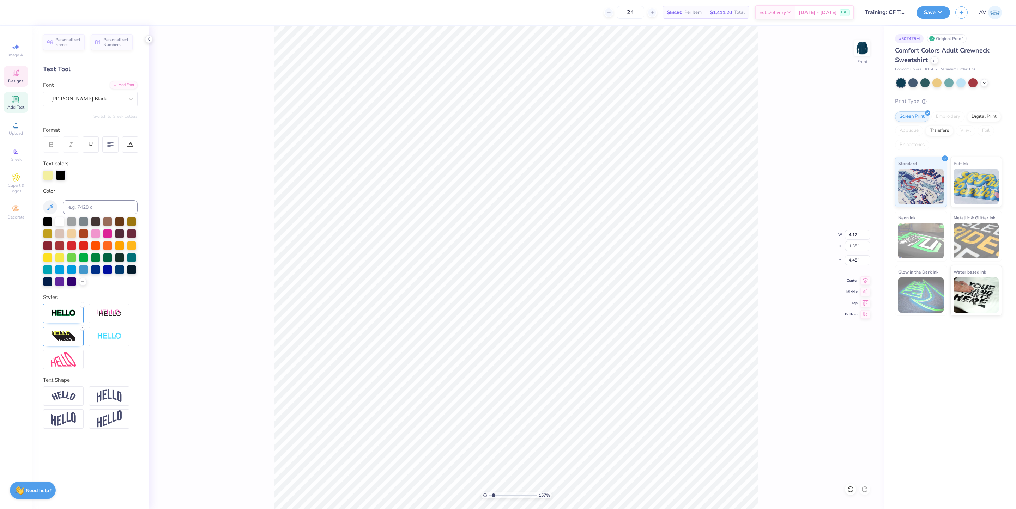
type input "3.16"
type input "1.03"
type input "4.76"
type input "1.56866530986122"
type input "4.62"
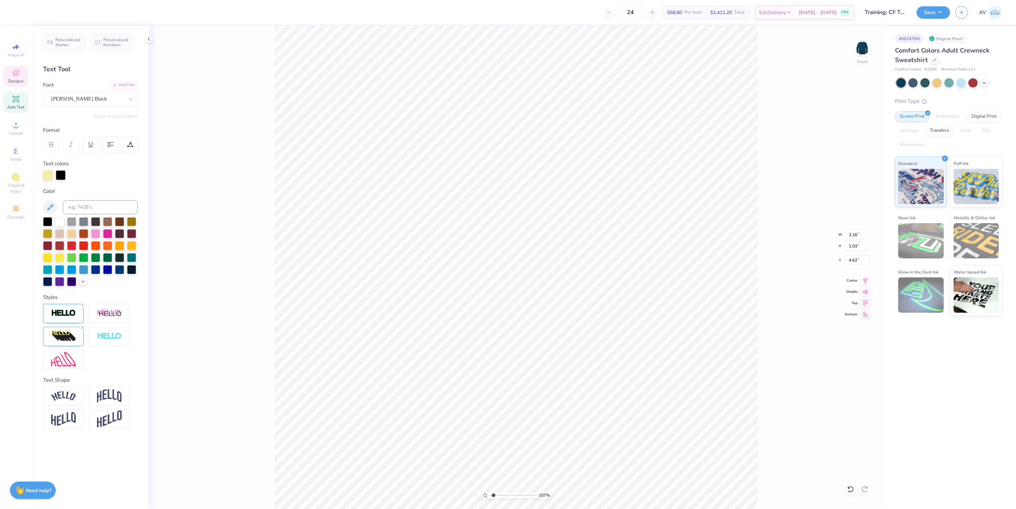
type input "1.56866530986122"
type input "4.48"
type input "1.36"
type input "3.30"
type input "1.56866530986122"
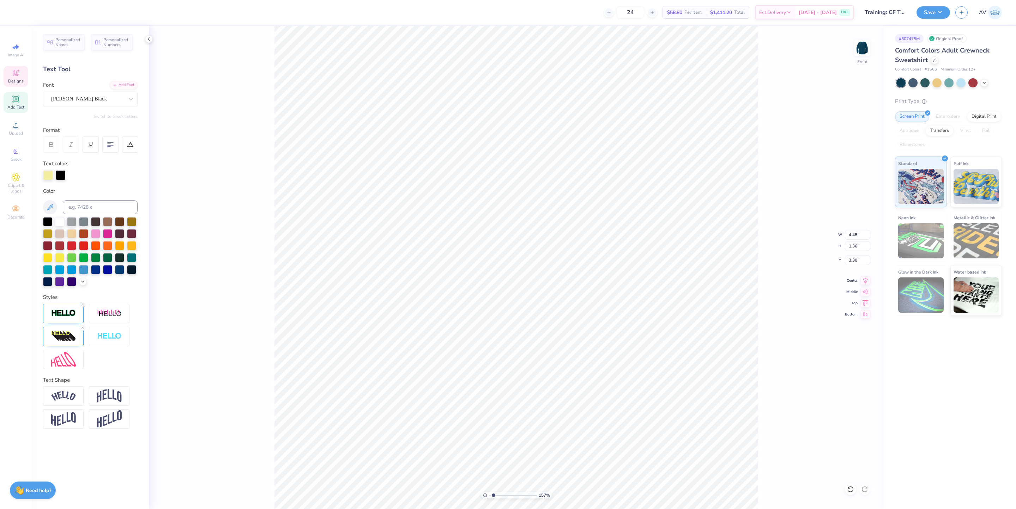
type input "3.26"
type input "1.56866530986122"
type input "4.27"
type input "1.30"
type input "3.32"
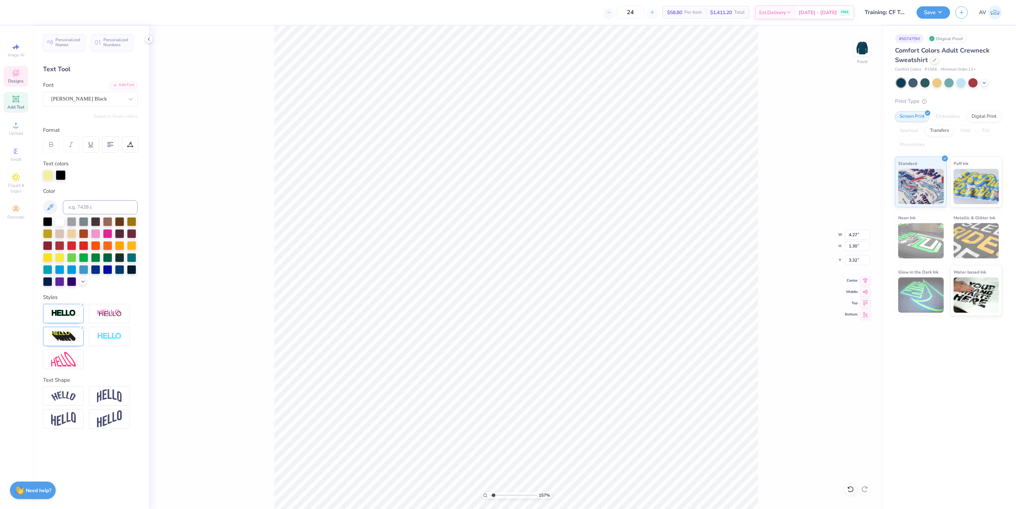
type input "1.56866530986122"
type input "3.52"
type input "0.68"
type input "1.53"
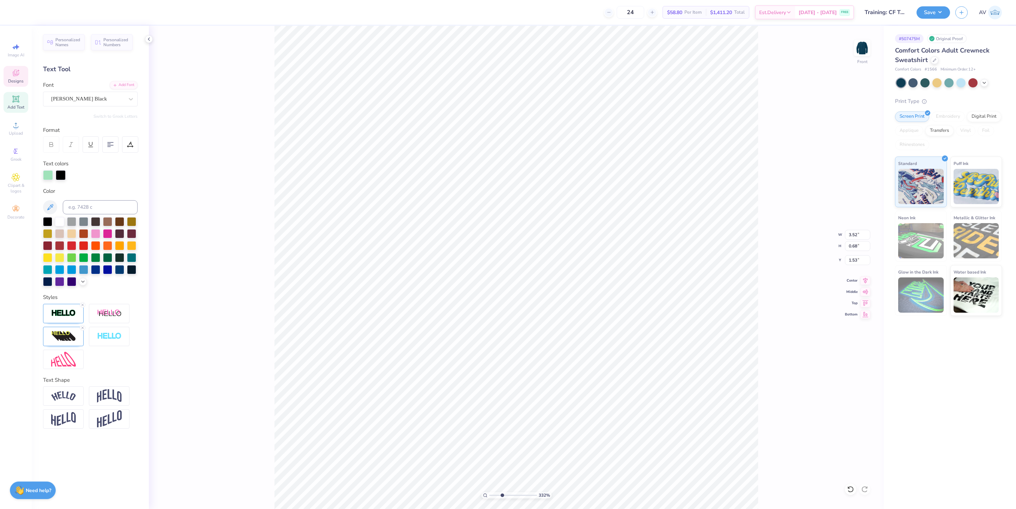
type input "3.32211080160493"
type textarea "A PHA"
type input "3.32211080160493"
type textarea "A PHA"
type input "3.32211080160493"
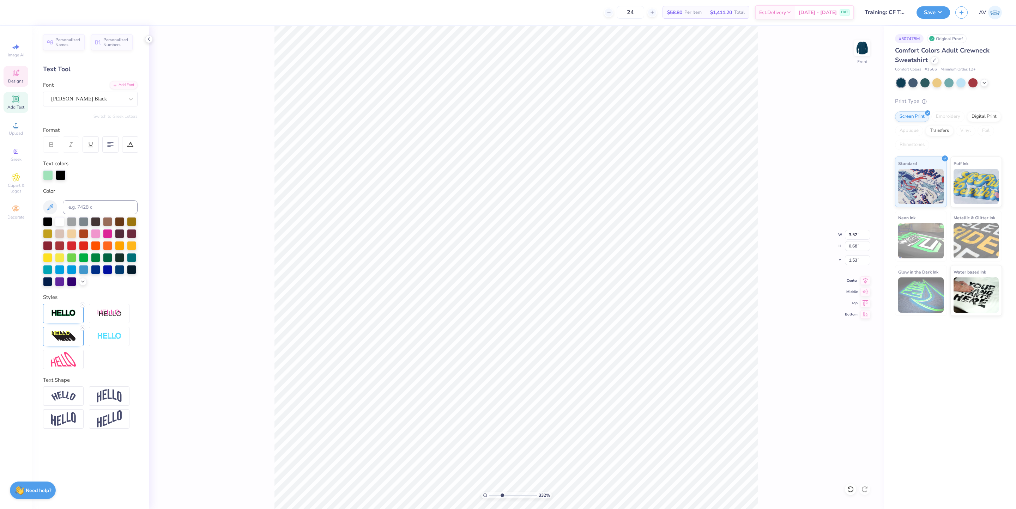
type textarea "A"
type input "3.32211080160493"
type input "1.83"
click at [502, 153] on li "Copy" at bounding box center [505, 154] width 55 height 14
click at [665, 243] on li "Paste" at bounding box center [670, 243] width 55 height 14
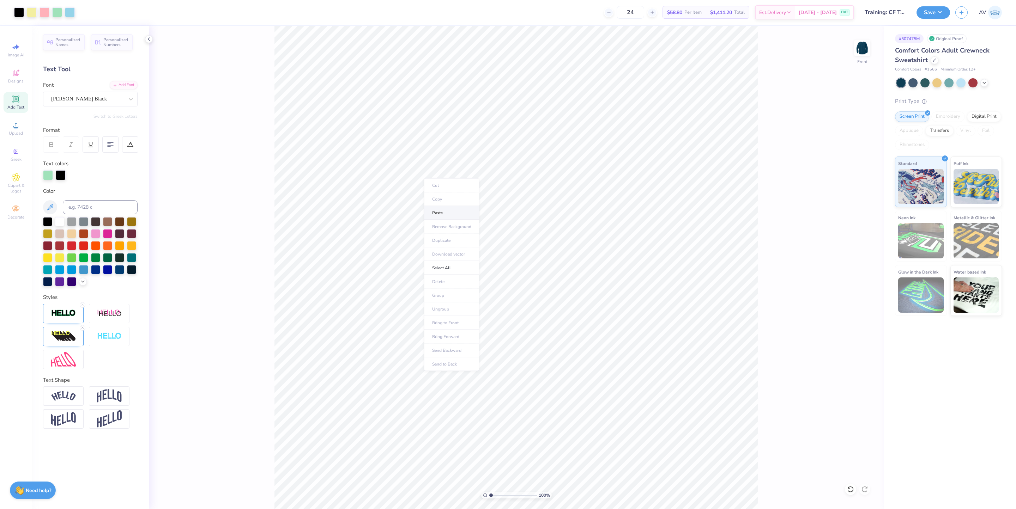
click at [450, 213] on li "Paste" at bounding box center [451, 213] width 55 height 14
click at [460, 176] on li "Paste" at bounding box center [461, 172] width 55 height 14
click at [458, 133] on li "Paste" at bounding box center [464, 133] width 55 height 14
click at [459, 116] on li "Paste" at bounding box center [464, 116] width 55 height 14
type input "2.46071085436199"
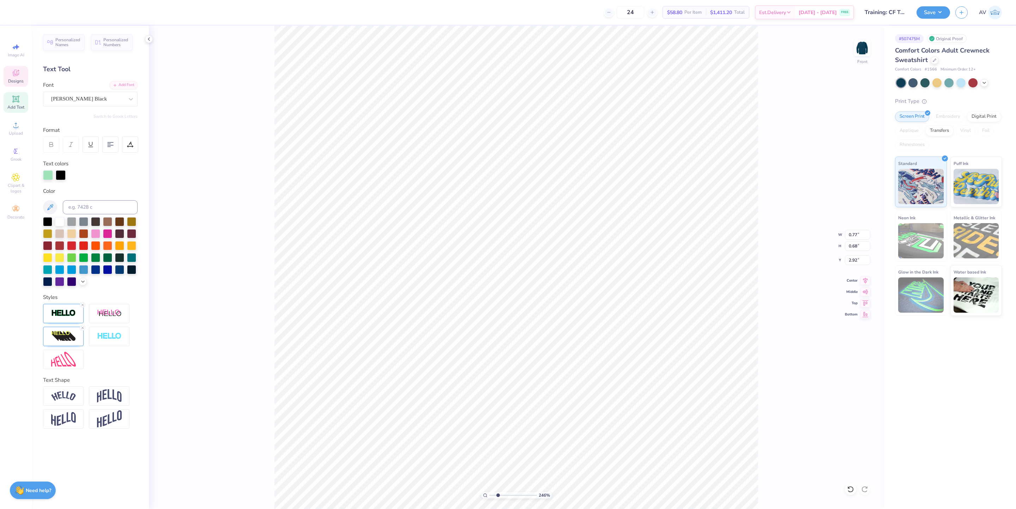
type input "1.22"
type input "2.46071085436199"
type input "1.49"
type input "2.46071085436199"
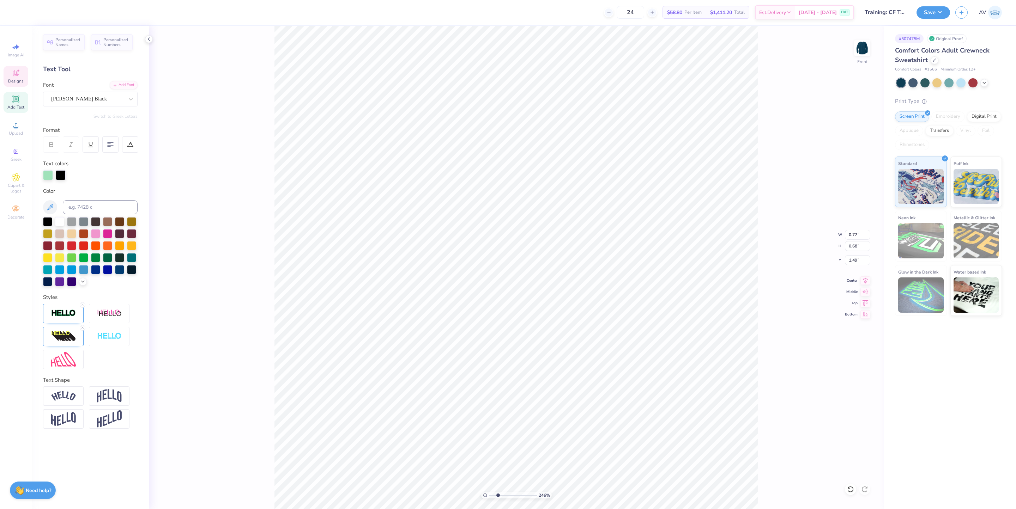
type textarea "L"
type input "2.46071085436199"
type input "2.92"
type input "2.46071085436199"
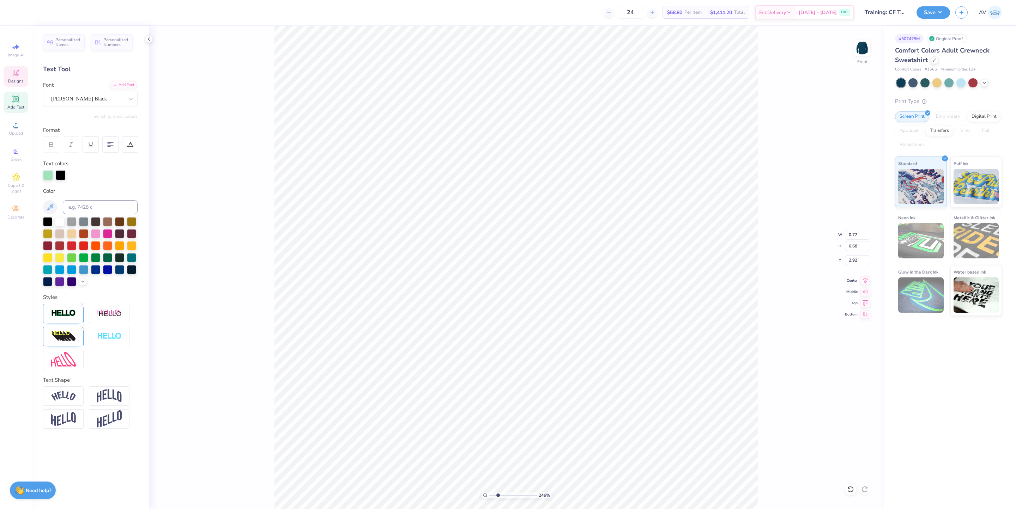
type textarea "P"
type input "2.46071085436199"
type input "4.06"
type input "2.46071085436199"
type textarea "H"
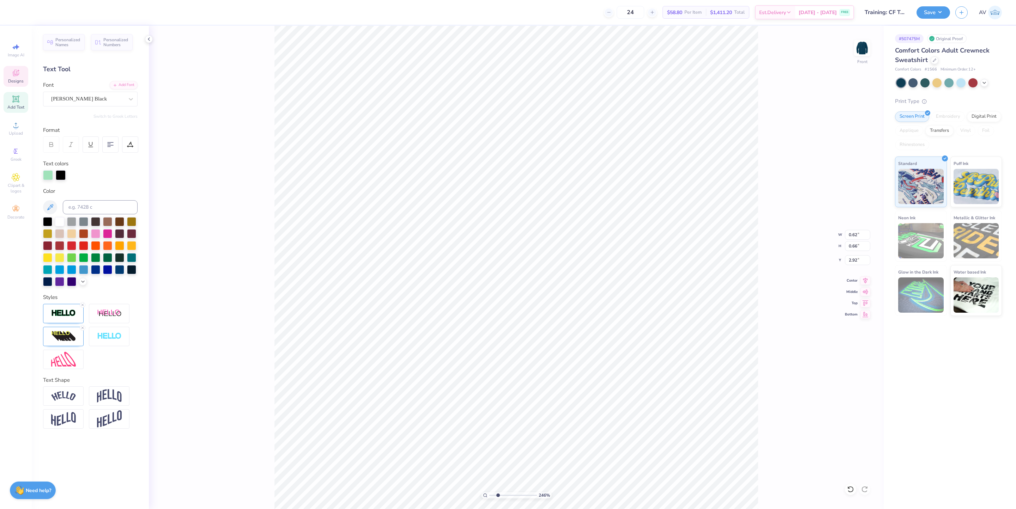
type input "2.46071085436199"
type input "0.73"
type input "0.67"
type input "4.06"
type input "2.46071085436199"
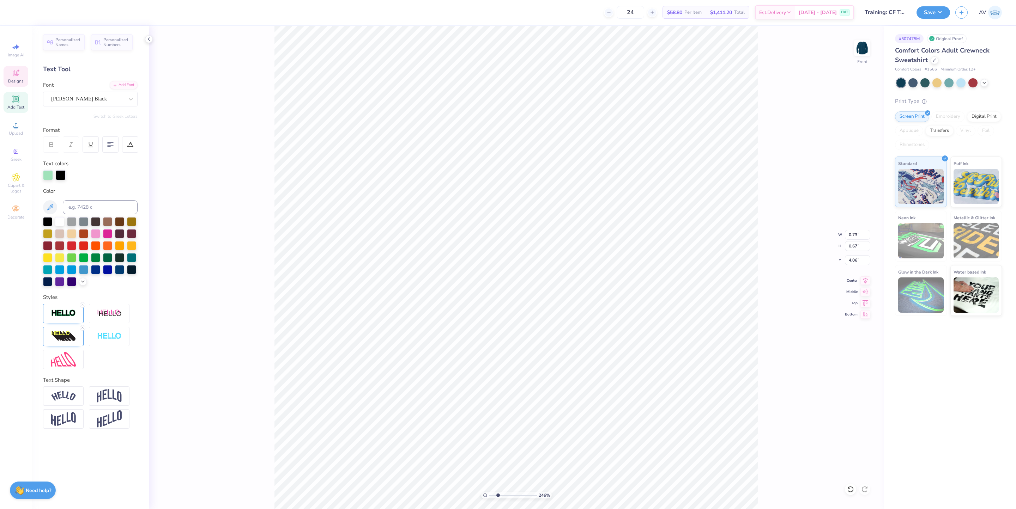
type input "0.77"
type input "0.68"
type input "6.59"
type input "2.46071085436199"
type input "1.83"
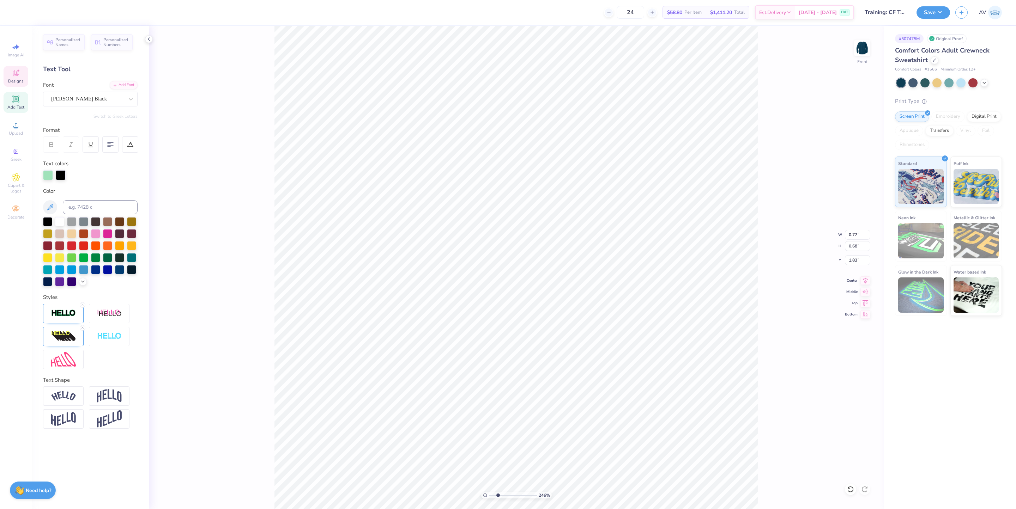
type input "2.46071085436199"
type input "9.21"
type input "2.46071085436199"
type textarea "r"
type input "2.46071085436199"
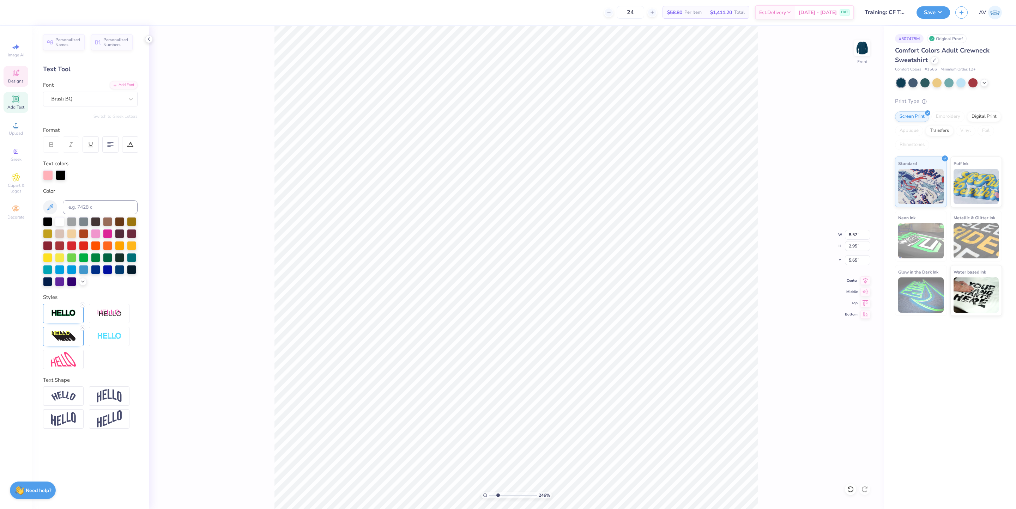
type textarea "rE"
type input "2.46071085436199"
type textarea "R"
type input "2.46071085436199"
type textarea "Re"
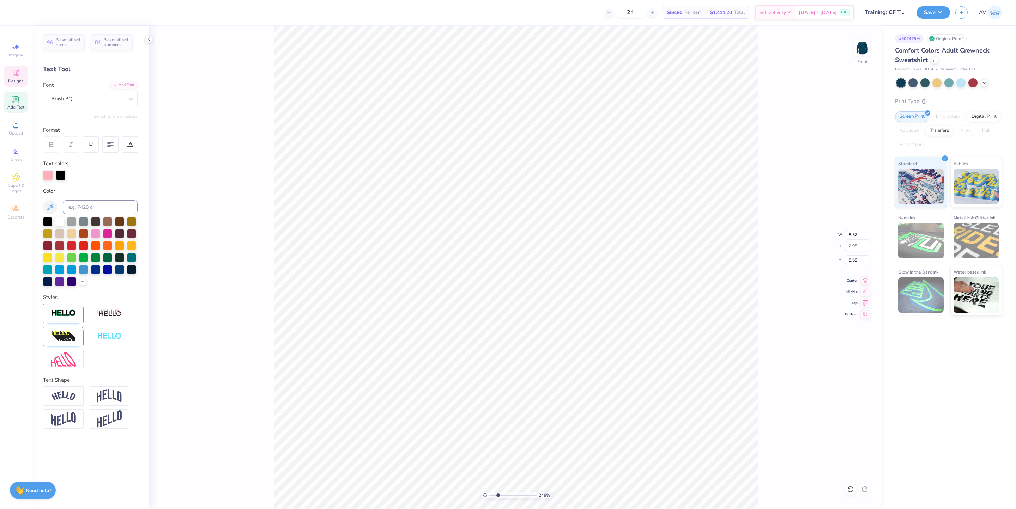
type input "2.46071085436199"
type textarea "Retr"
type input "2.46071085436199"
type textarea "Retreat"
type input "2.46071085436199"
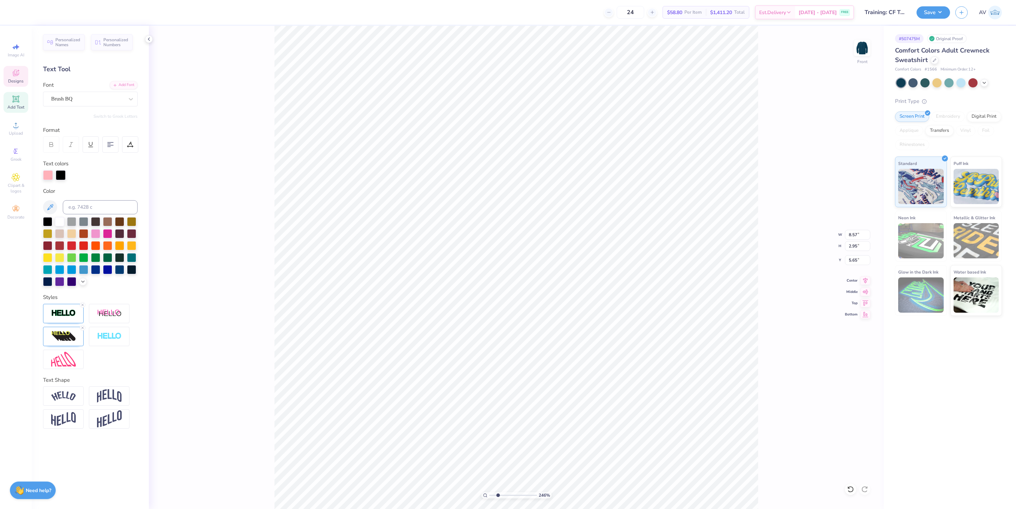
type input "2.33"
type input "1.64"
type input "4.45"
type textarea "25"
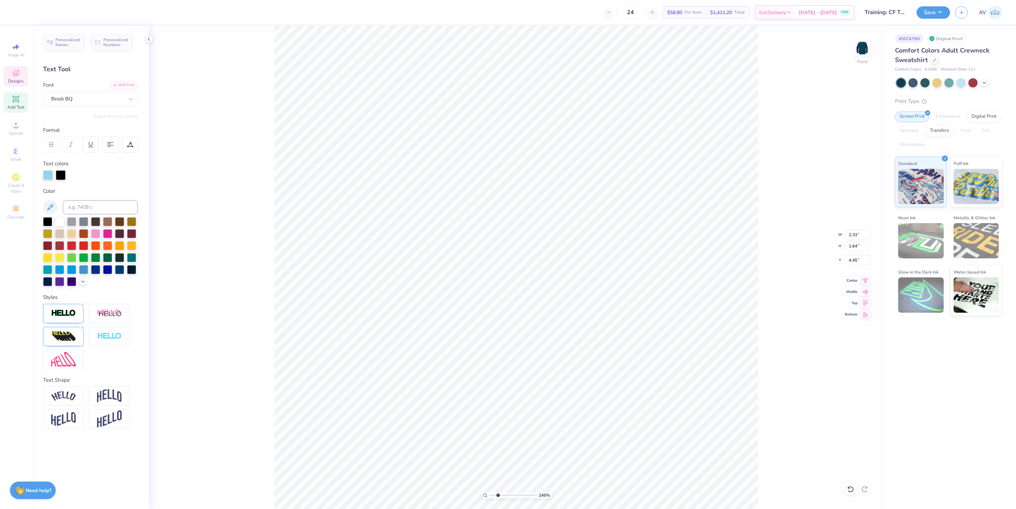
type input "2.46071085436199"
type textarea "25"
click at [864, 50] on img at bounding box center [862, 48] width 28 height 28
type input "2.46071085436199"
type input "2.47"
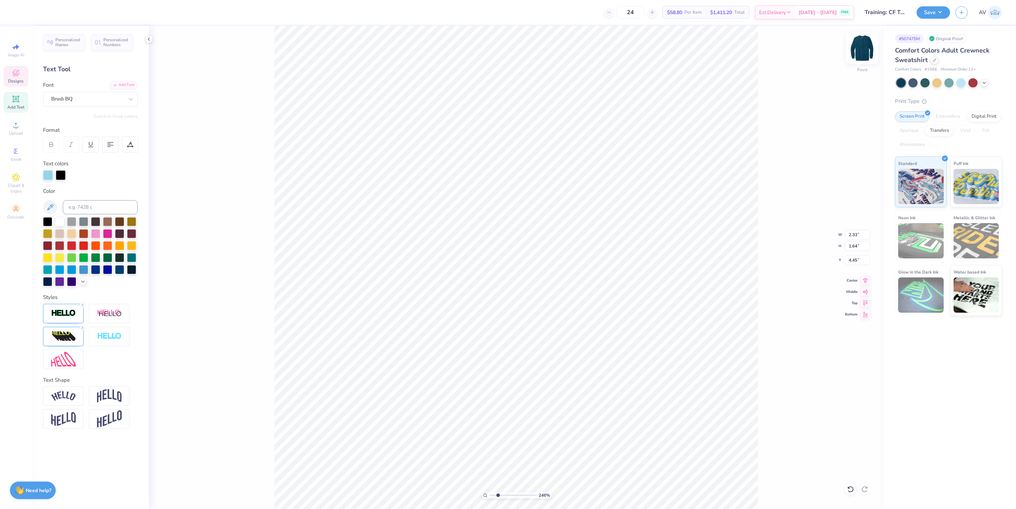
type input "1.54"
type input "4.54"
paste textarea
type input "2.46071085436199"
click at [107, 105] on div "Cooper Black" at bounding box center [90, 99] width 95 height 15
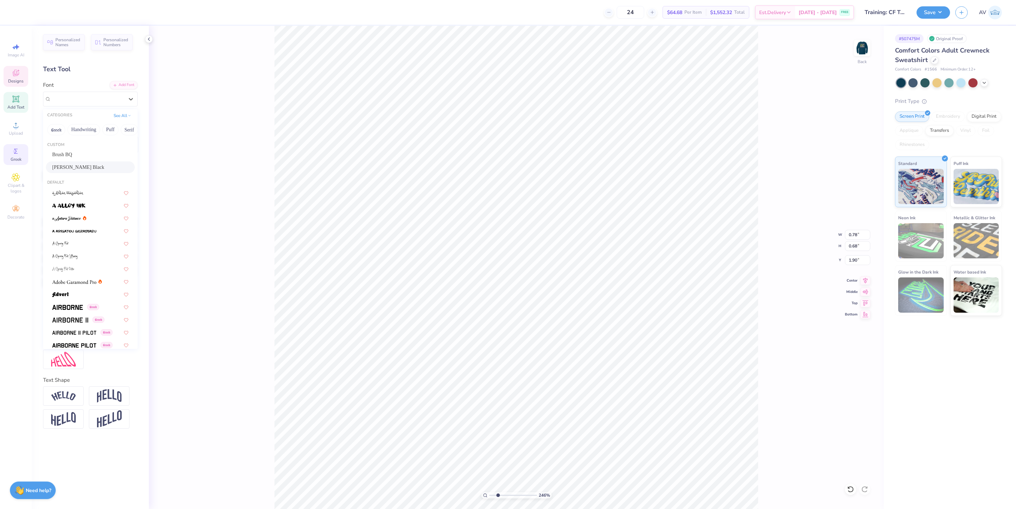
click at [20, 158] on span "Greek" at bounding box center [16, 160] width 11 height 6
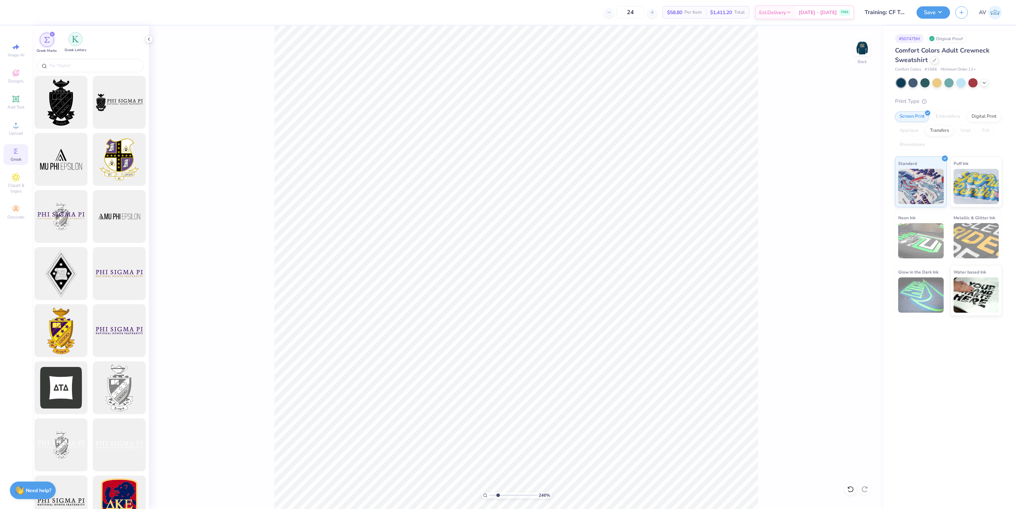
click at [74, 41] on img "filter for Greek Letters" at bounding box center [75, 39] width 7 height 7
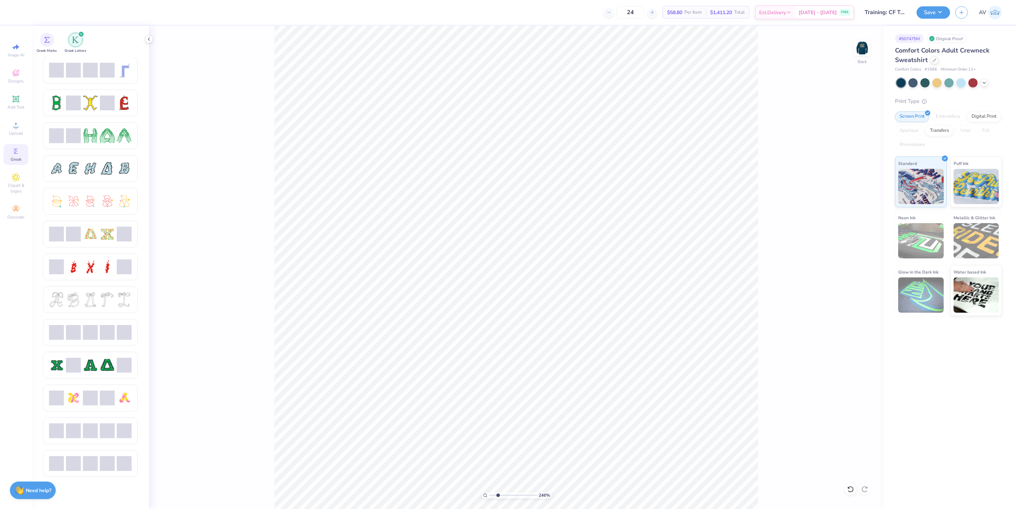
scroll to position [71, 0]
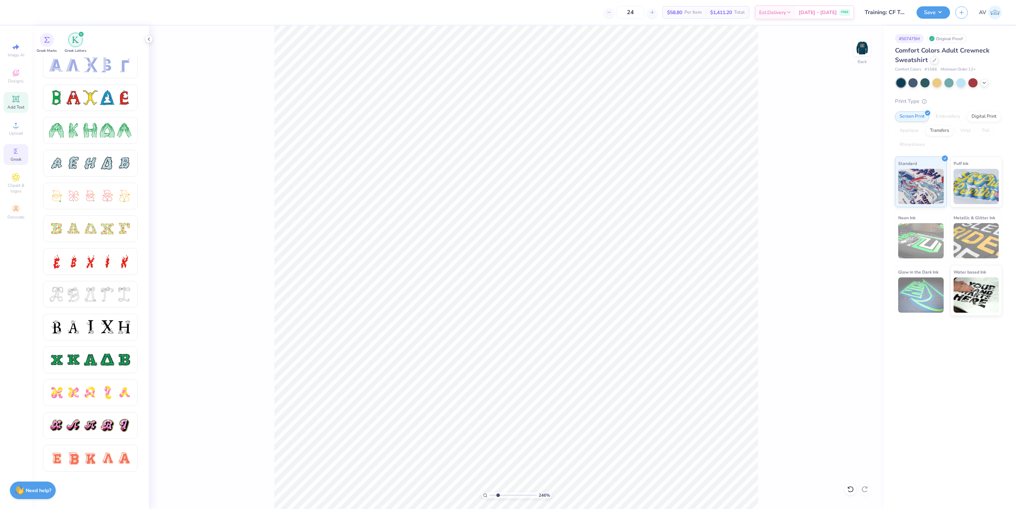
click at [19, 97] on icon at bounding box center [16, 99] width 8 height 8
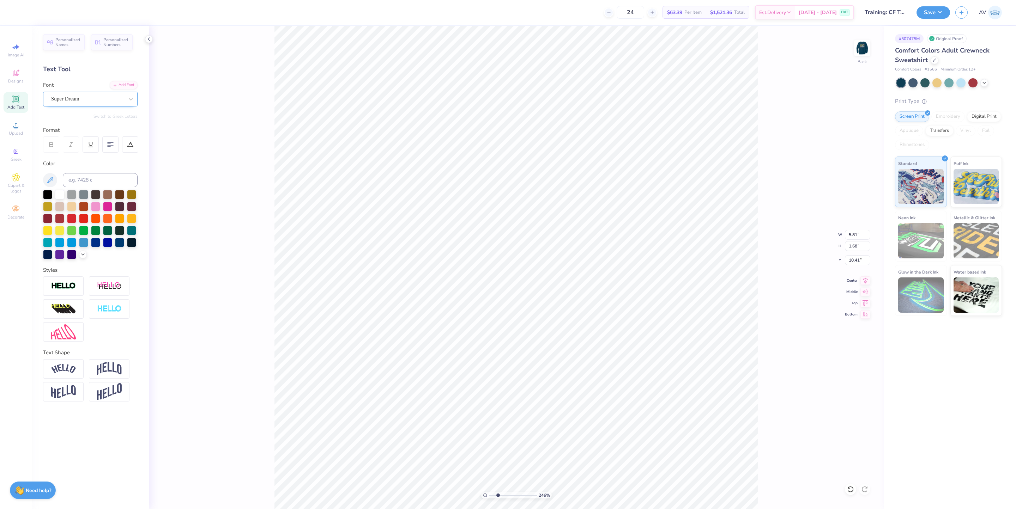
click at [118, 102] on div "Super Dream" at bounding box center [87, 98] width 74 height 11
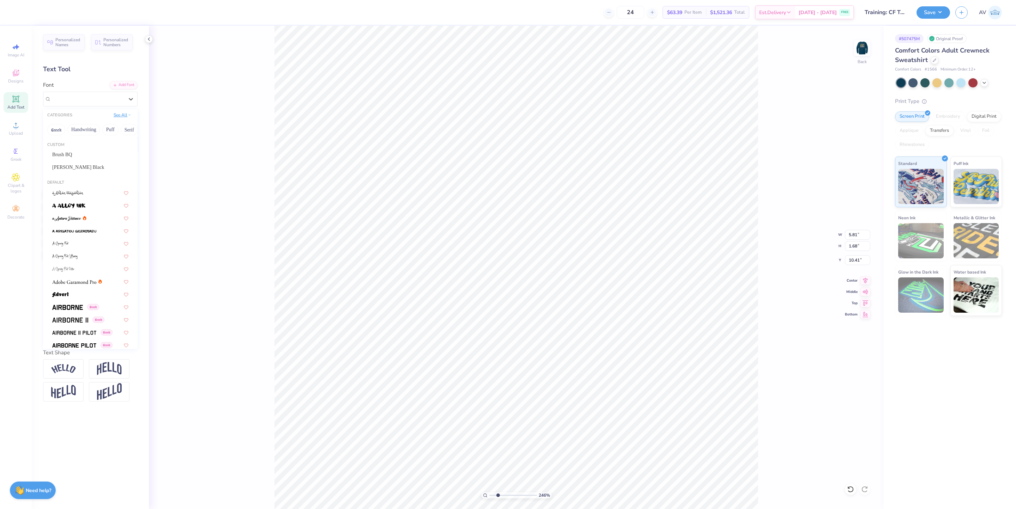
click at [120, 116] on button "See All" at bounding box center [122, 114] width 22 height 7
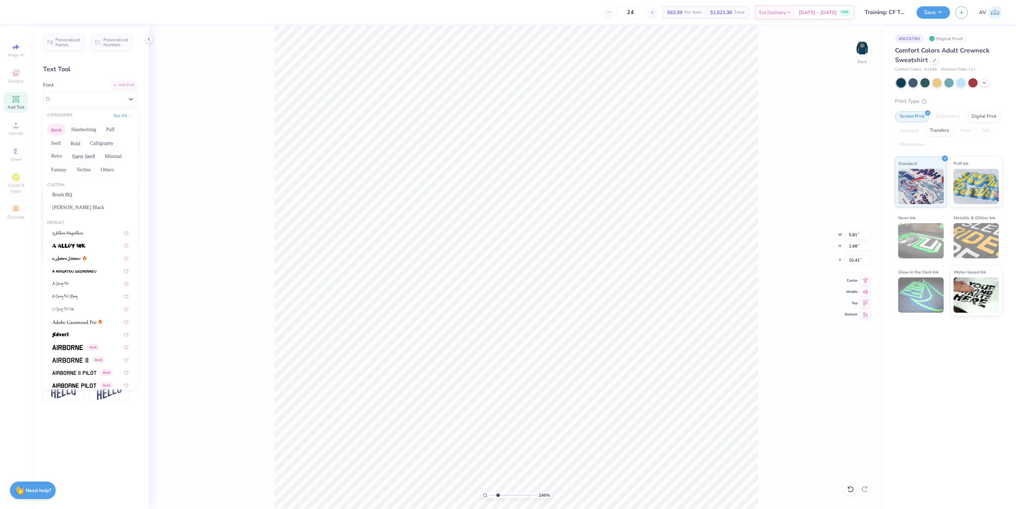
click at [57, 133] on button "Greek" at bounding box center [56, 129] width 18 height 11
click at [69, 323] on img at bounding box center [63, 324] width 23 height 5
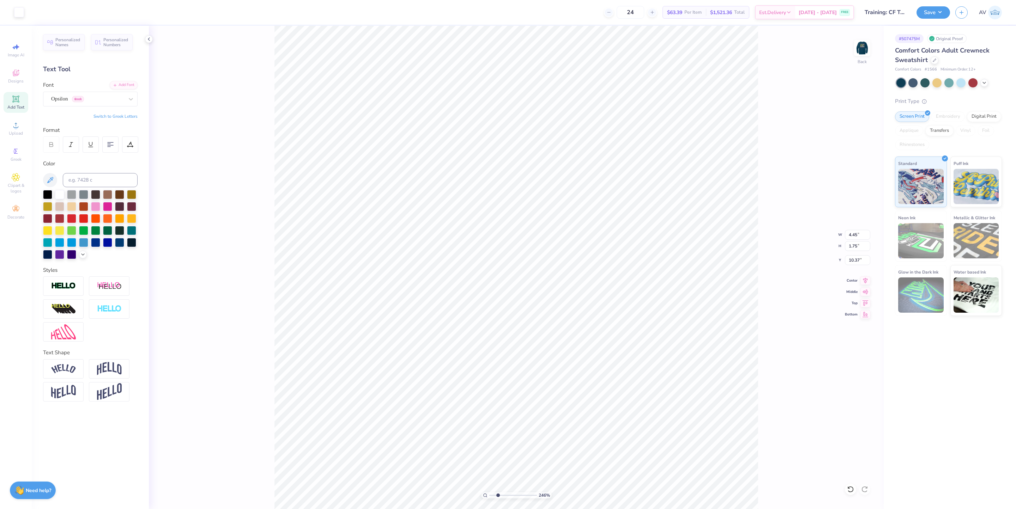
scroll to position [8, 1]
type input "2.46071085436199"
type textarea "S"
type input "3.32211080160493"
type textarea "S"
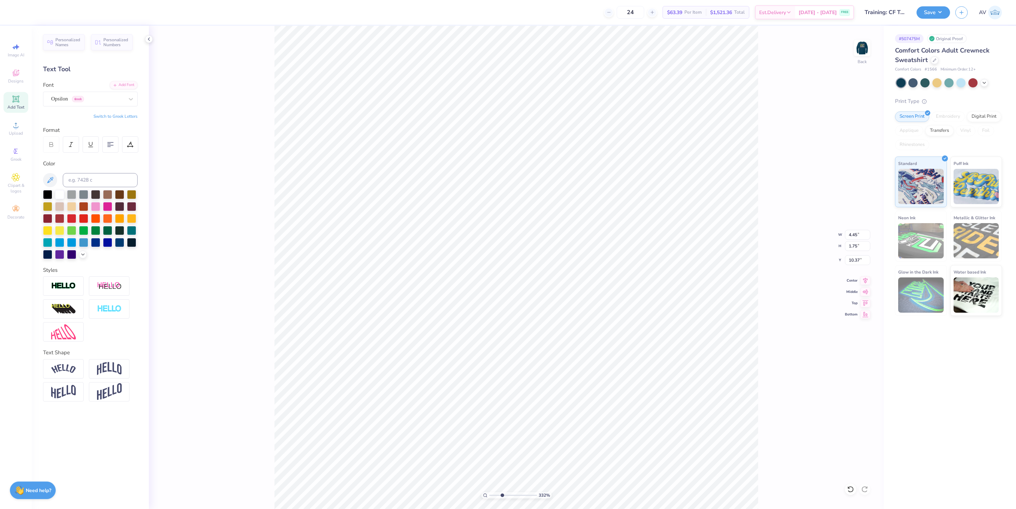
paste textarea
type input "3.32211080160493"
type textarea "S"
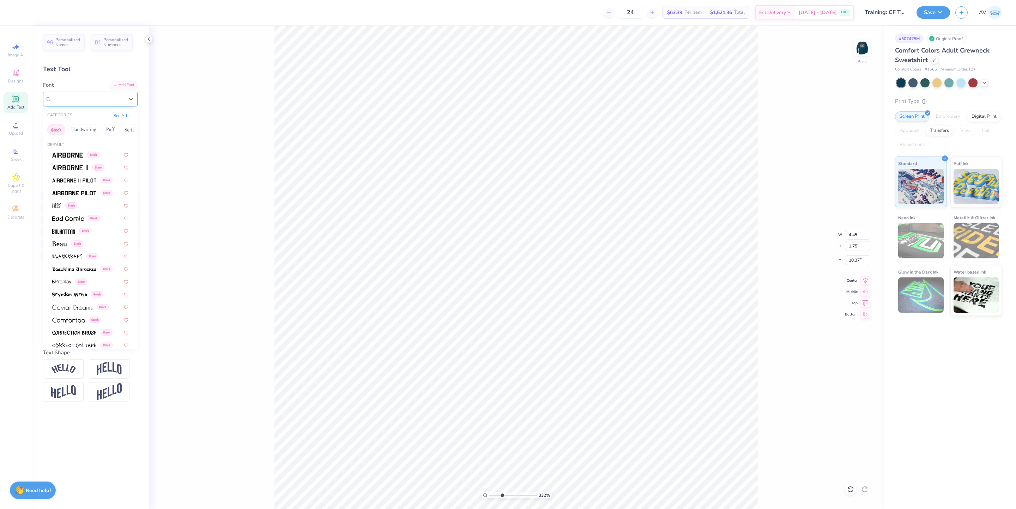
click at [82, 98] on div "Opsilon Greek" at bounding box center [87, 98] width 74 height 11
click at [73, 158] on span at bounding box center [67, 154] width 31 height 7
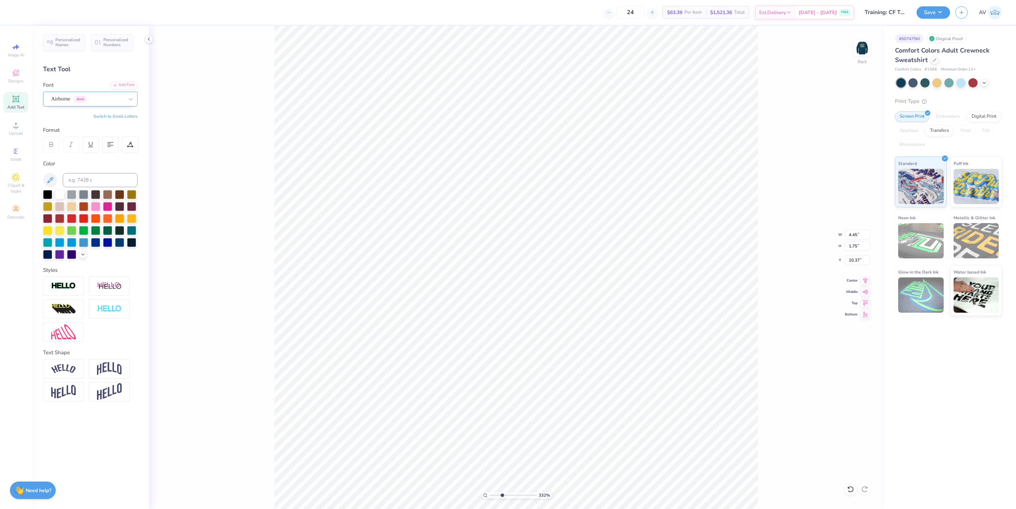
click at [83, 101] on div "Airborne Greek" at bounding box center [87, 98] width 74 height 11
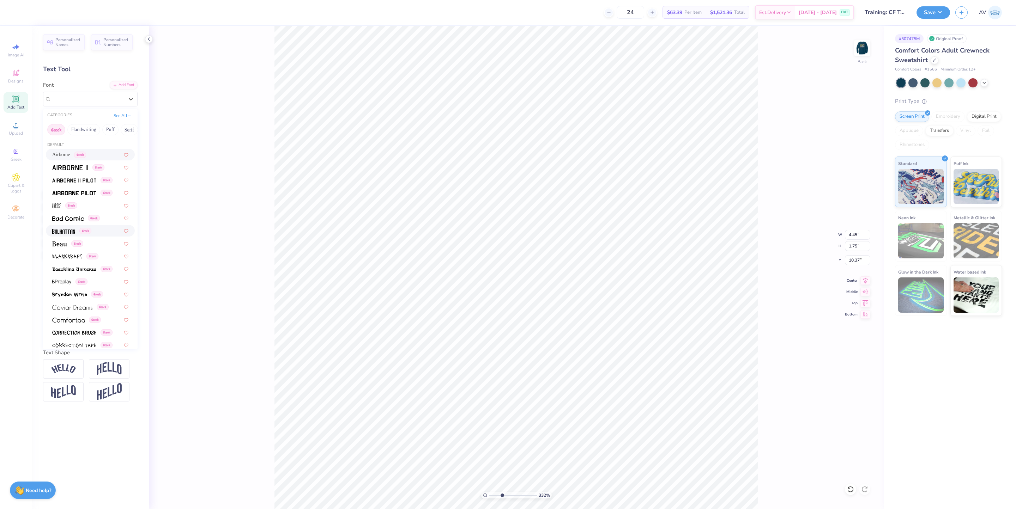
click at [61, 234] on span at bounding box center [63, 230] width 23 height 7
click at [89, 101] on div "Balhattan Greek" at bounding box center [87, 98] width 74 height 11
click at [69, 198] on img at bounding box center [67, 197] width 31 height 5
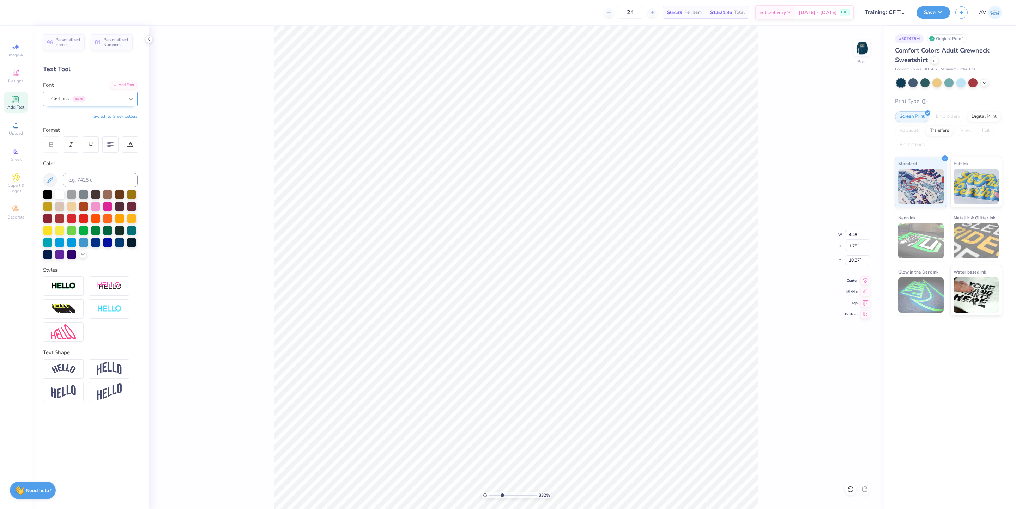
click at [128, 100] on icon at bounding box center [130, 99] width 7 height 7
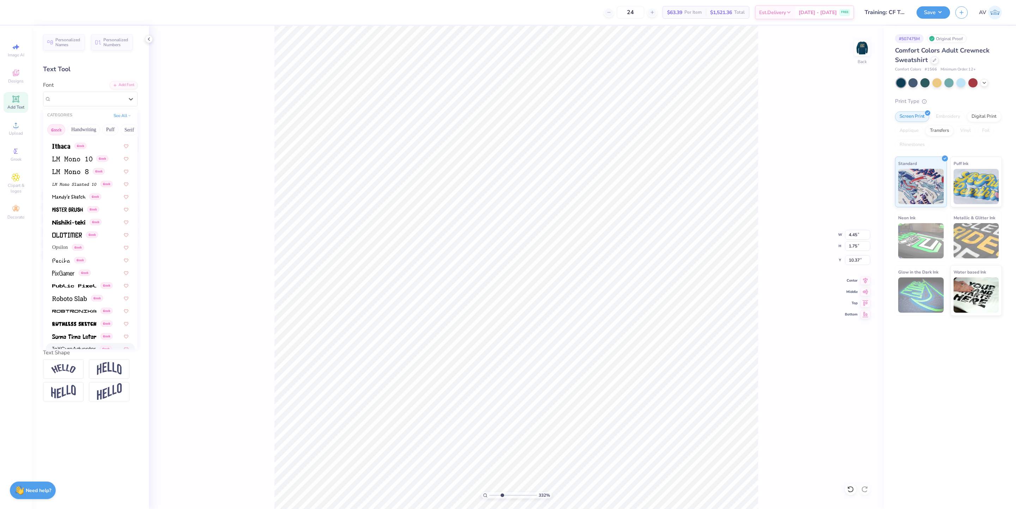
scroll to position [317, 0]
click at [74, 304] on span at bounding box center [74, 306] width 44 height 7
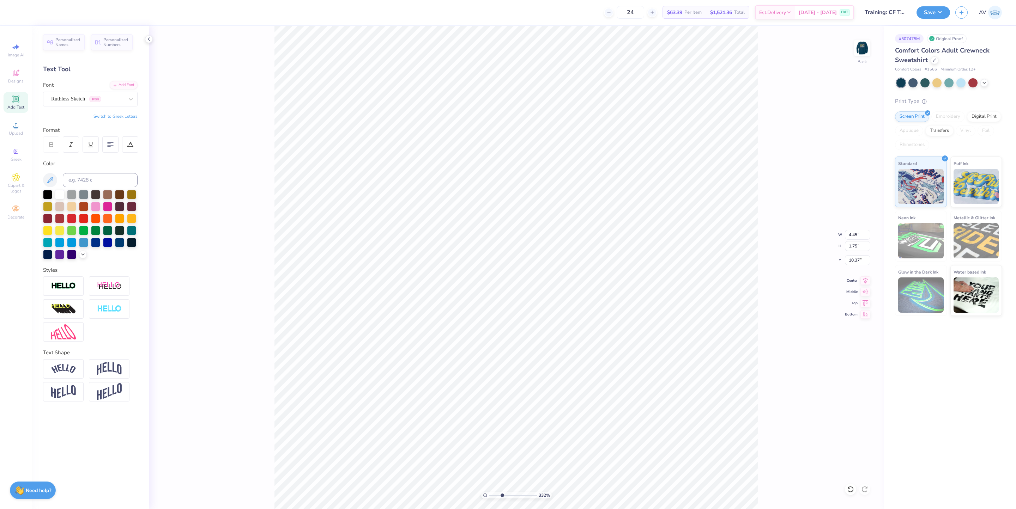
scroll to position [8, 0]
type input "3.32211080160493"
type textarea "s"
type input "3.32211080160493"
type textarea "sS"
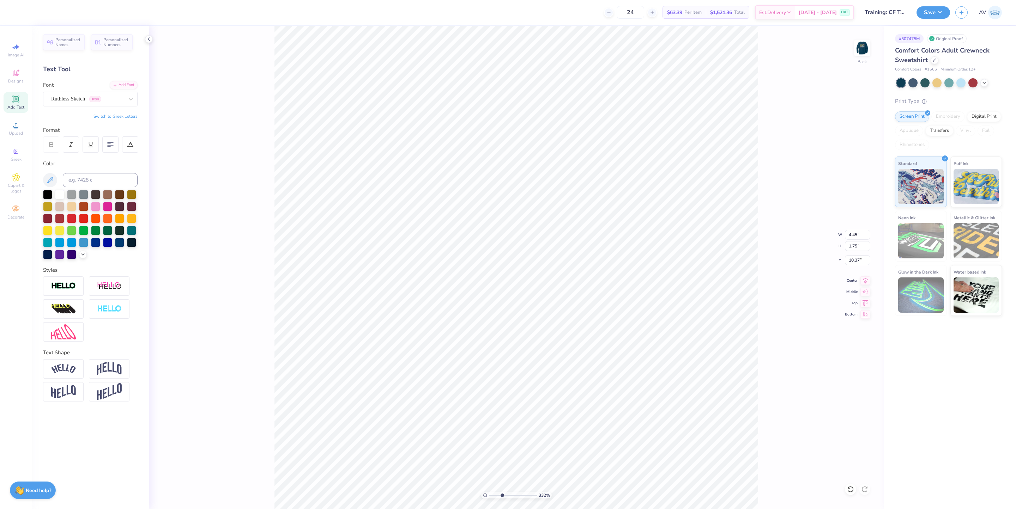
type input "3.32211080160493"
type textarea "sSS"
type input "3.32211080160493"
click at [124, 103] on div "Ruthless Sketch Greek" at bounding box center [87, 98] width 74 height 11
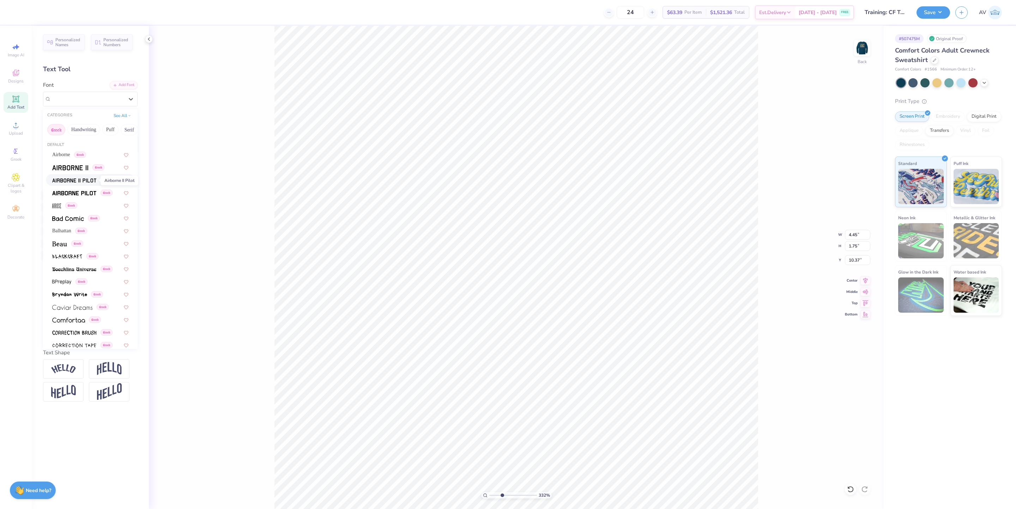
click at [79, 177] on span at bounding box center [74, 179] width 44 height 7
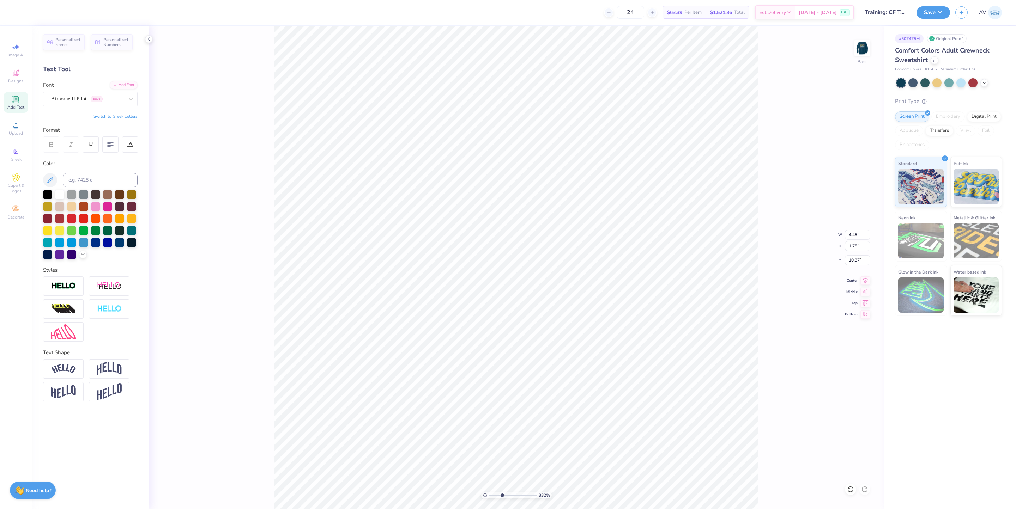
scroll to position [8, 1]
click at [73, 107] on div "Personalized Names Personalized Numbers Text Tool Add Font Font Airborne II Pil…" at bounding box center [90, 267] width 117 height 483
click at [73, 101] on div "Airborne II Pilot Greek" at bounding box center [87, 98] width 74 height 11
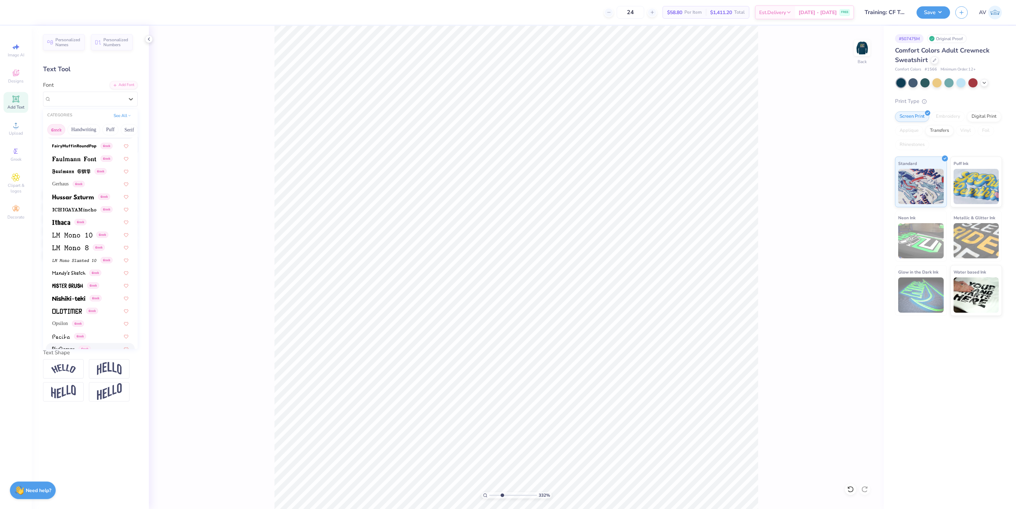
scroll to position [109, 0]
click at [73, 162] on img at bounding box center [74, 160] width 44 height 5
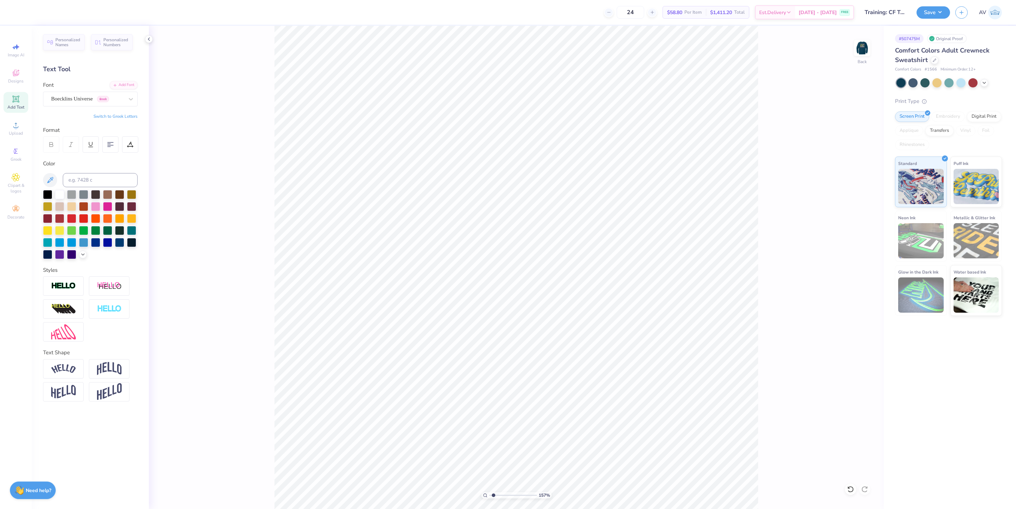
click at [14, 105] on span "Add Text" at bounding box center [15, 107] width 17 height 6
click at [123, 98] on div "Super Dream" at bounding box center [87, 98] width 74 height 11
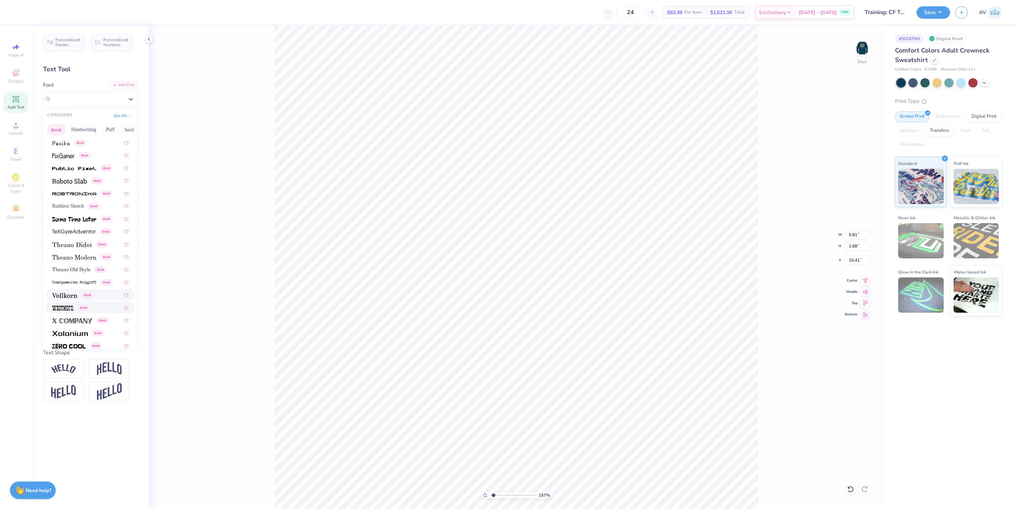
scroll to position [426, 0]
click at [70, 210] on img at bounding box center [74, 211] width 44 height 5
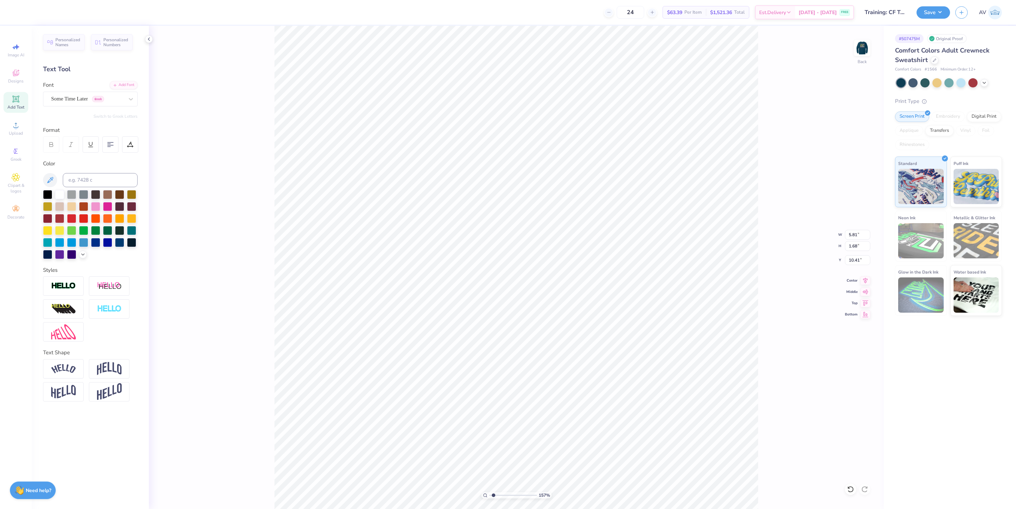
paste textarea "S"
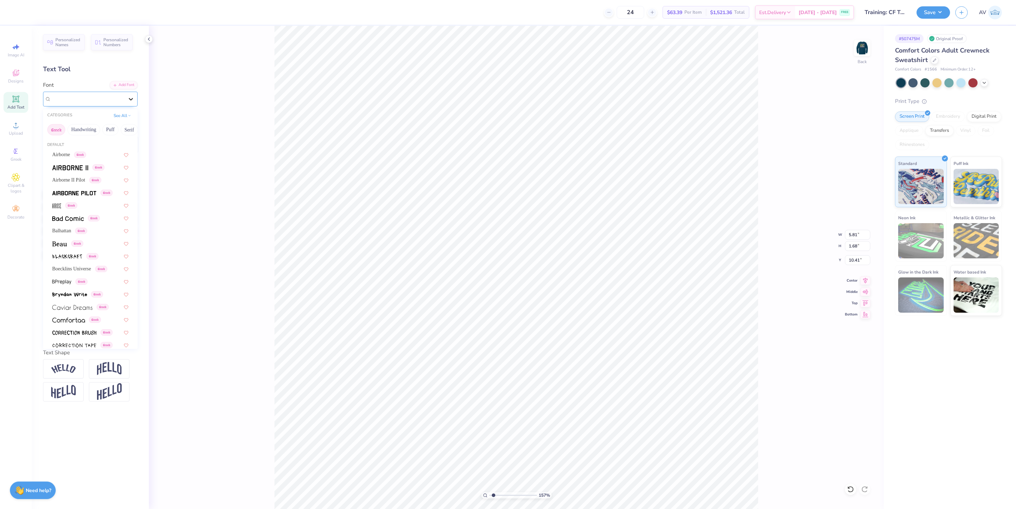
click at [130, 97] on icon at bounding box center [130, 99] width 7 height 7
click at [71, 311] on img at bounding box center [68, 311] width 33 height 5
click at [124, 99] on div "Nishiki-teki Greek" at bounding box center [87, 98] width 74 height 11
click at [70, 196] on span at bounding box center [74, 192] width 44 height 7
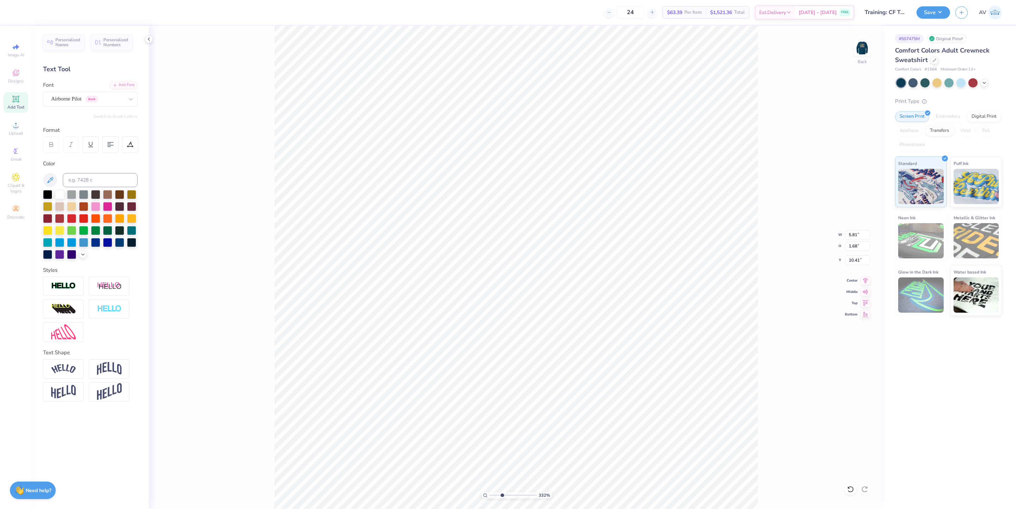
paste textarea "S"
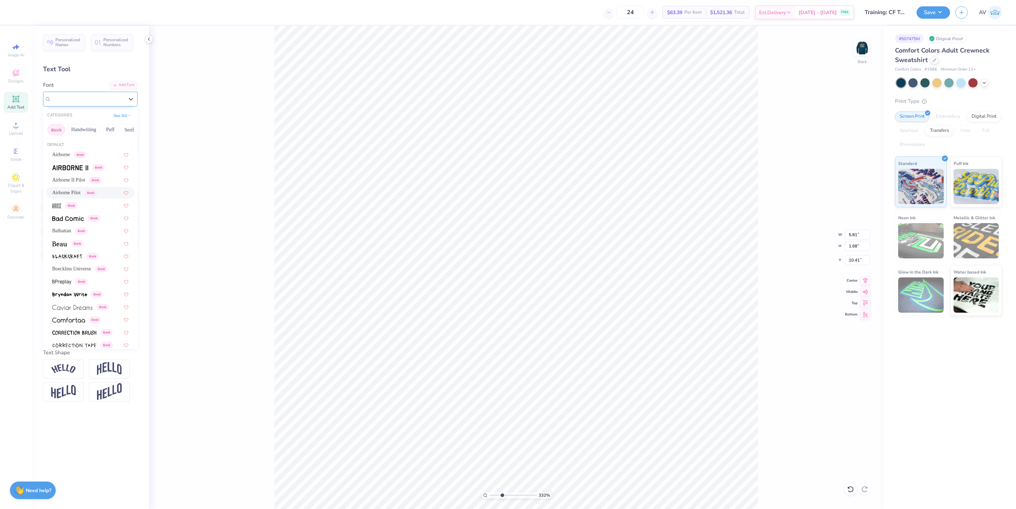
click at [112, 99] on div "Airborne Pilot Greek" at bounding box center [87, 98] width 74 height 11
click at [60, 220] on img at bounding box center [68, 218] width 32 height 5
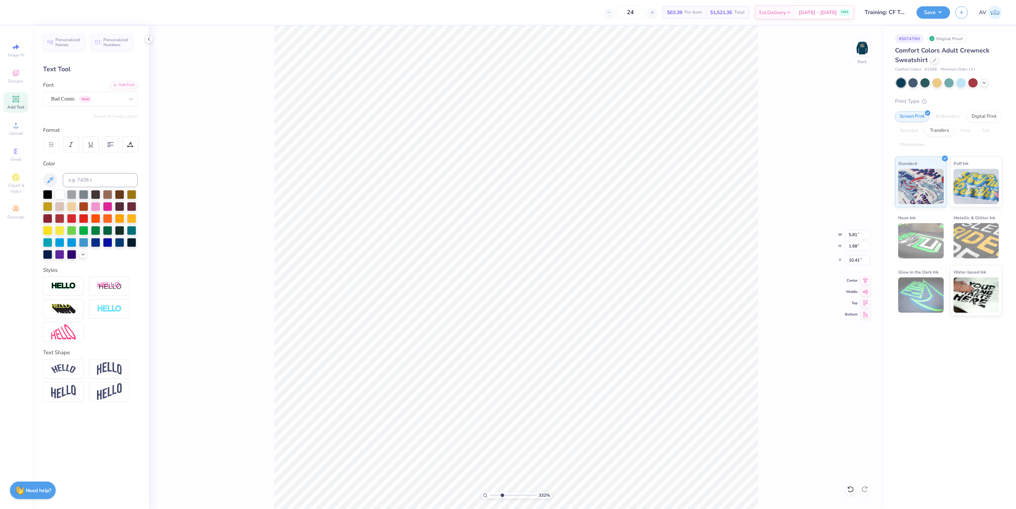
click at [117, 119] on div "Personalized Names Personalized Numbers Text Tool Add Font Font Bad Comic Greek…" at bounding box center [90, 267] width 117 height 483
click at [117, 112] on div "Personalized Names Personalized Numbers Text Tool Add Font Font Bad Comic Greek…" at bounding box center [90, 267] width 117 height 483
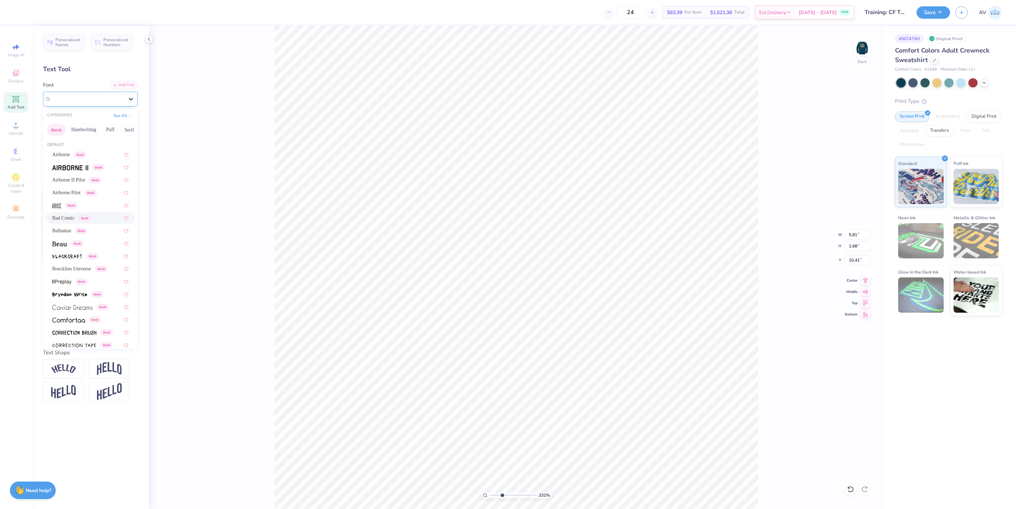
click at [127, 102] on icon at bounding box center [130, 99] width 7 height 7
click at [70, 300] on img at bounding box center [67, 299] width 31 height 5
click at [125, 101] on div at bounding box center [130, 99] width 13 height 13
click at [83, 208] on img at bounding box center [73, 210] width 42 height 5
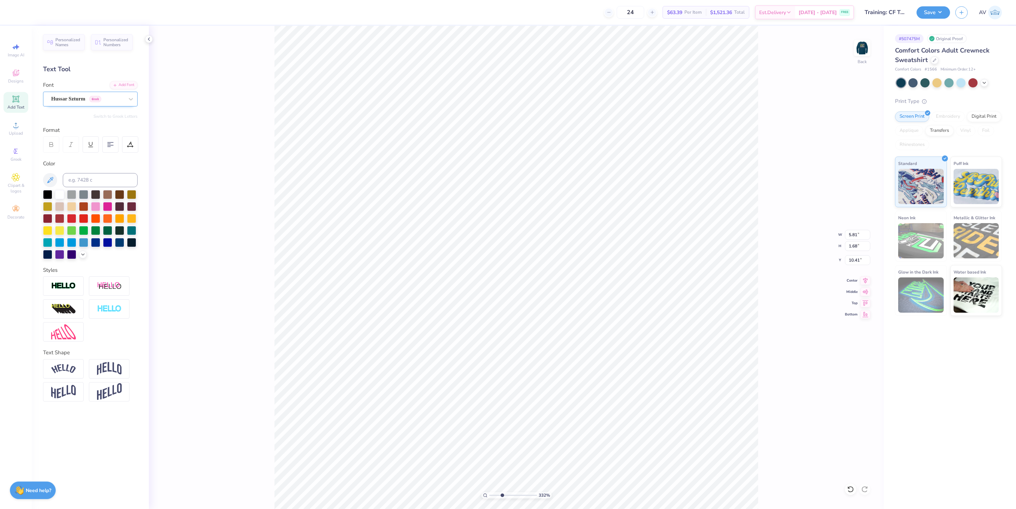
click at [104, 101] on div "Hussar Szturm Greek" at bounding box center [87, 98] width 74 height 11
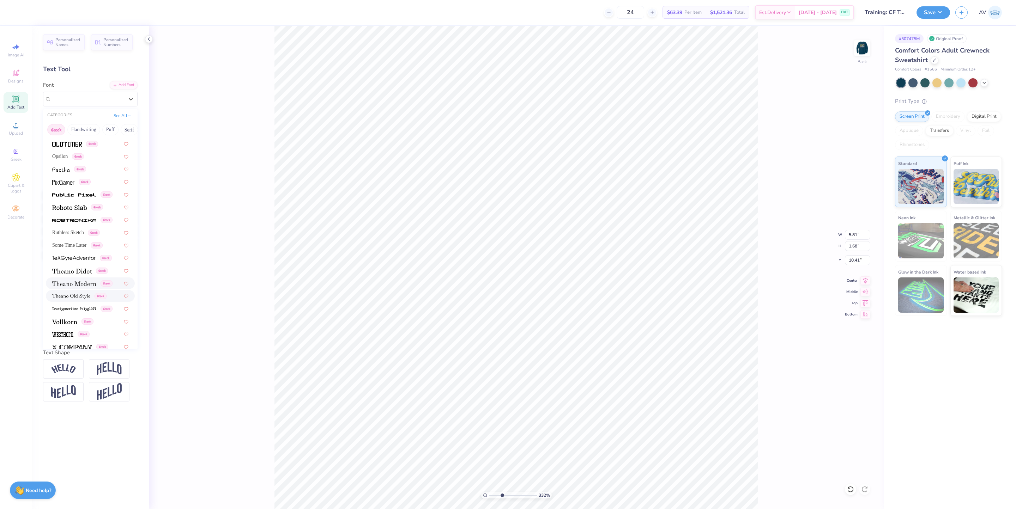
scroll to position [426, 0]
click at [72, 339] on img at bounding box center [69, 338] width 34 height 5
click at [111, 101] on div "Zero Cool Greek" at bounding box center [87, 98] width 74 height 11
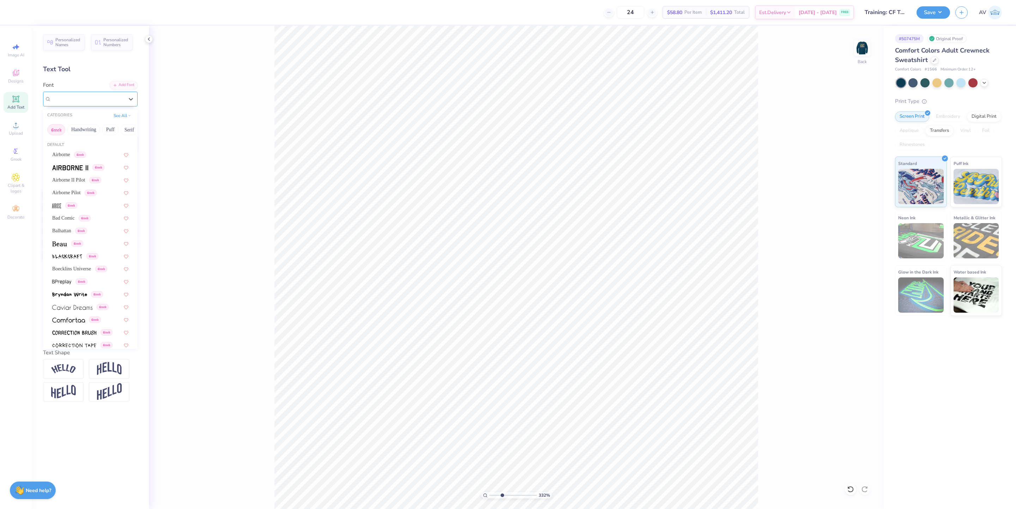
click at [118, 92] on div "Zero Cool Greek" at bounding box center [90, 99] width 95 height 15
click at [74, 199] on span "Ruthless Sketch" at bounding box center [68, 197] width 32 height 7
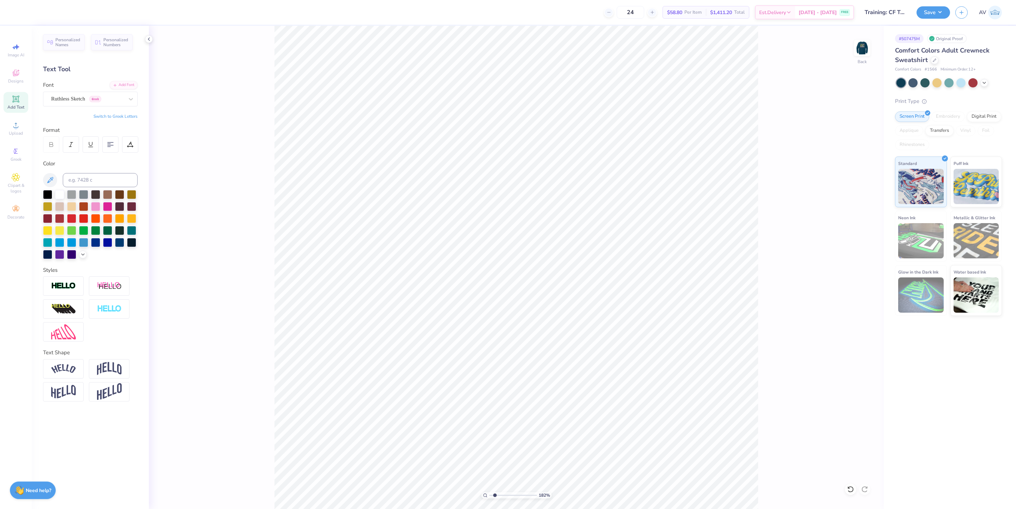
click at [14, 102] on icon at bounding box center [15, 99] width 7 height 7
paste textarea
click at [113, 98] on div "Super Dream" at bounding box center [87, 98] width 74 height 11
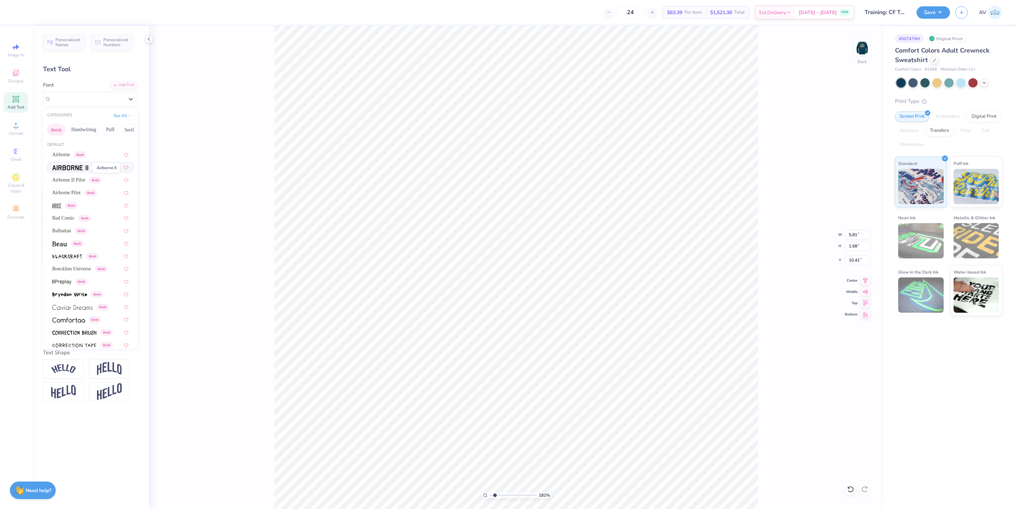
click at [74, 168] on img at bounding box center [70, 167] width 36 height 5
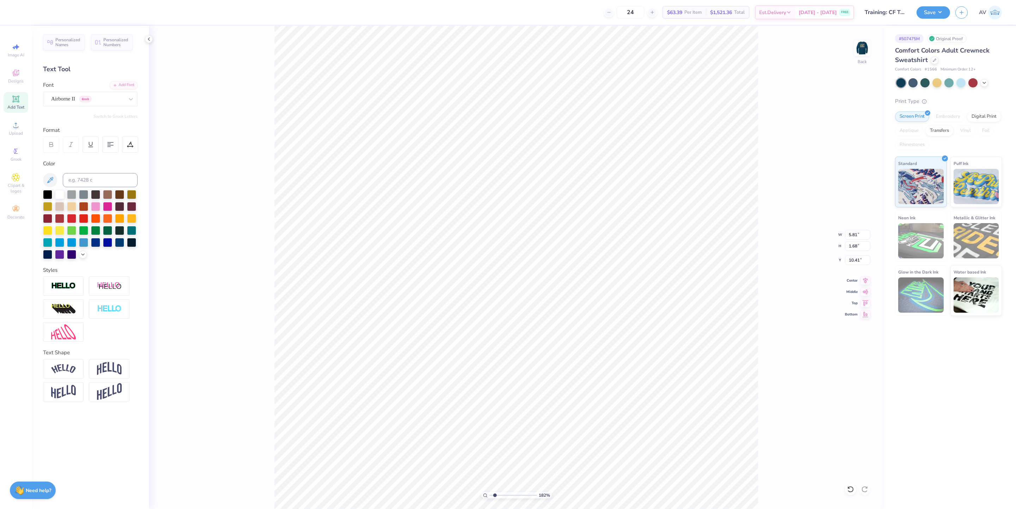
paste textarea "S"
paste textarea
click at [126, 99] on div at bounding box center [130, 99] width 13 height 13
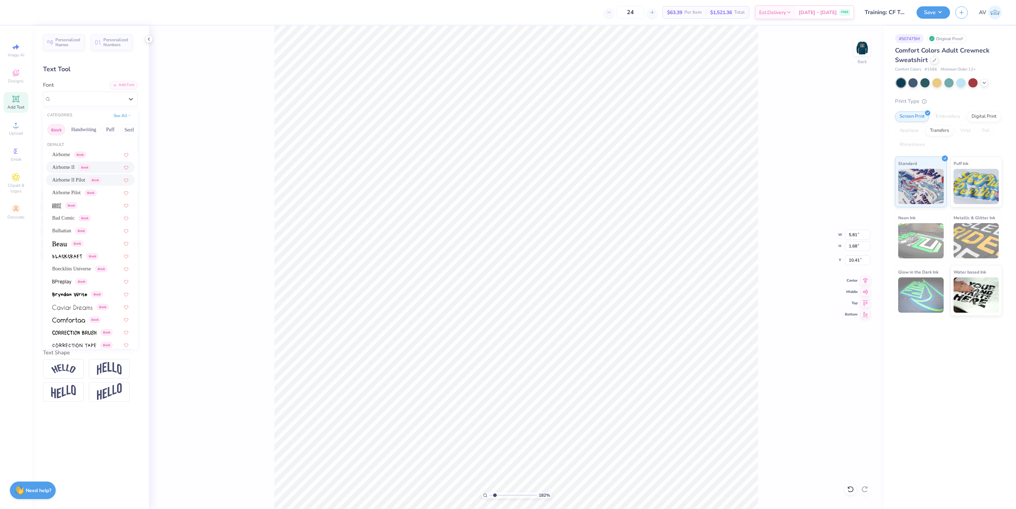
click at [101, 180] on span "Greek" at bounding box center [95, 180] width 12 height 6
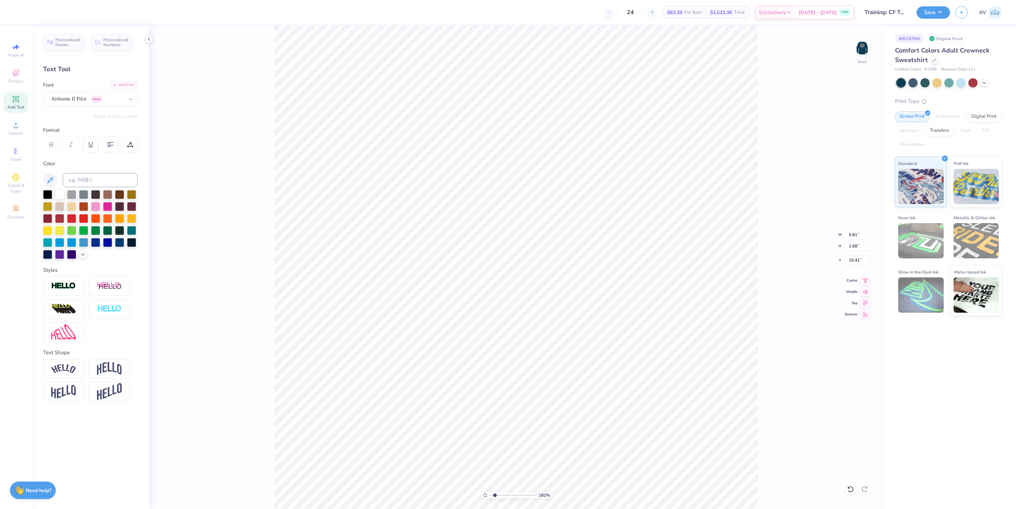
scroll to position [8, 0]
click at [130, 99] on icon at bounding box center [130, 99] width 7 height 7
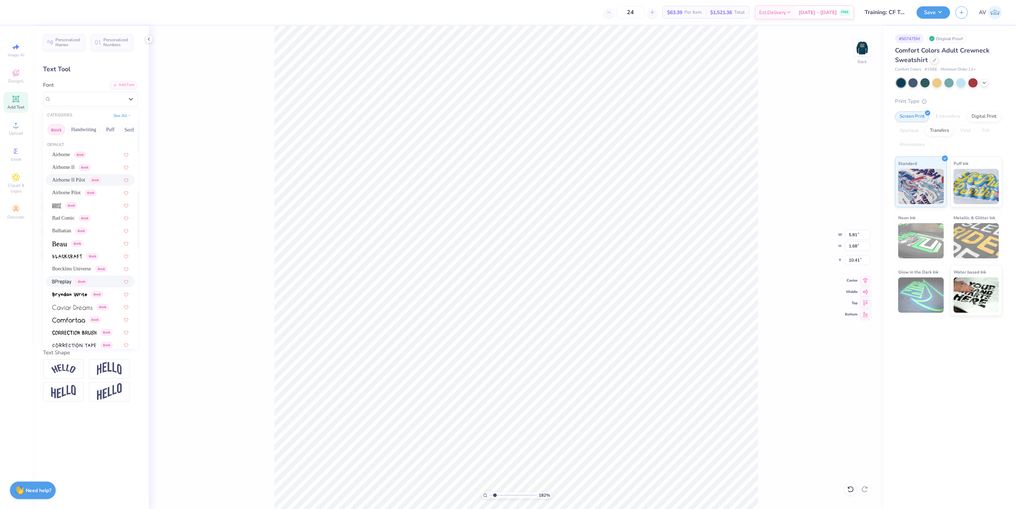
click at [85, 282] on span "Greek" at bounding box center [81, 282] width 12 height 6
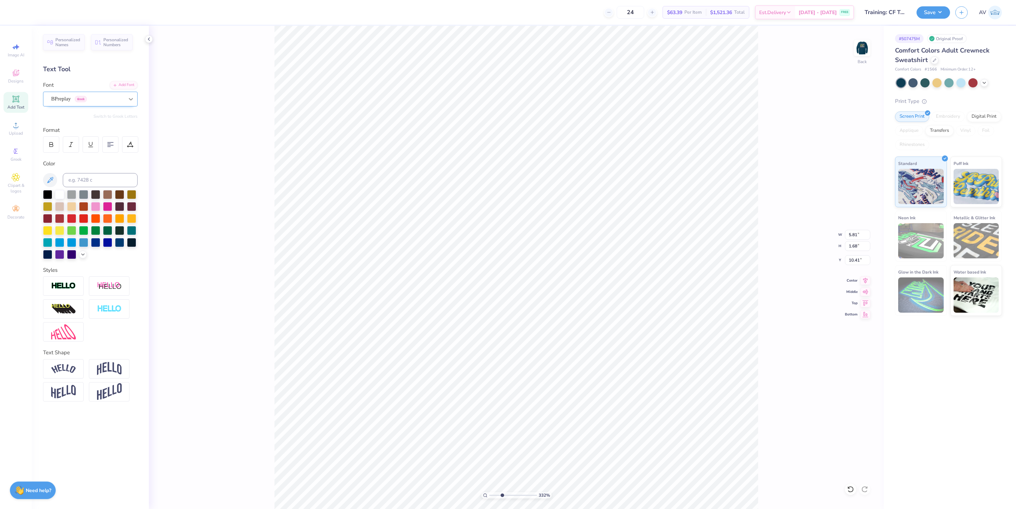
click at [128, 99] on icon at bounding box center [130, 99] width 7 height 7
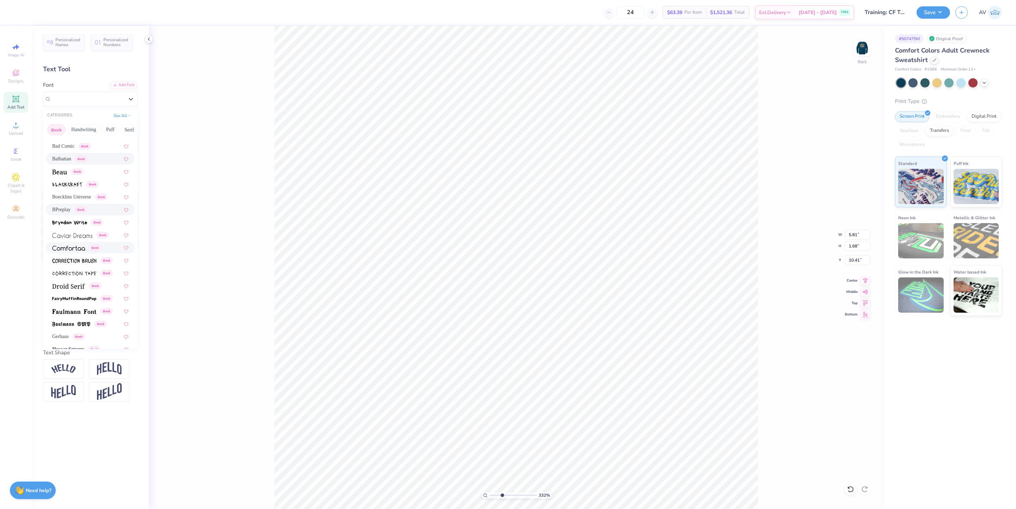
scroll to position [106, 0]
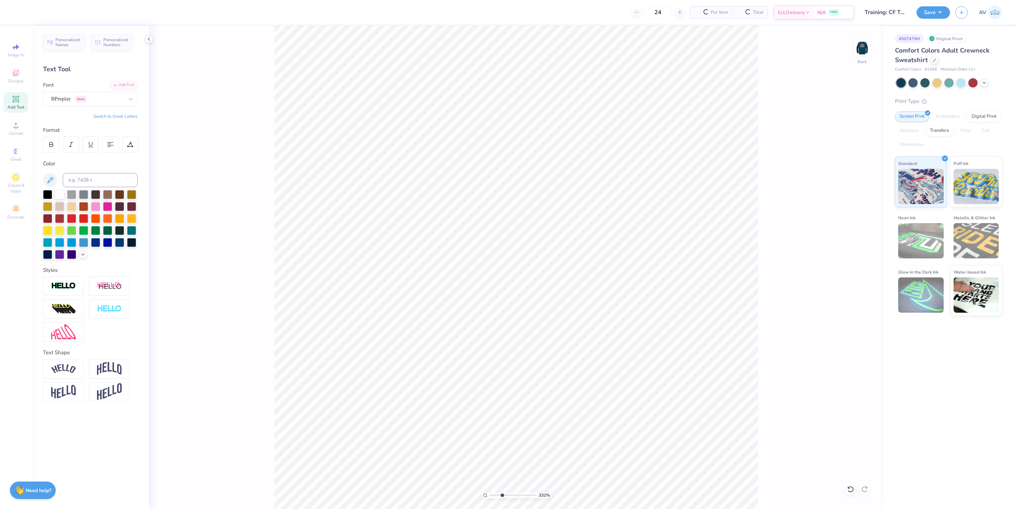
click at [873, 49] on div "332 % Back" at bounding box center [516, 267] width 735 height 483
click at [866, 49] on img at bounding box center [862, 48] width 28 height 28
click at [577, 460] on li "Bring to Front" at bounding box center [566, 457] width 55 height 14
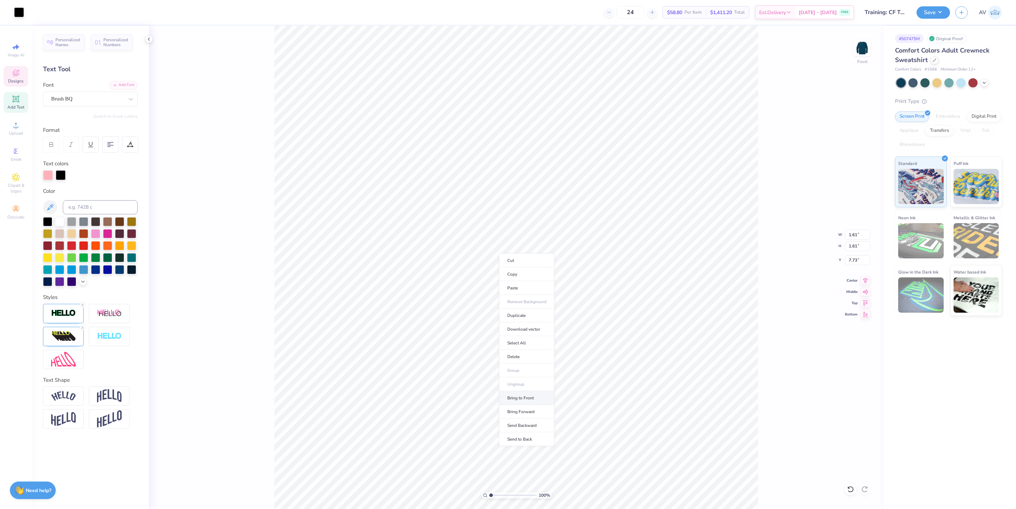
click at [527, 399] on li "Bring to Front" at bounding box center [526, 398] width 55 height 14
click at [577, 394] on li "Send Backward" at bounding box center [563, 390] width 55 height 14
click at [859, 55] on img at bounding box center [862, 48] width 28 height 28
click at [14, 128] on circle at bounding box center [16, 128] width 4 height 4
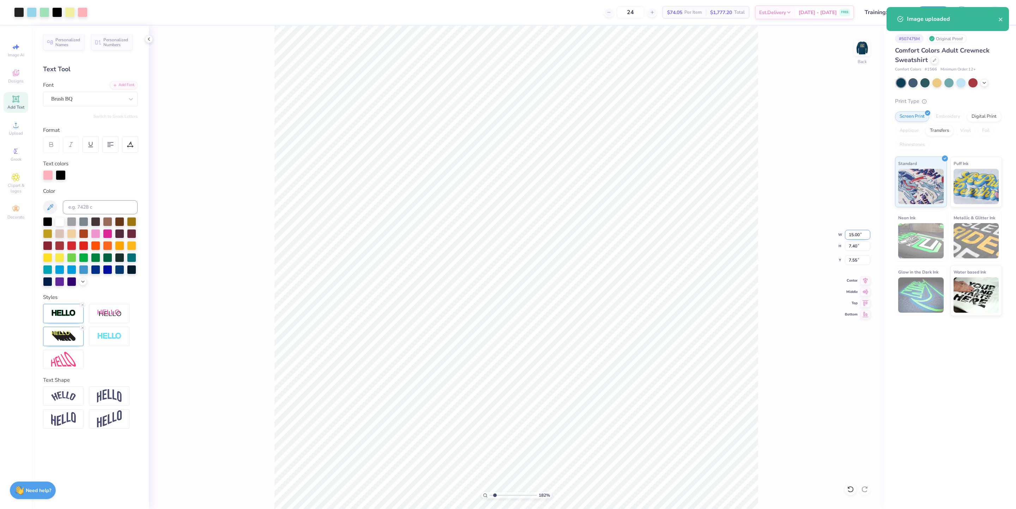
click at [859, 235] on input "15.00" at bounding box center [857, 235] width 25 height 10
click at [855, 258] on input "10.26" at bounding box center [857, 260] width 25 height 10
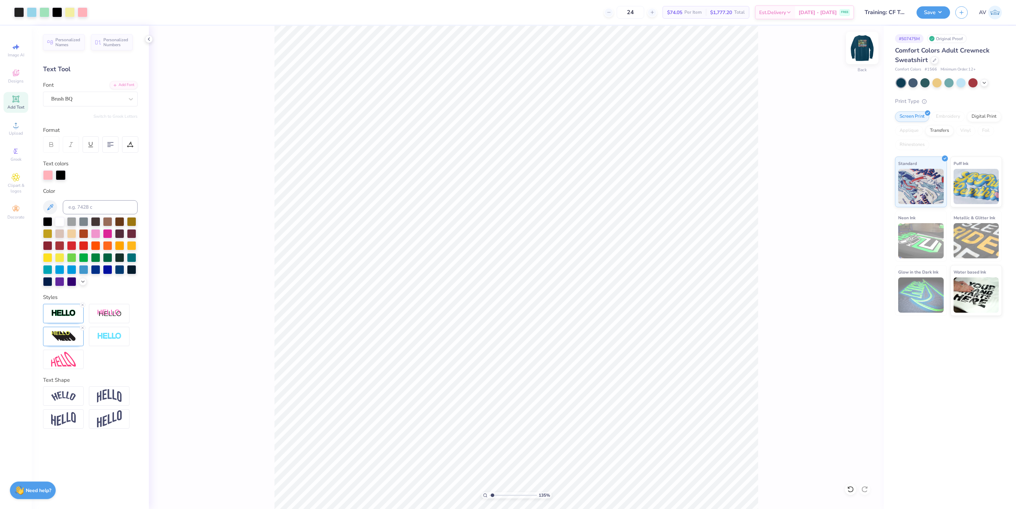
click at [860, 47] on img at bounding box center [862, 48] width 28 height 28
click at [937, 13] on button "Save" at bounding box center [933, 11] width 34 height 12
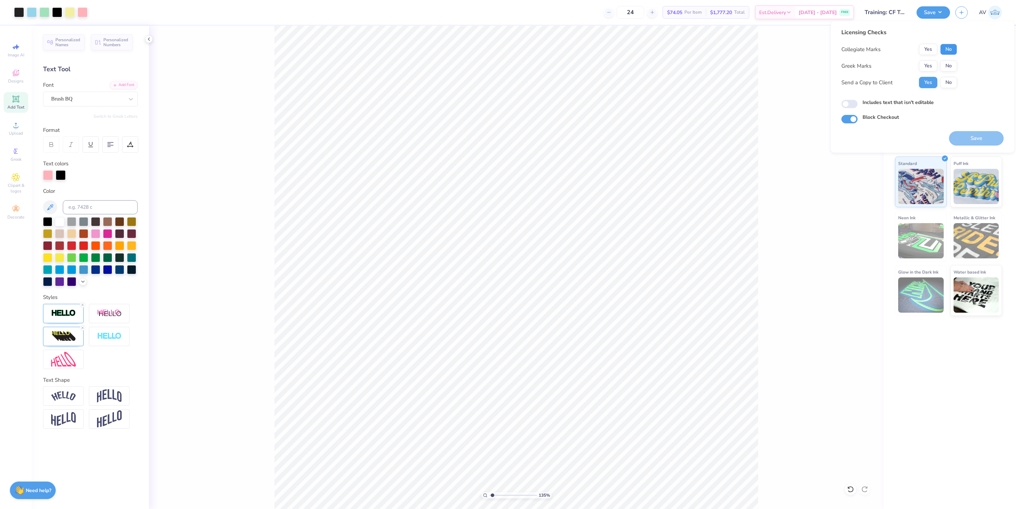
click at [948, 53] on button "No" at bounding box center [948, 49] width 17 height 11
click at [947, 67] on button "No" at bounding box center [948, 65] width 17 height 11
click at [949, 83] on button "No" at bounding box center [948, 82] width 17 height 11
click at [966, 140] on button "Save" at bounding box center [976, 138] width 55 height 14
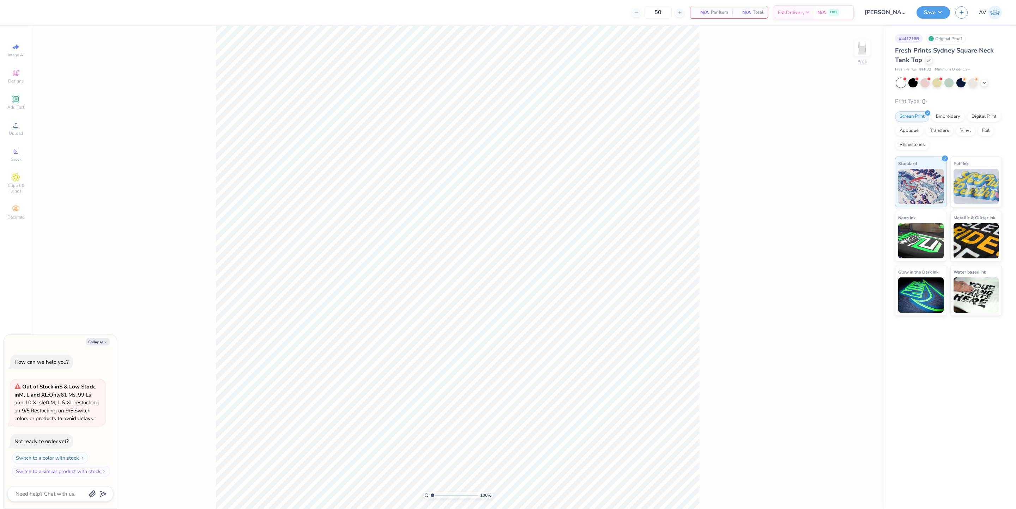
type textarea "x"
